Goal: Task Accomplishment & Management: Manage account settings

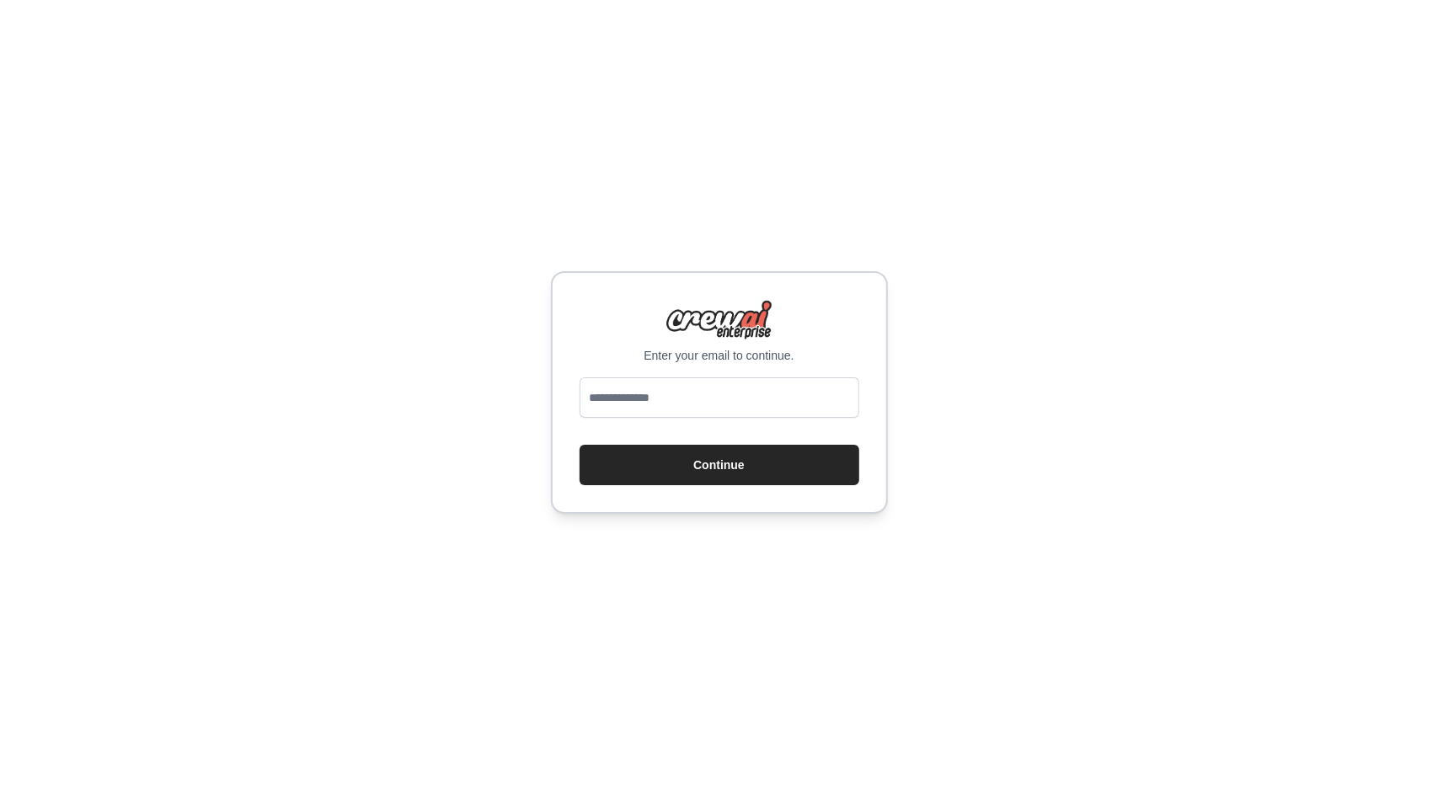
drag, startPoint x: 718, startPoint y: 419, endPoint x: 719, endPoint y: 410, distance: 8.6
click at [718, 419] on div at bounding box center [719, 400] width 280 height 47
click at [720, 398] on input "email" at bounding box center [719, 397] width 280 height 40
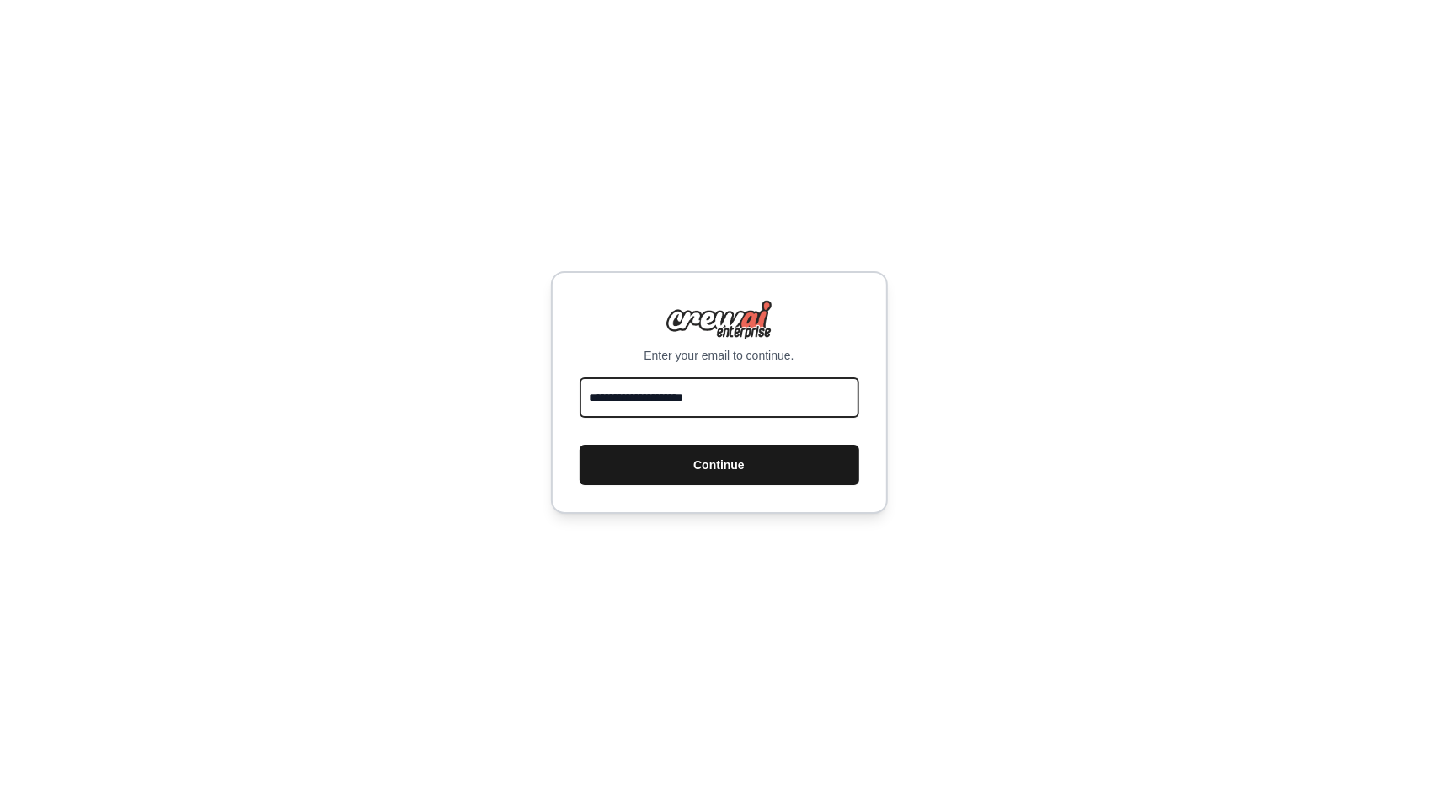
type input "**********"
click at [713, 472] on button "Continue" at bounding box center [719, 465] width 280 height 40
click at [746, 393] on input "email" at bounding box center [719, 397] width 280 height 40
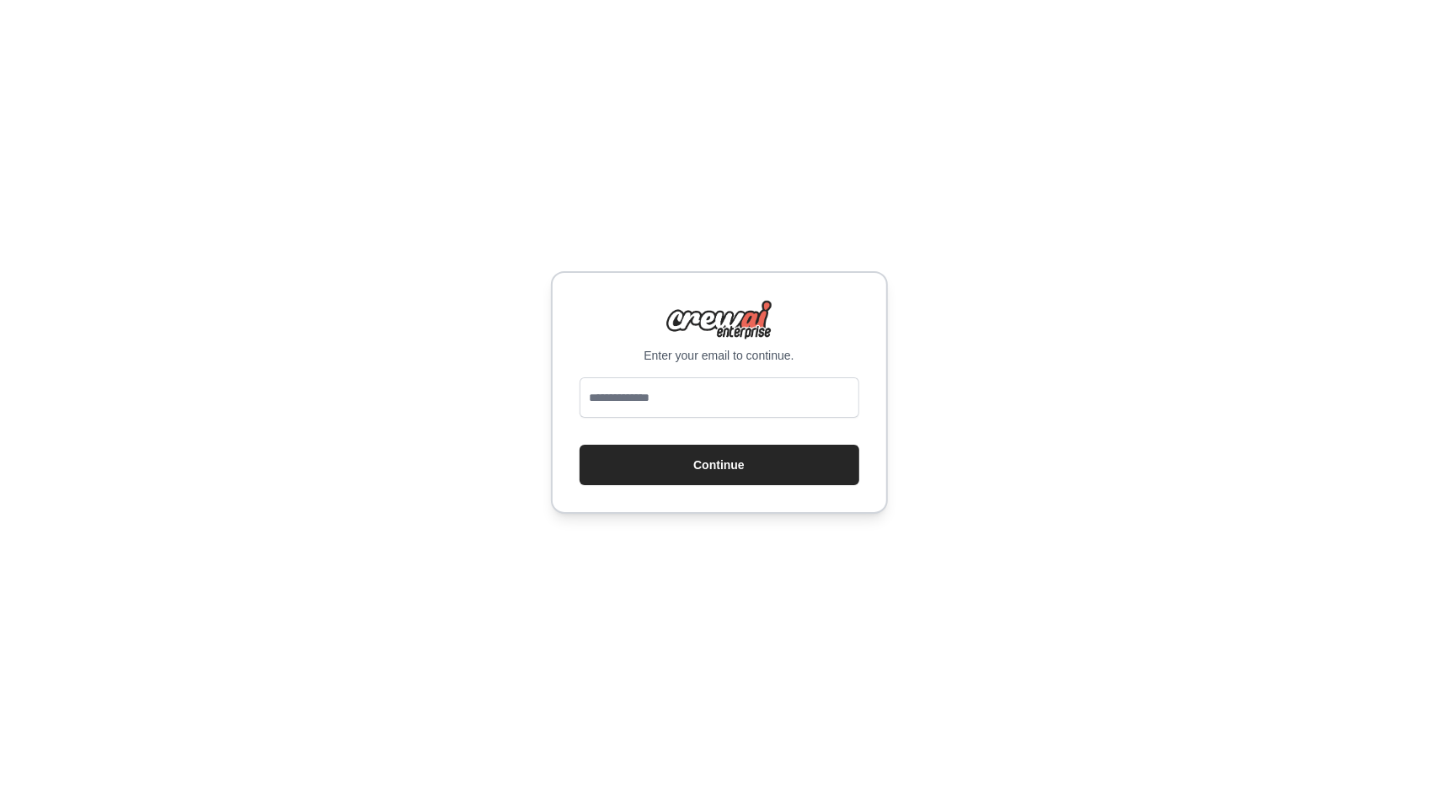
click at [1199, 349] on div "Enter your email to continue. Continue" at bounding box center [719, 392] width 1438 height 785
type input "**********"
click at [701, 470] on button "Continue" at bounding box center [719, 465] width 280 height 40
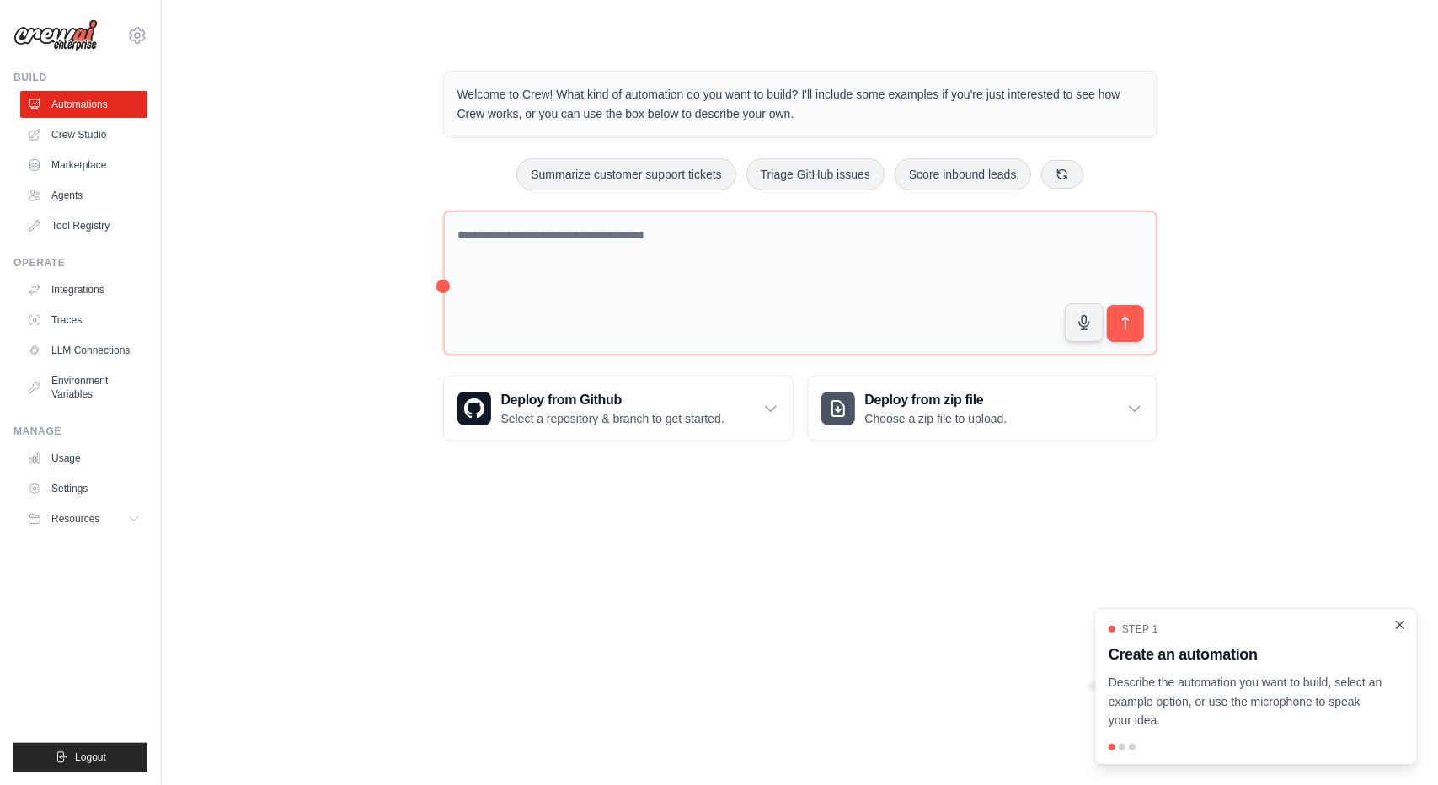
click at [1396, 627] on icon "Close walkthrough" at bounding box center [1399, 624] width 15 height 15
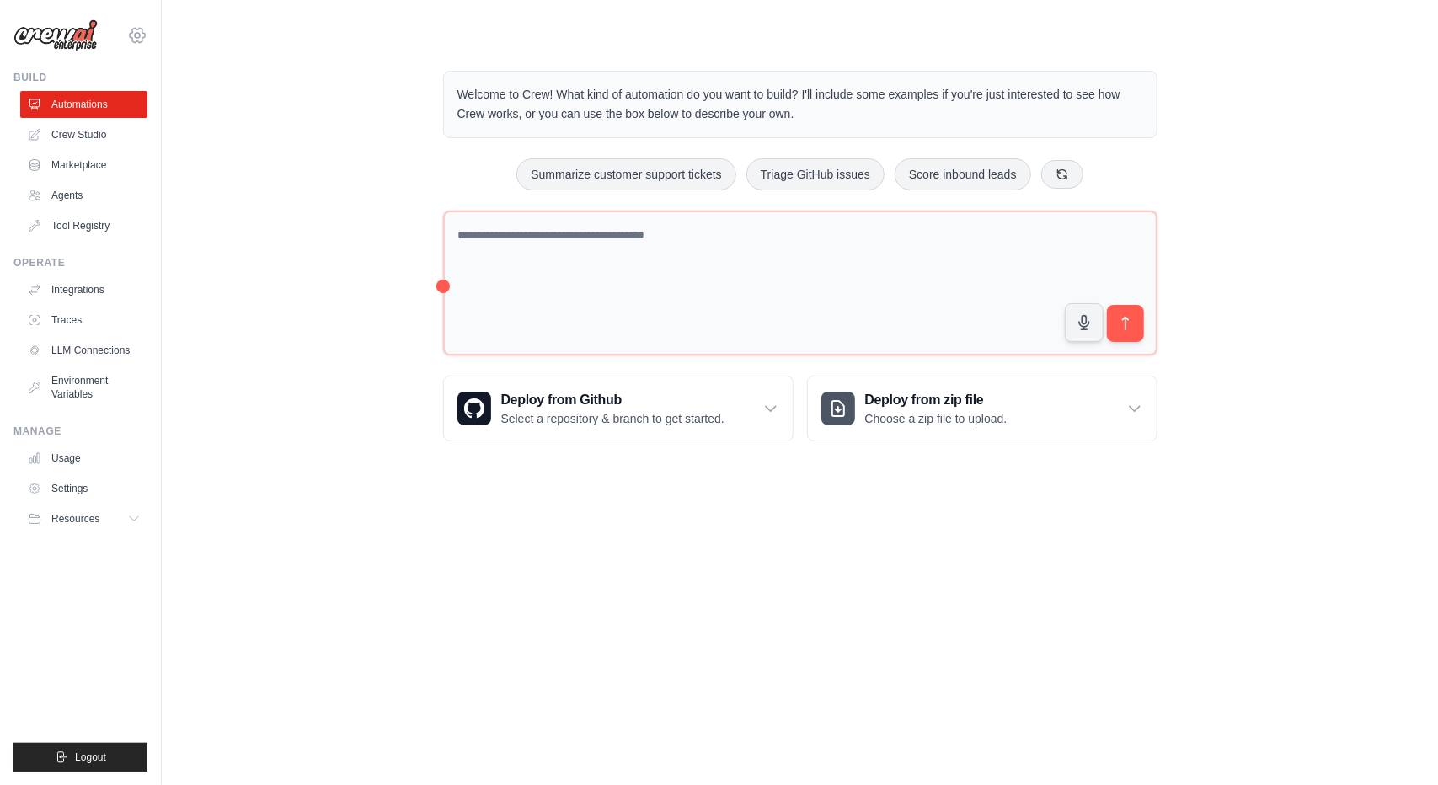
click at [147, 33] on icon at bounding box center [137, 35] width 20 height 20
click at [95, 106] on link "Settings" at bounding box center [137, 116] width 148 height 30
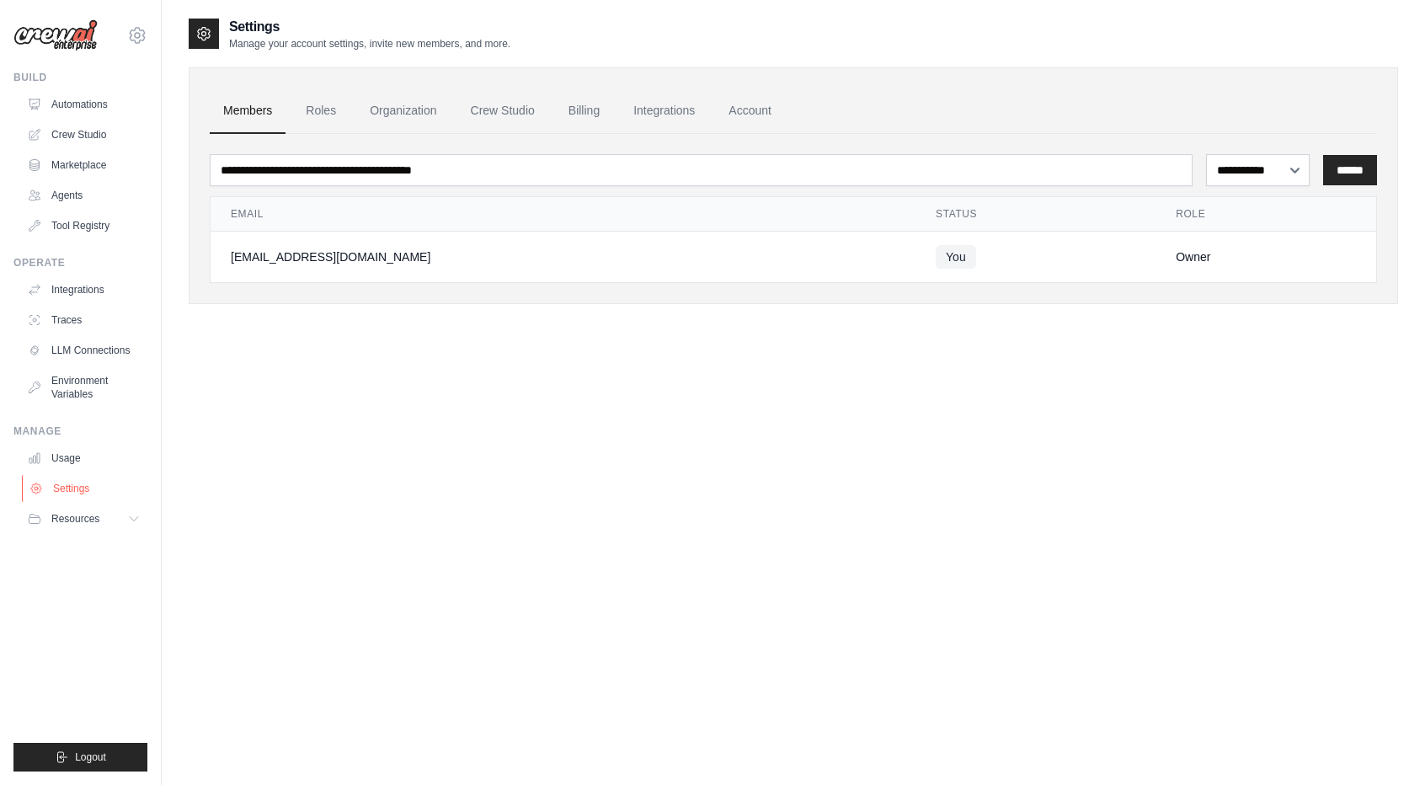
click at [81, 499] on link "Settings" at bounding box center [85, 488] width 127 height 27
click at [658, 125] on link "Integrations" at bounding box center [664, 110] width 88 height 45
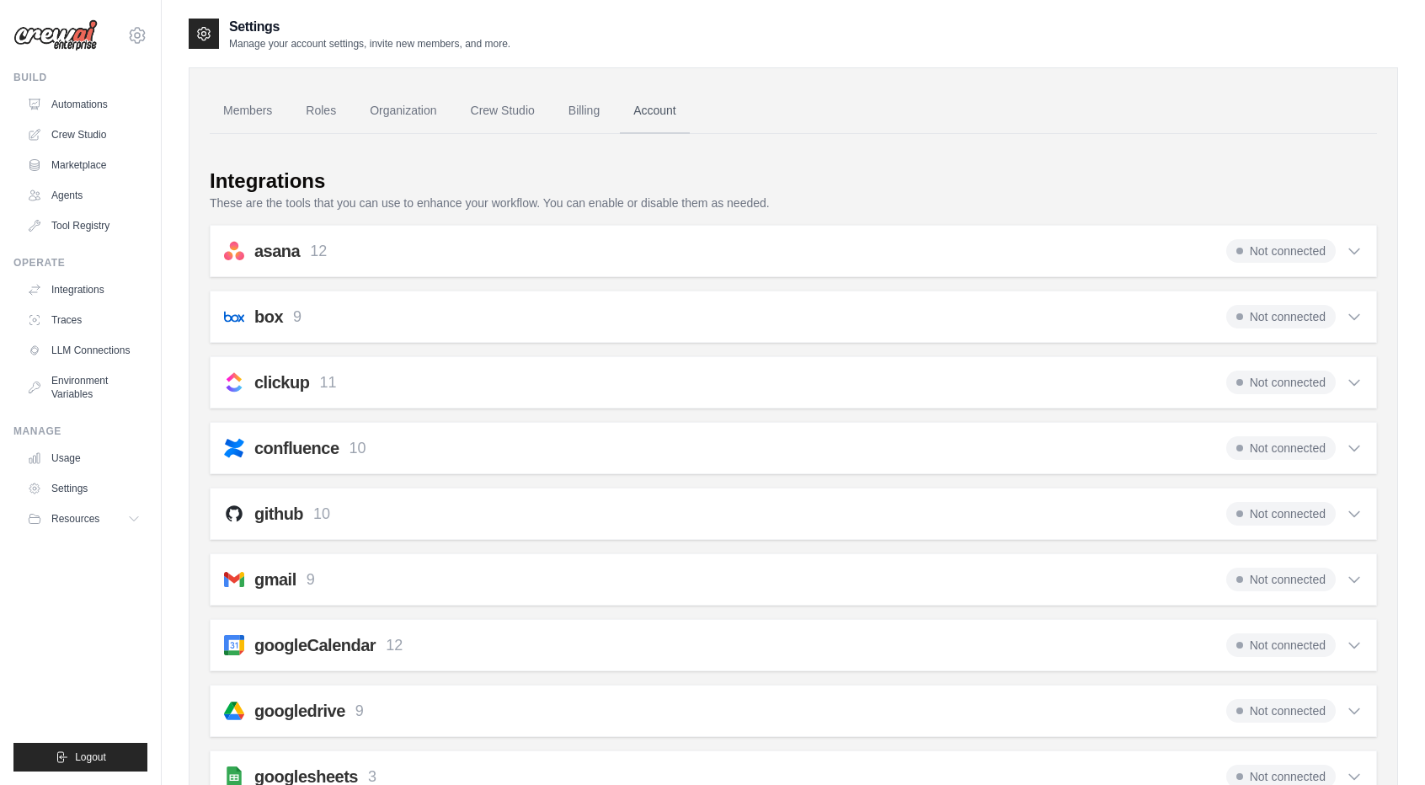
click at [666, 115] on link "Account" at bounding box center [655, 110] width 70 height 45
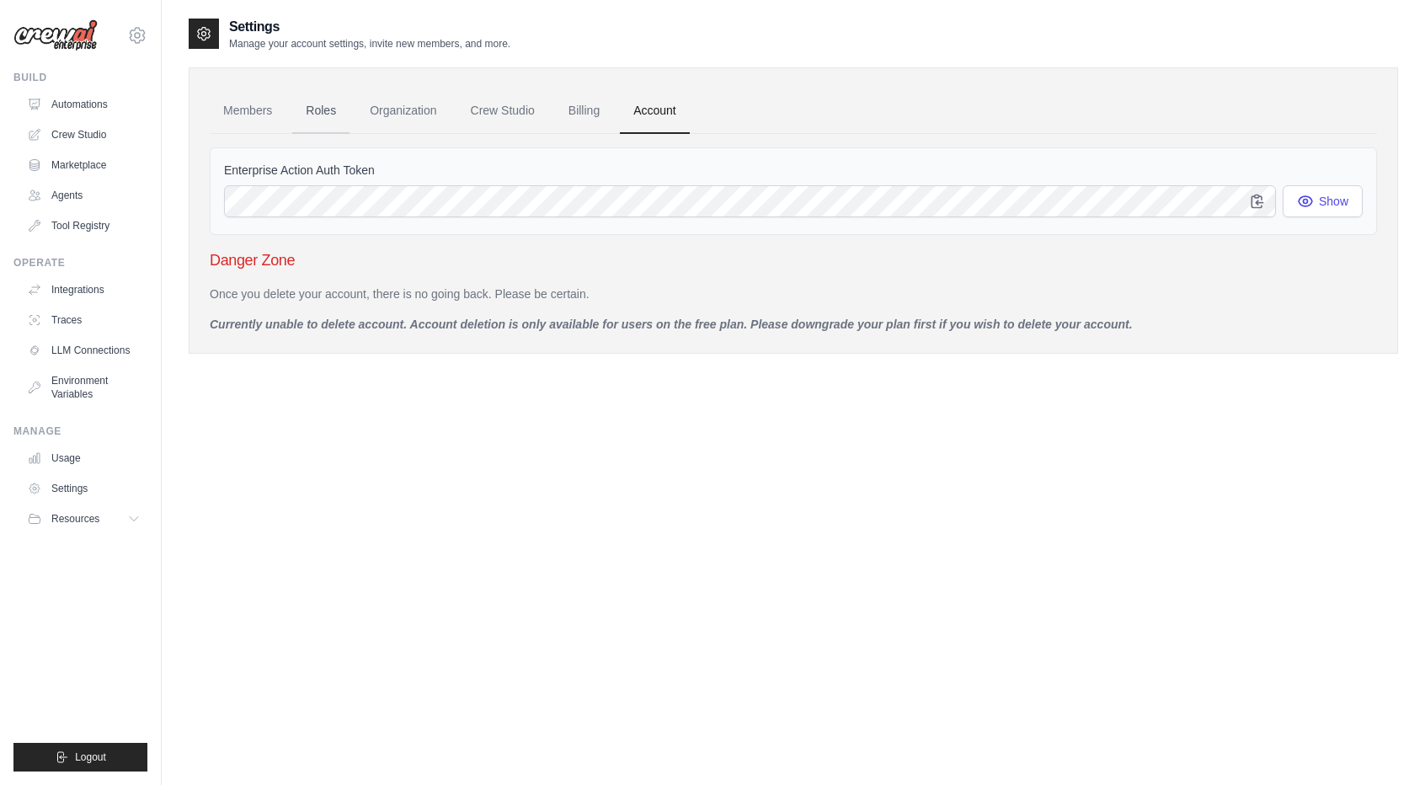
click at [335, 109] on link "Roles" at bounding box center [320, 110] width 57 height 45
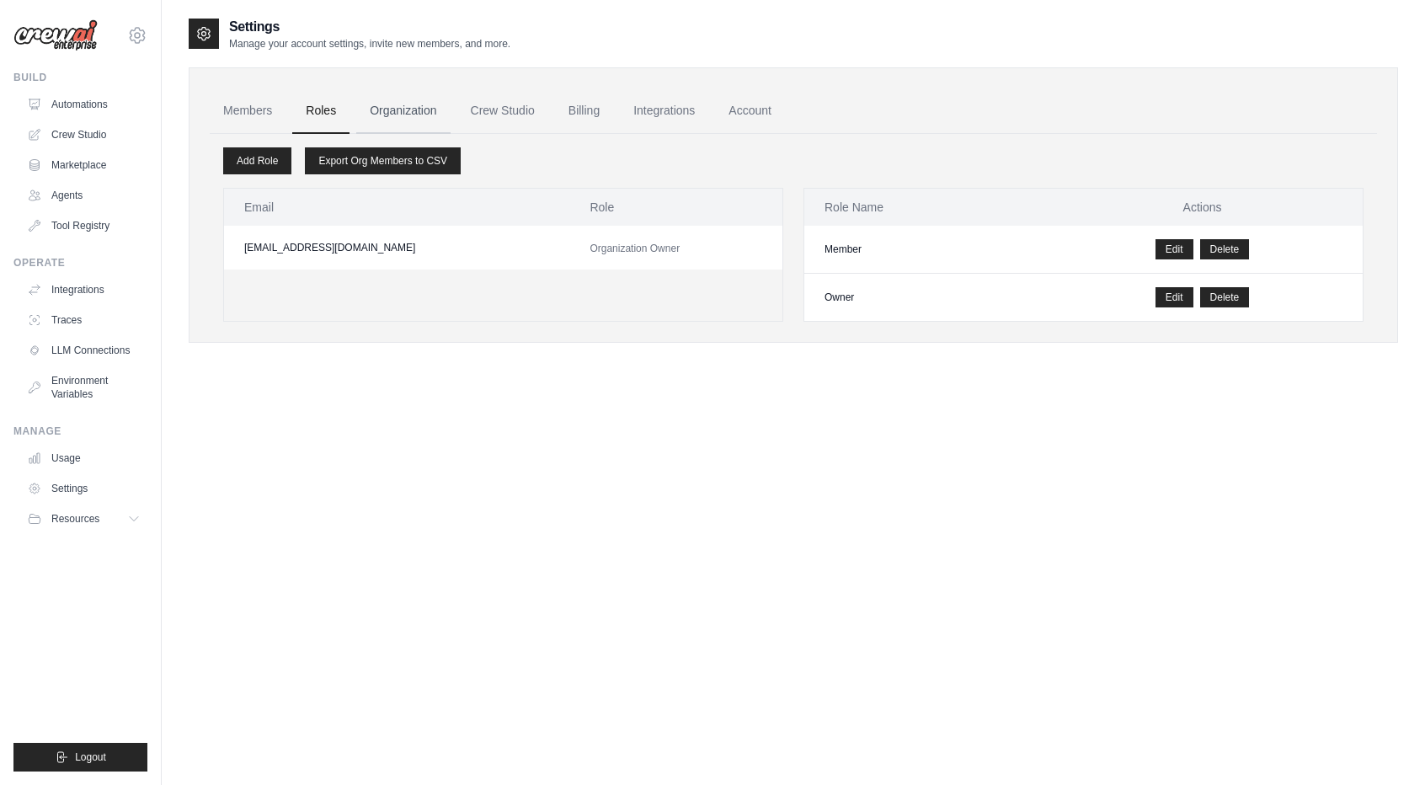
click at [417, 113] on link "Organization" at bounding box center [402, 110] width 93 height 45
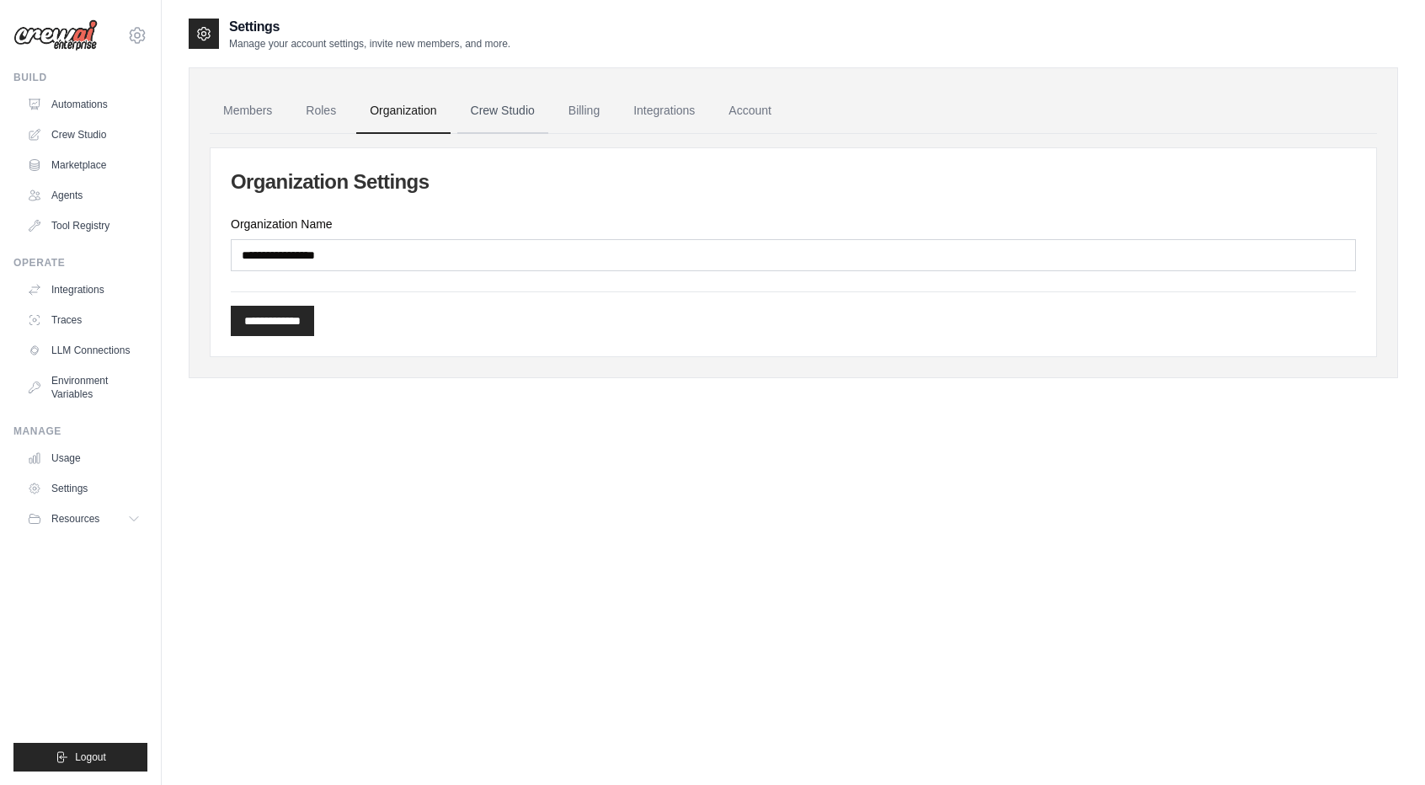
click at [504, 117] on link "Crew Studio" at bounding box center [502, 110] width 91 height 45
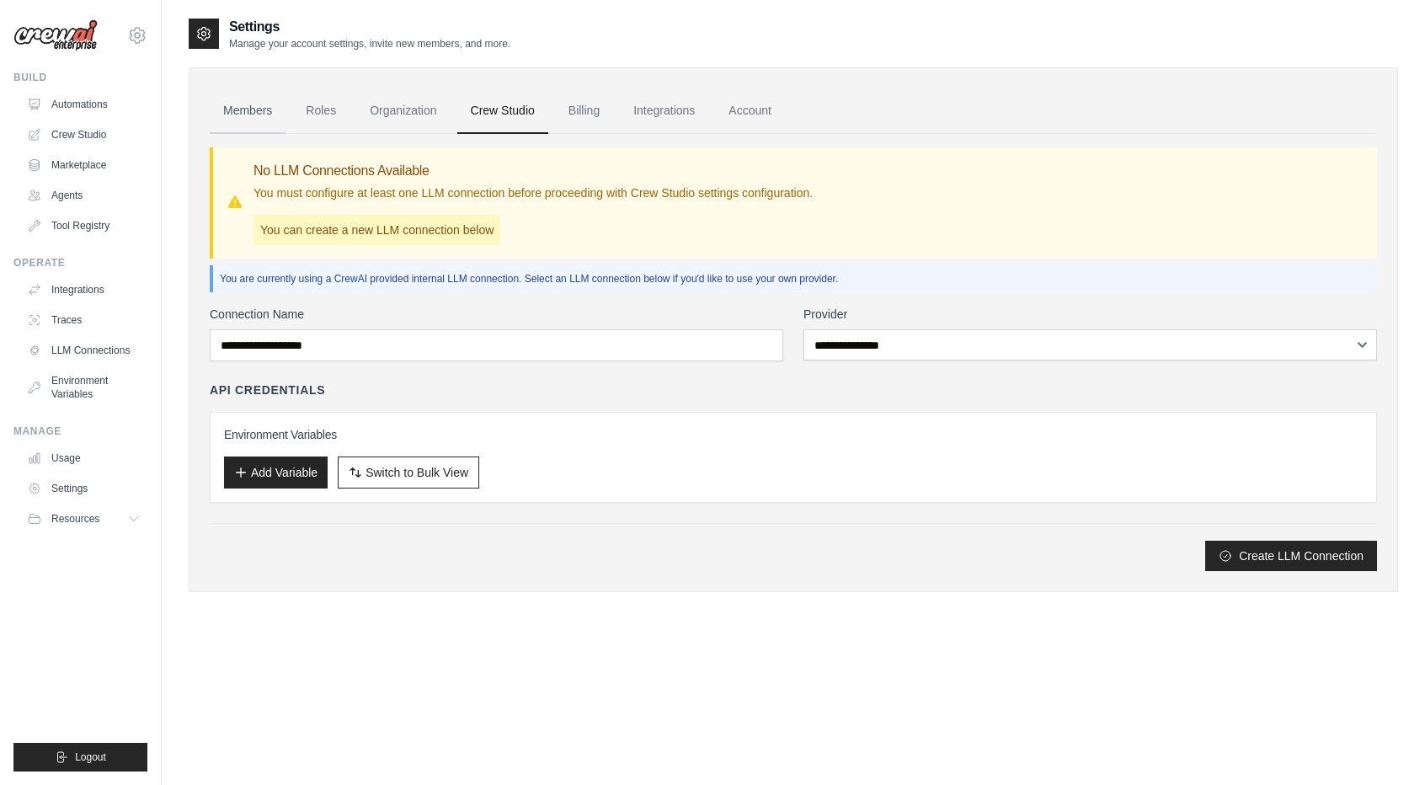
click at [260, 109] on link "Members" at bounding box center [248, 110] width 76 height 45
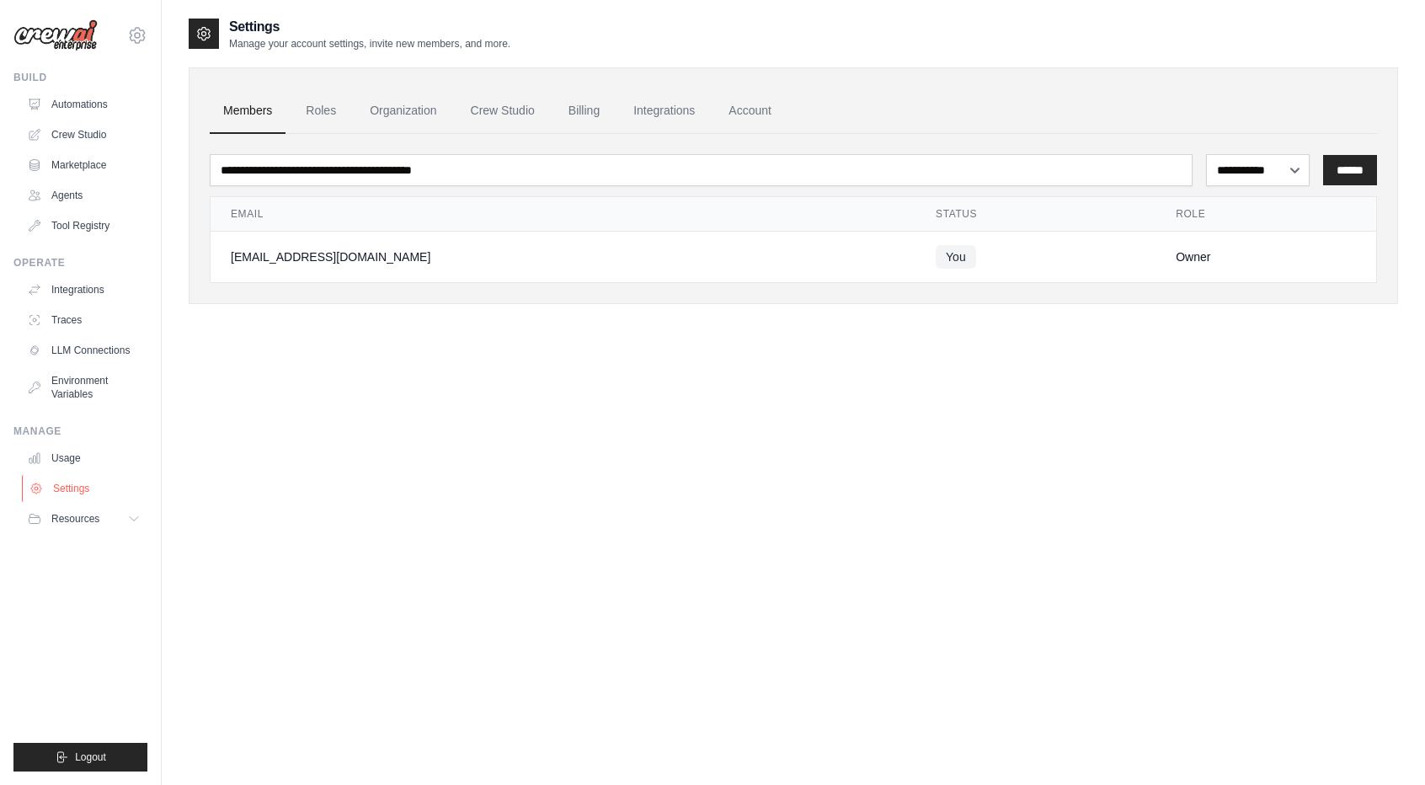
click at [78, 491] on link "Settings" at bounding box center [85, 488] width 127 height 27
click at [128, 523] on button "Resources" at bounding box center [85, 518] width 127 height 27
click at [130, 523] on icon at bounding box center [135, 518] width 13 height 13
click at [141, 29] on icon at bounding box center [137, 35] width 20 height 20
click at [377, 409] on div "**********" at bounding box center [793, 409] width 1209 height 785
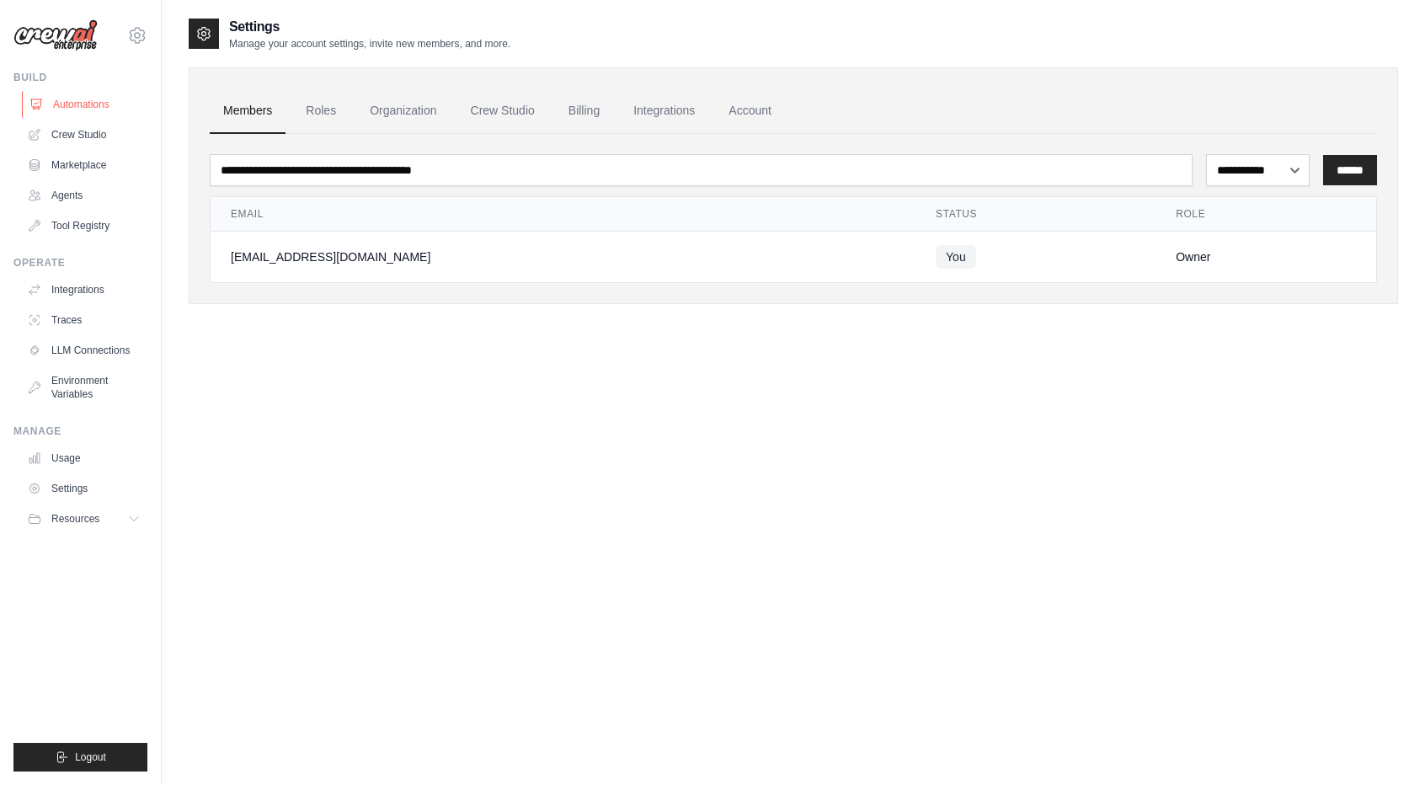
click at [91, 110] on link "Automations" at bounding box center [85, 104] width 127 height 27
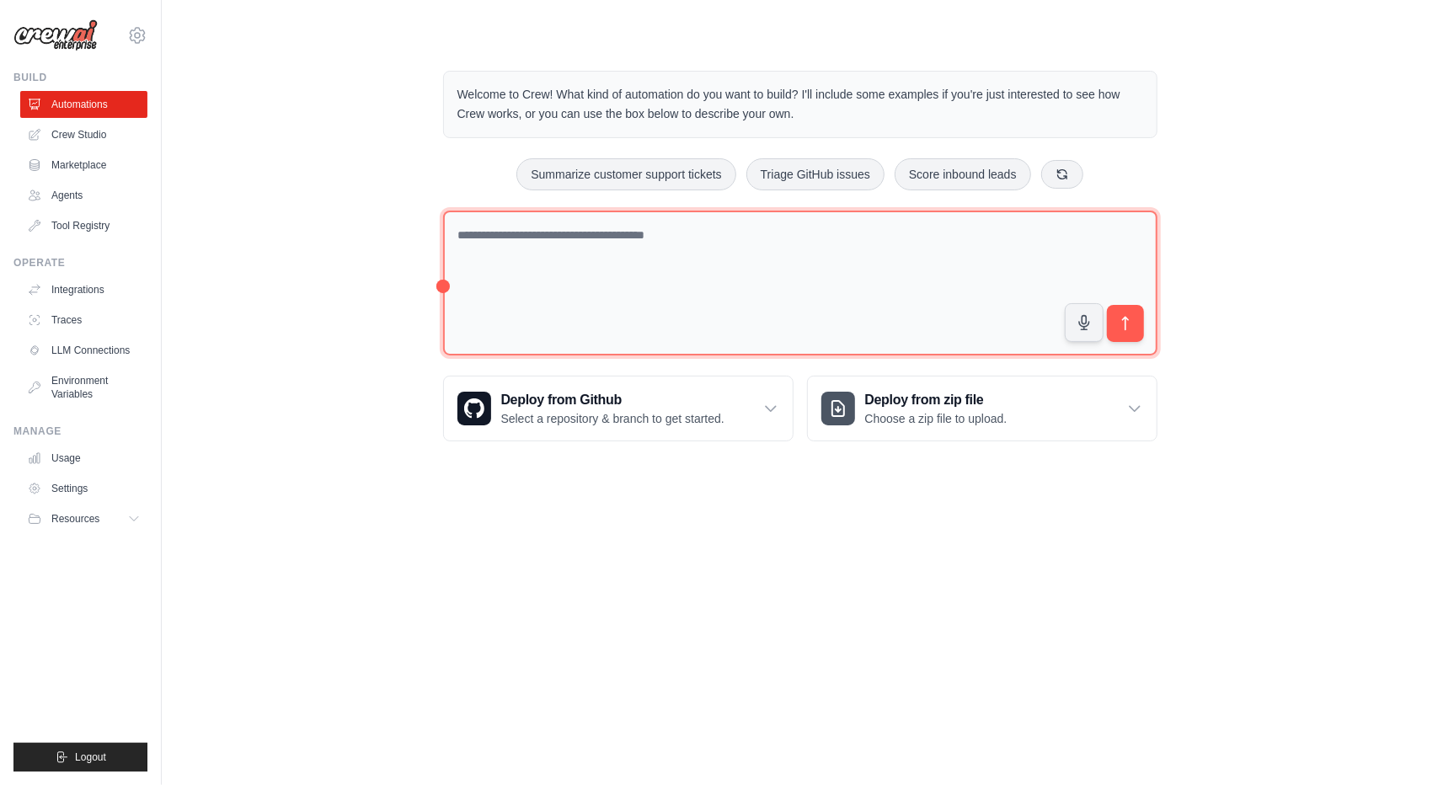
click at [654, 276] on textarea at bounding box center [800, 284] width 714 height 146
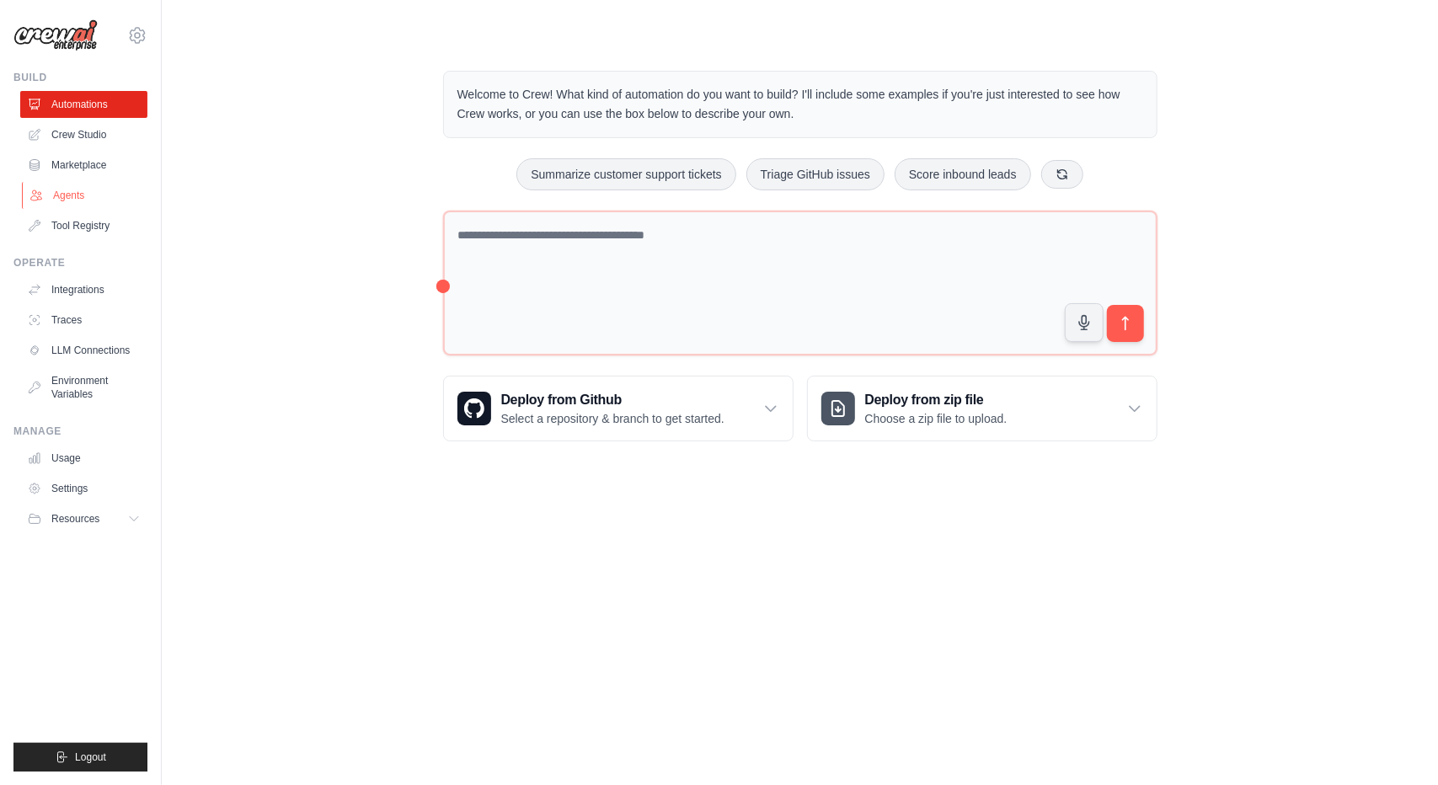
click at [72, 206] on link "Agents" at bounding box center [85, 195] width 127 height 27
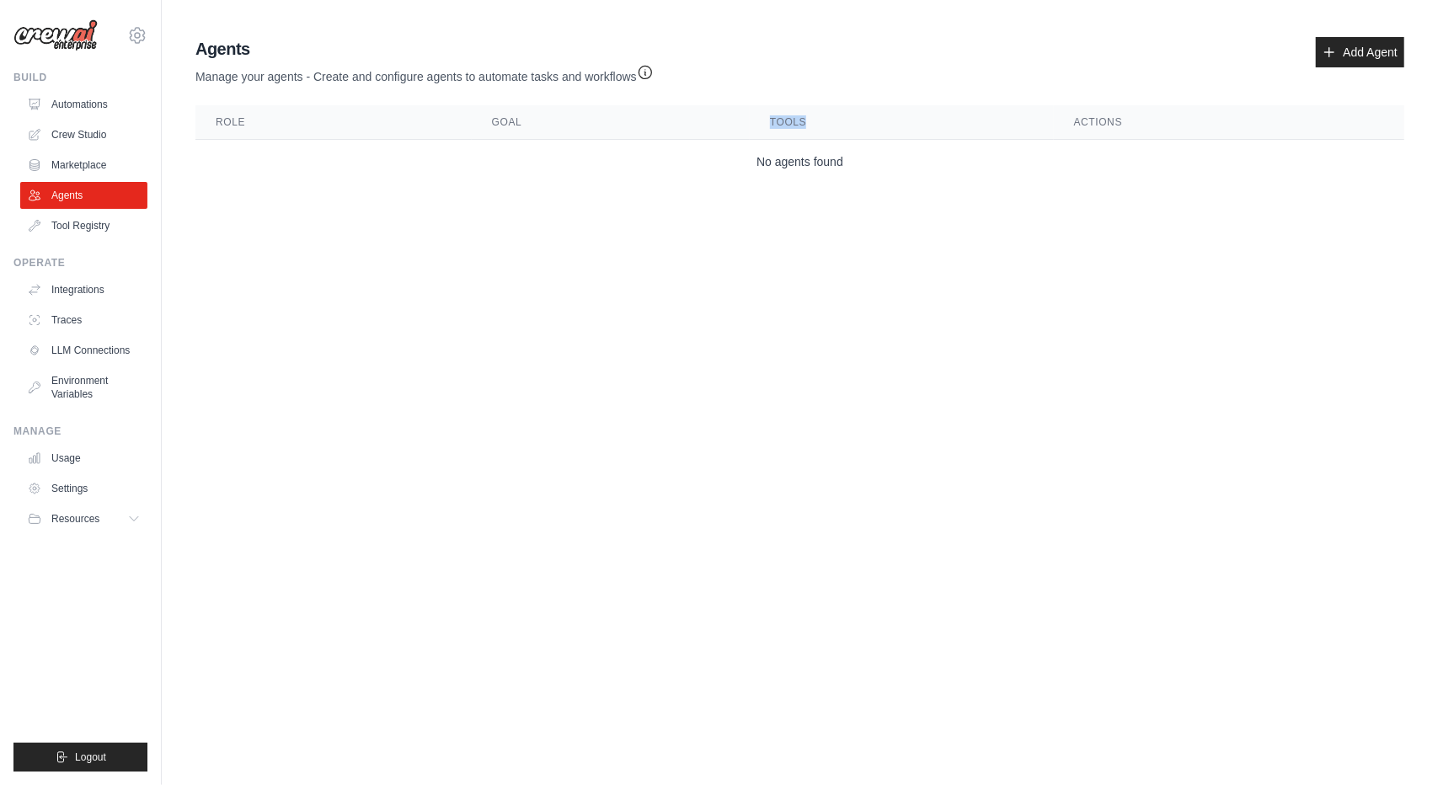
drag, startPoint x: 760, startPoint y: 117, endPoint x: 881, endPoint y: 119, distance: 121.3
click at [881, 119] on th "Tools" at bounding box center [902, 122] width 304 height 35
click at [259, 75] on p "Manage your agents - Create and configure agents to automate tasks and workflows" at bounding box center [424, 73] width 458 height 24
click at [392, 74] on p "Manage your agents - Create and configure agents to automate tasks and workflows" at bounding box center [424, 73] width 458 height 24
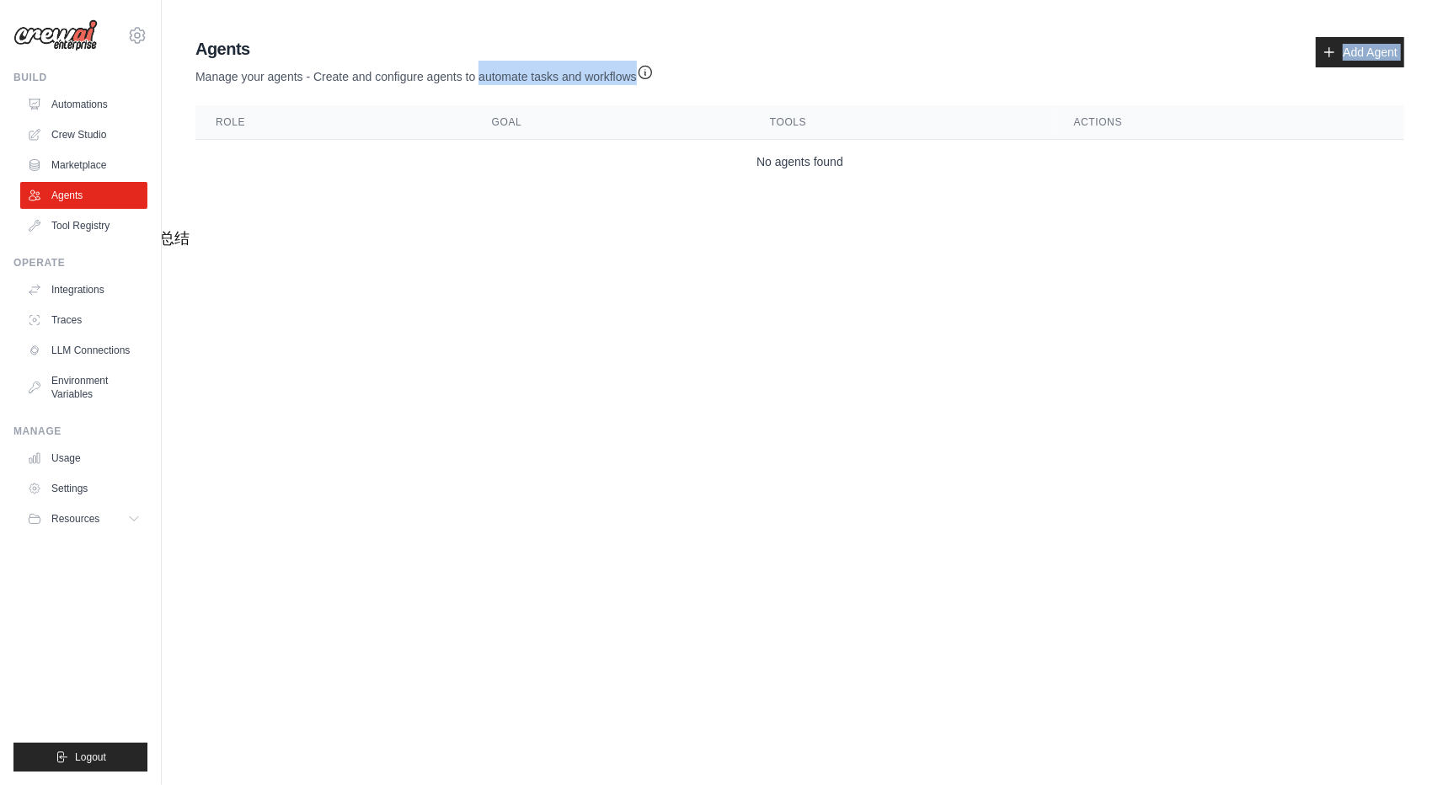
drag, startPoint x: 483, startPoint y: 79, endPoint x: 654, endPoint y: 85, distance: 171.1
click at [654, 85] on div "Agents Manage your agents - Create and configure agents to automate tasks and w…" at bounding box center [800, 110] width 1222 height 160
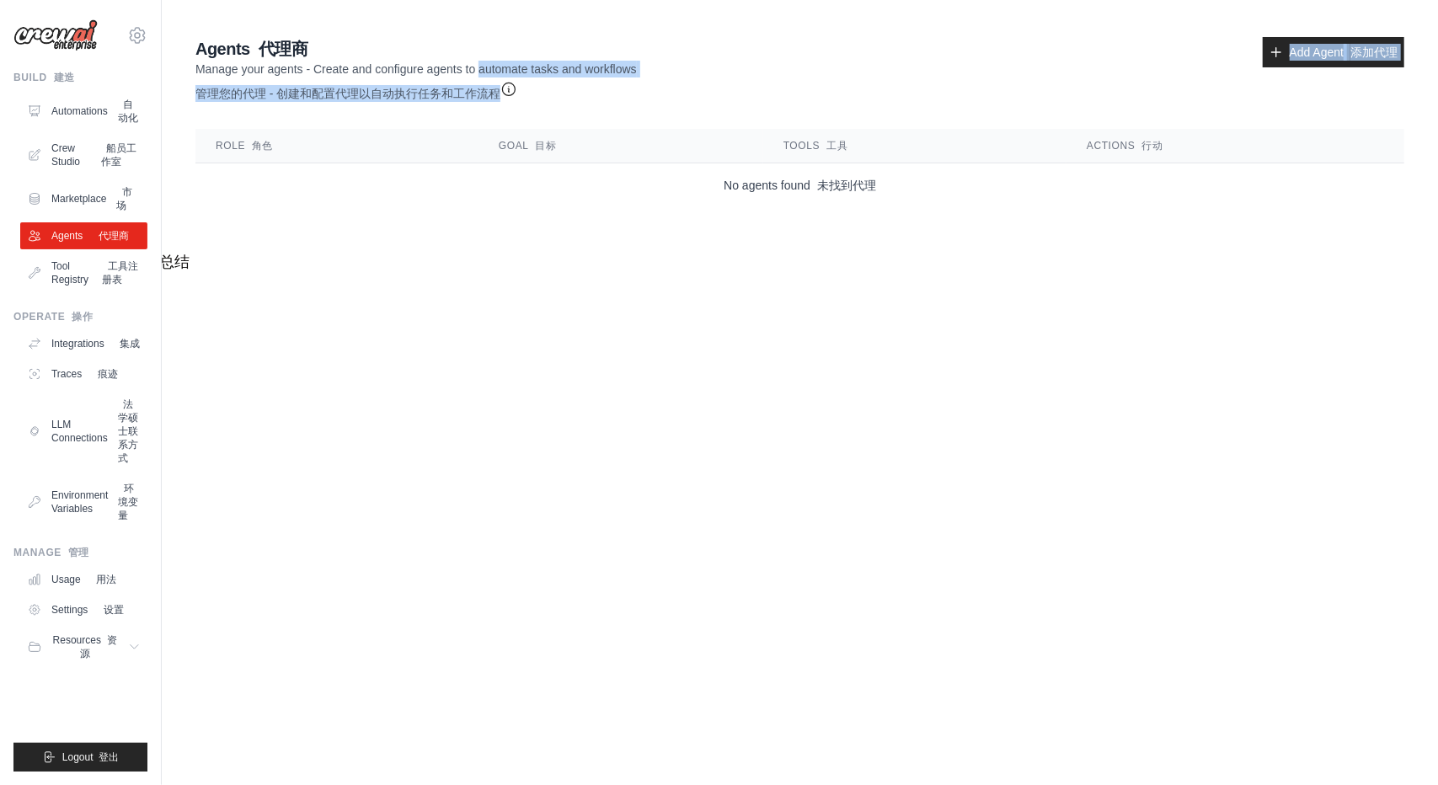
click at [708, 109] on div "Agents 代理商 Manage your agents - Create and configure agents to automate tasks a…" at bounding box center [800, 122] width 1222 height 184
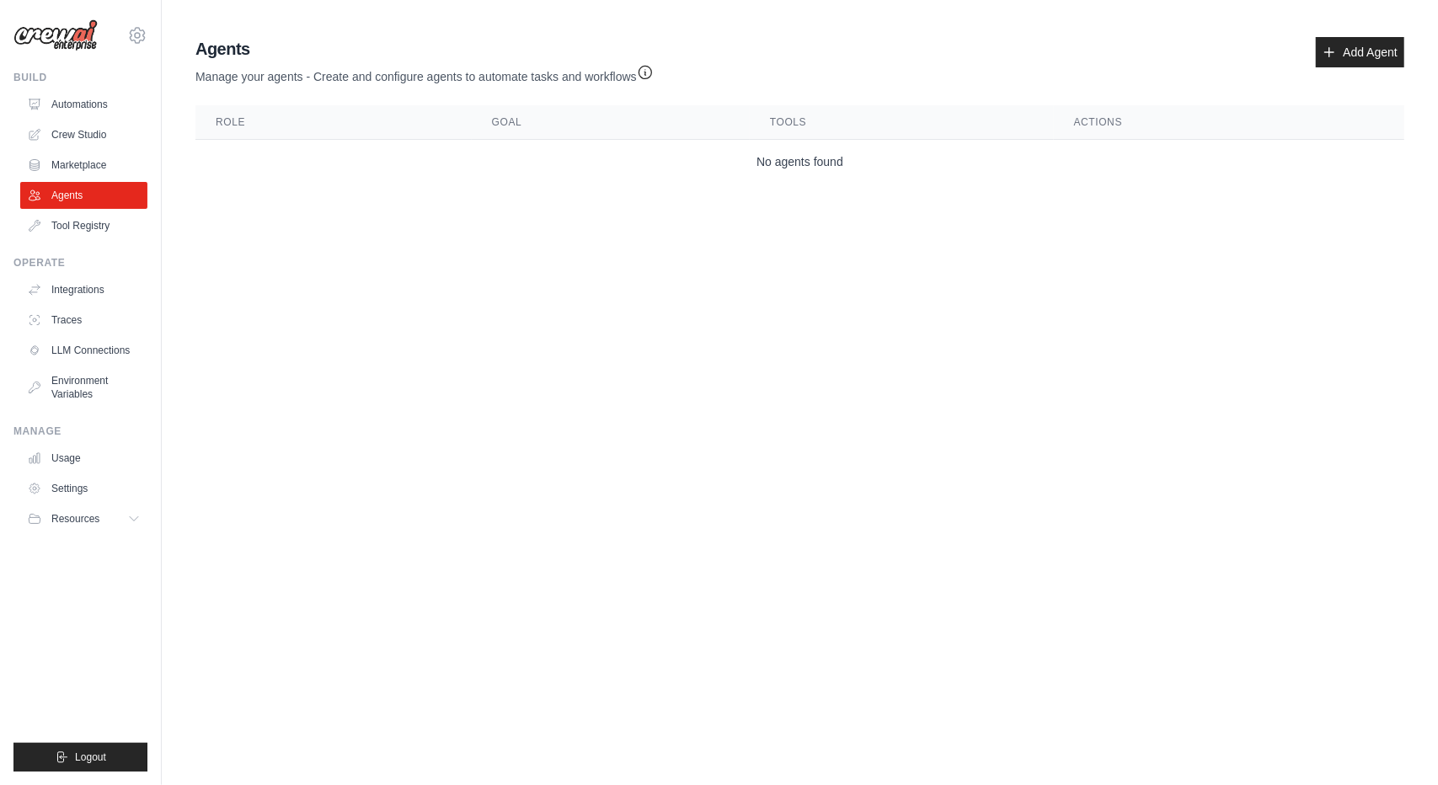
click at [863, 341] on body "[EMAIL_ADDRESS][DOMAIN_NAME] Settings Build Automations Crew Studio" at bounding box center [719, 392] width 1438 height 785
click at [1358, 45] on link "Add Agent" at bounding box center [1360, 52] width 88 height 30
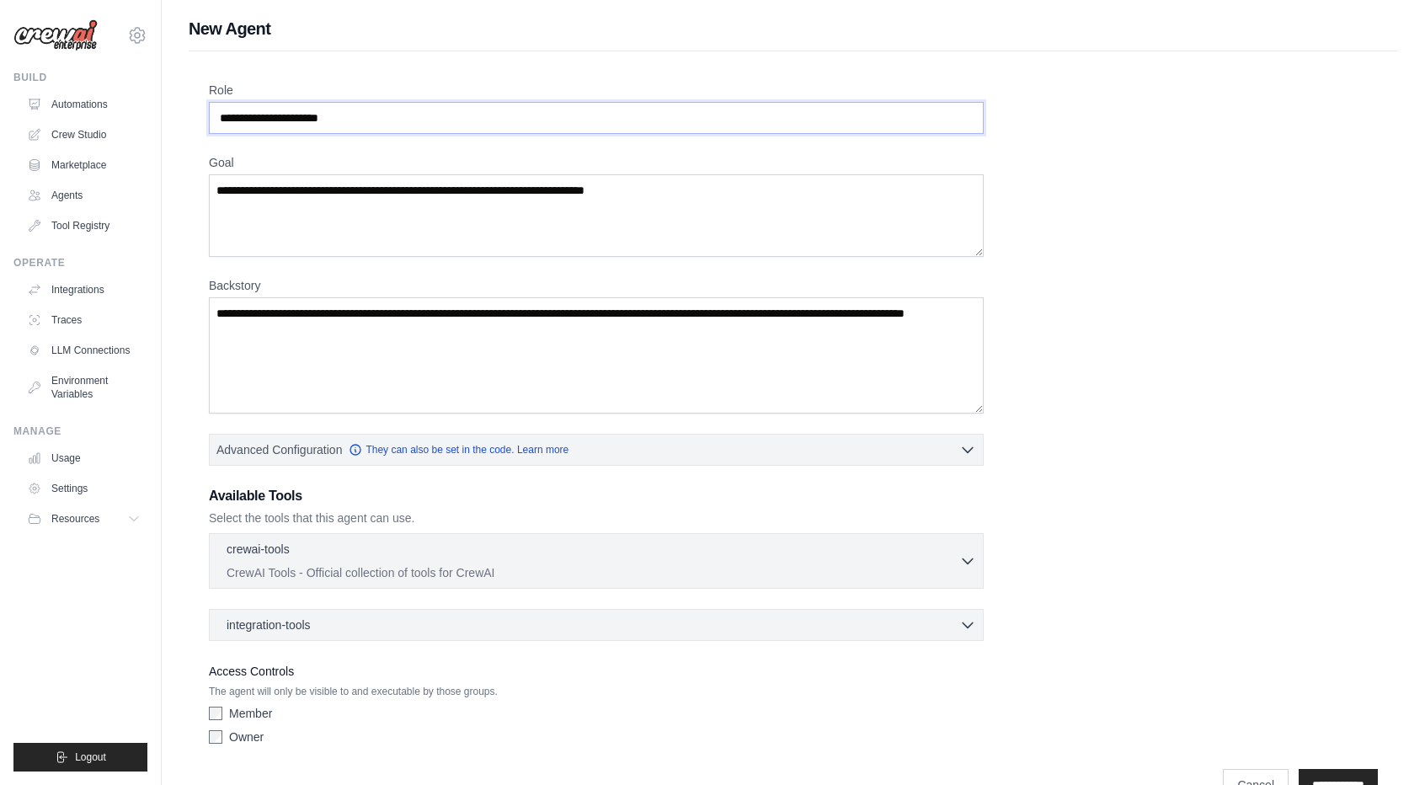
click at [398, 122] on input "Role" at bounding box center [596, 118] width 775 height 32
click at [389, 220] on textarea "Goal" at bounding box center [596, 215] width 775 height 83
click at [343, 357] on textarea "Backstory" at bounding box center [596, 355] width 775 height 116
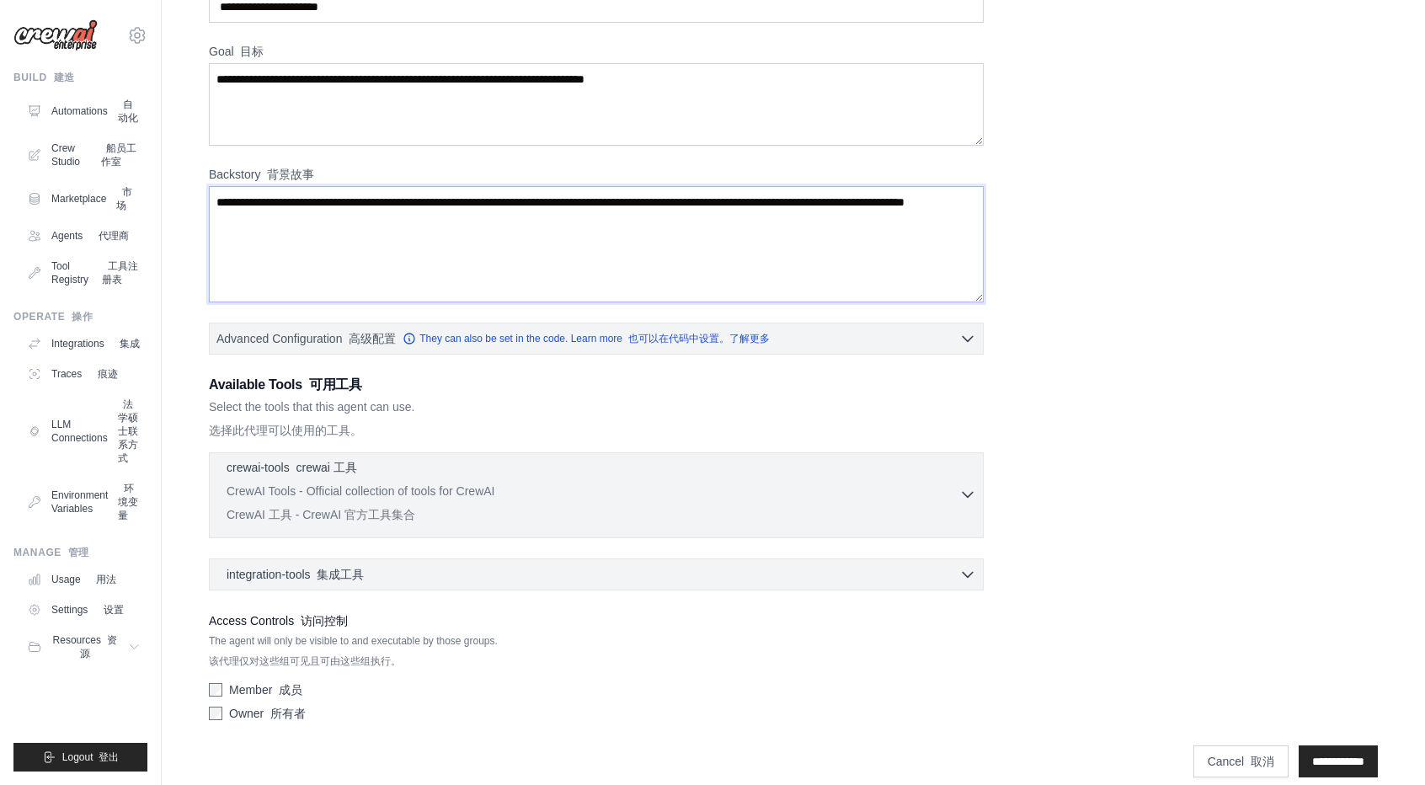
scroll to position [126, 0]
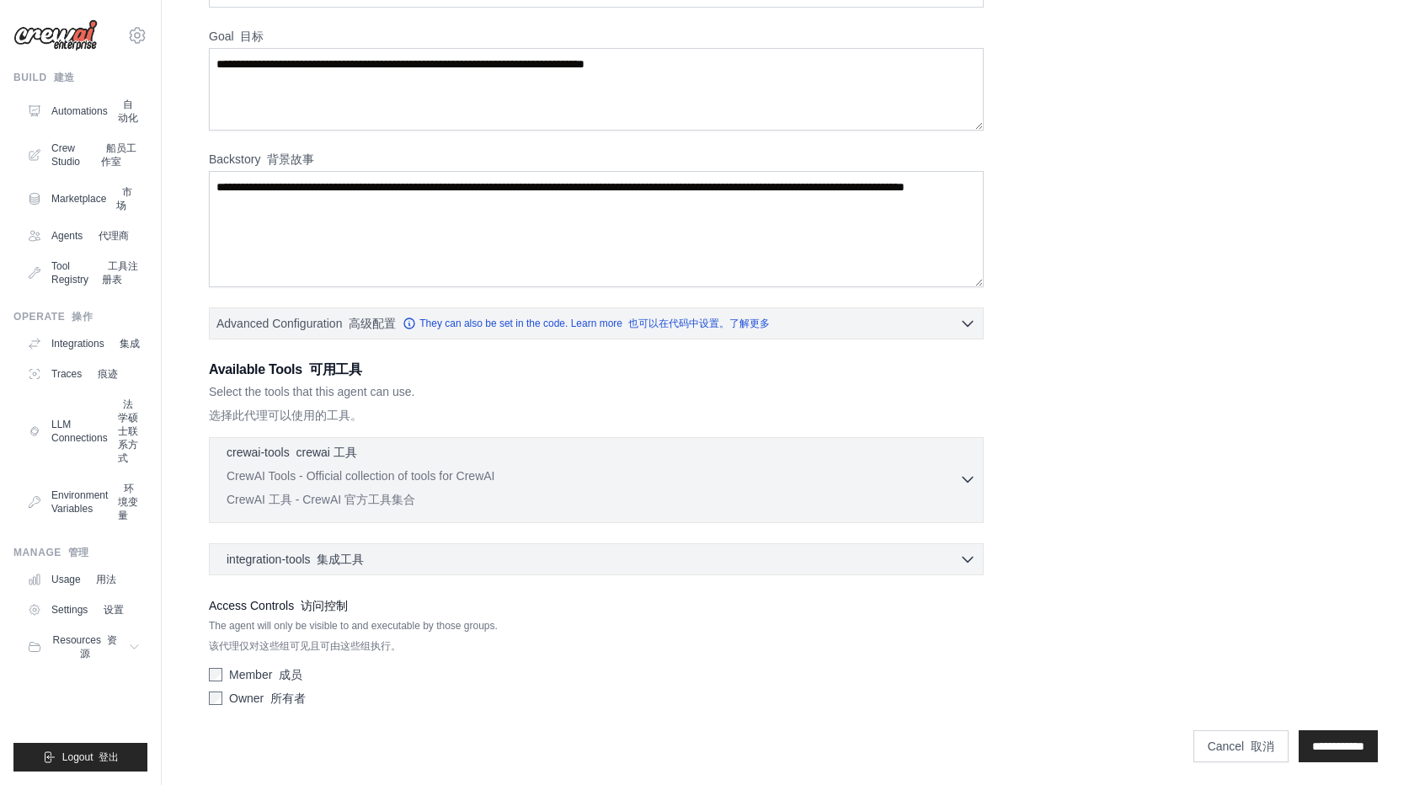
click at [972, 483] on icon "button" at bounding box center [967, 479] width 17 height 17
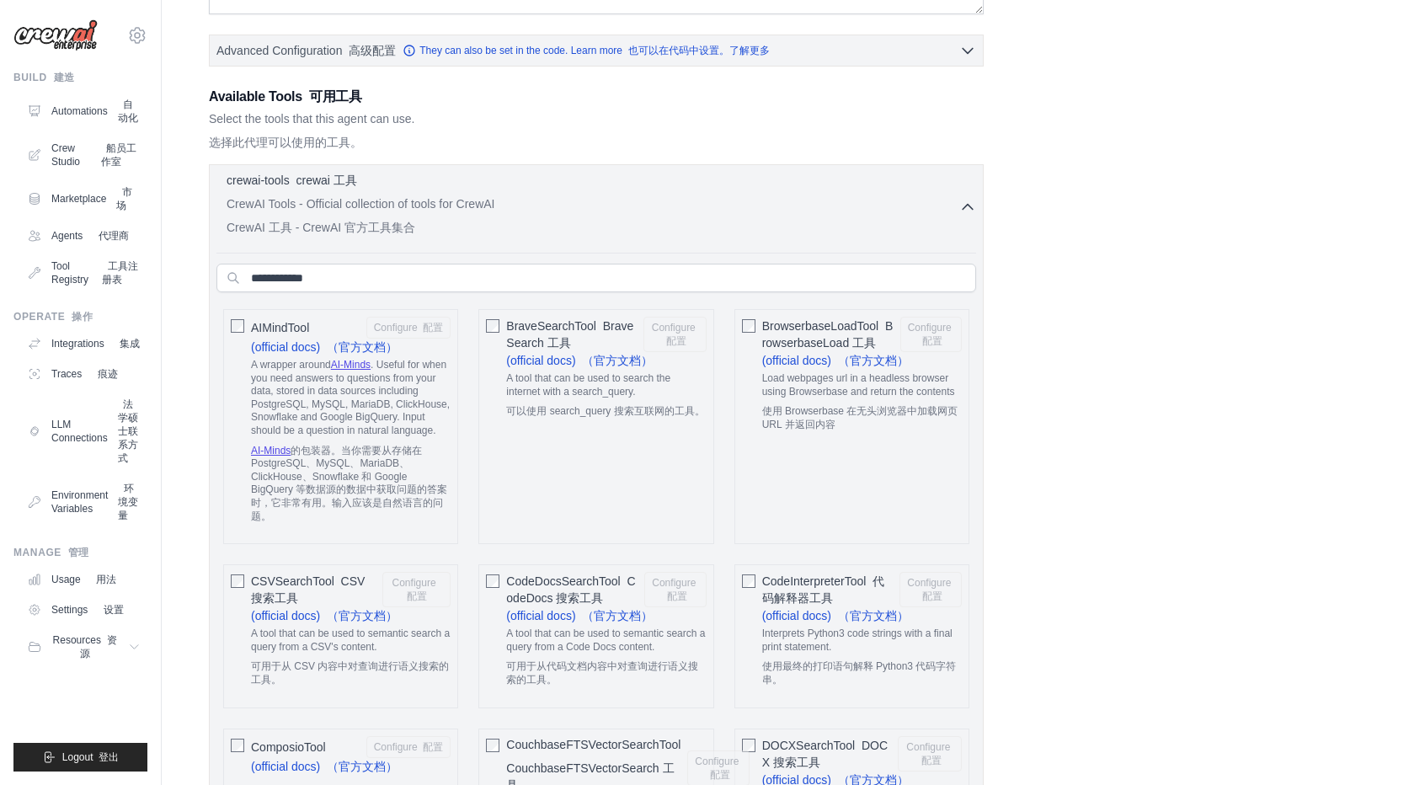
scroll to position [421, 0]
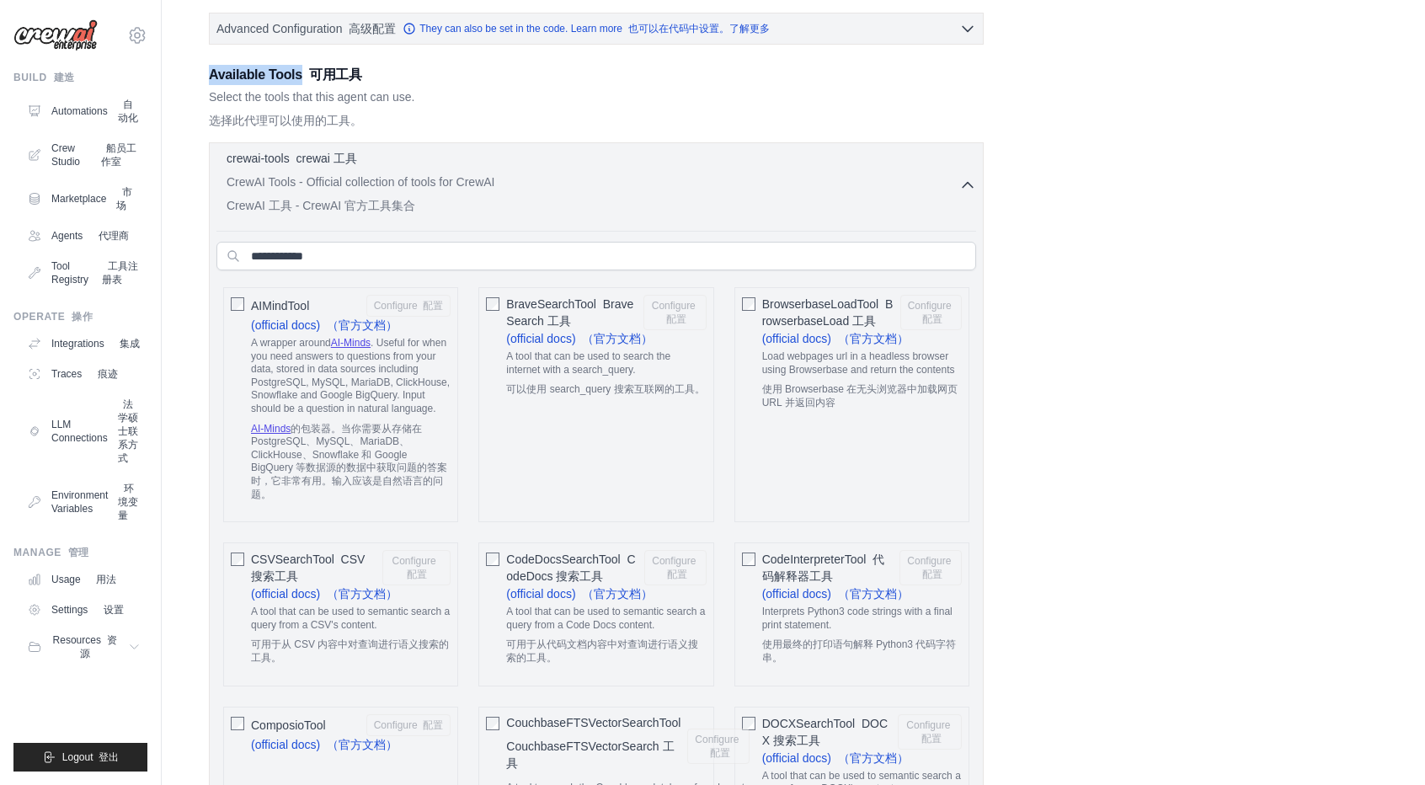
drag, startPoint x: 207, startPoint y: 75, endPoint x: 300, endPoint y: 80, distance: 92.8
copy h3 "Available Tools"
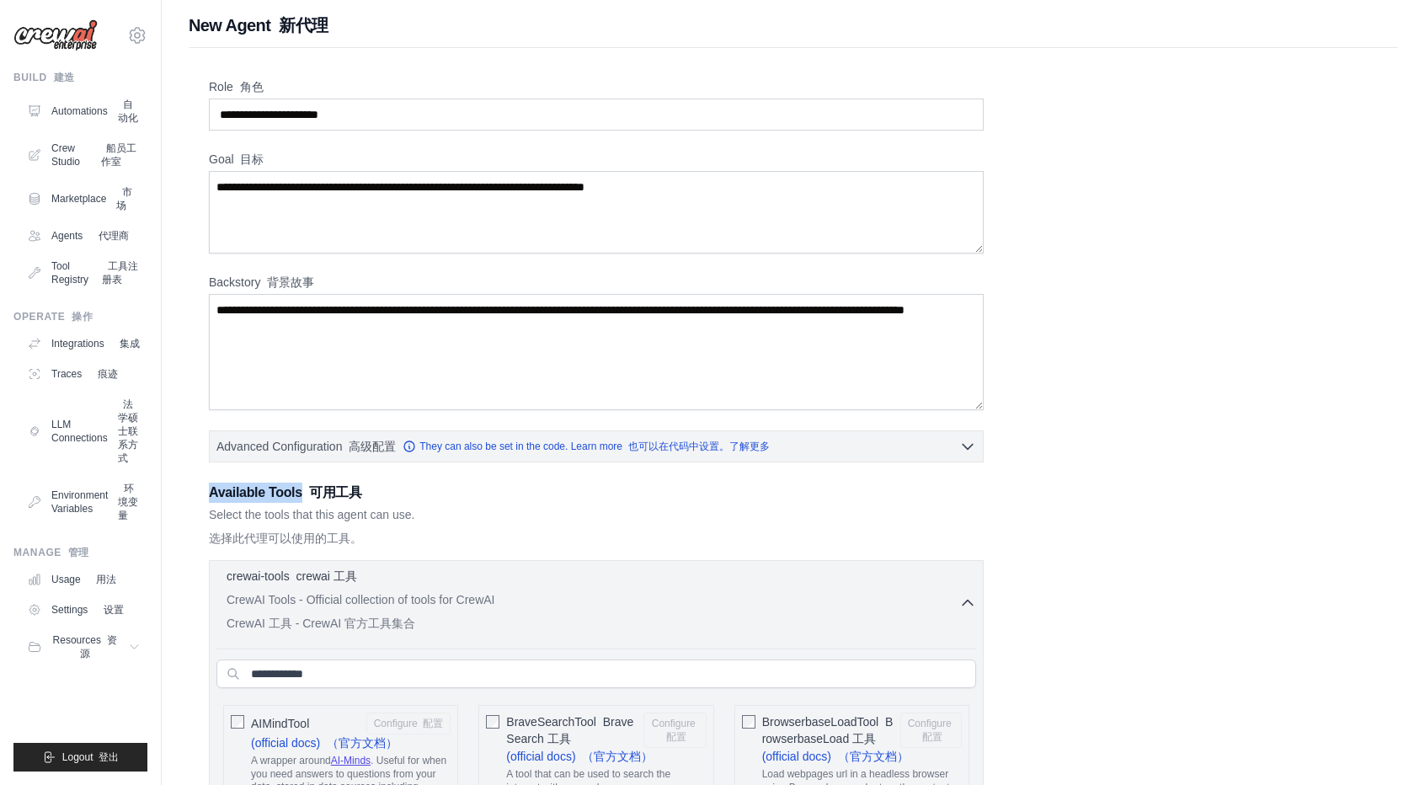
scroll to position [0, 0]
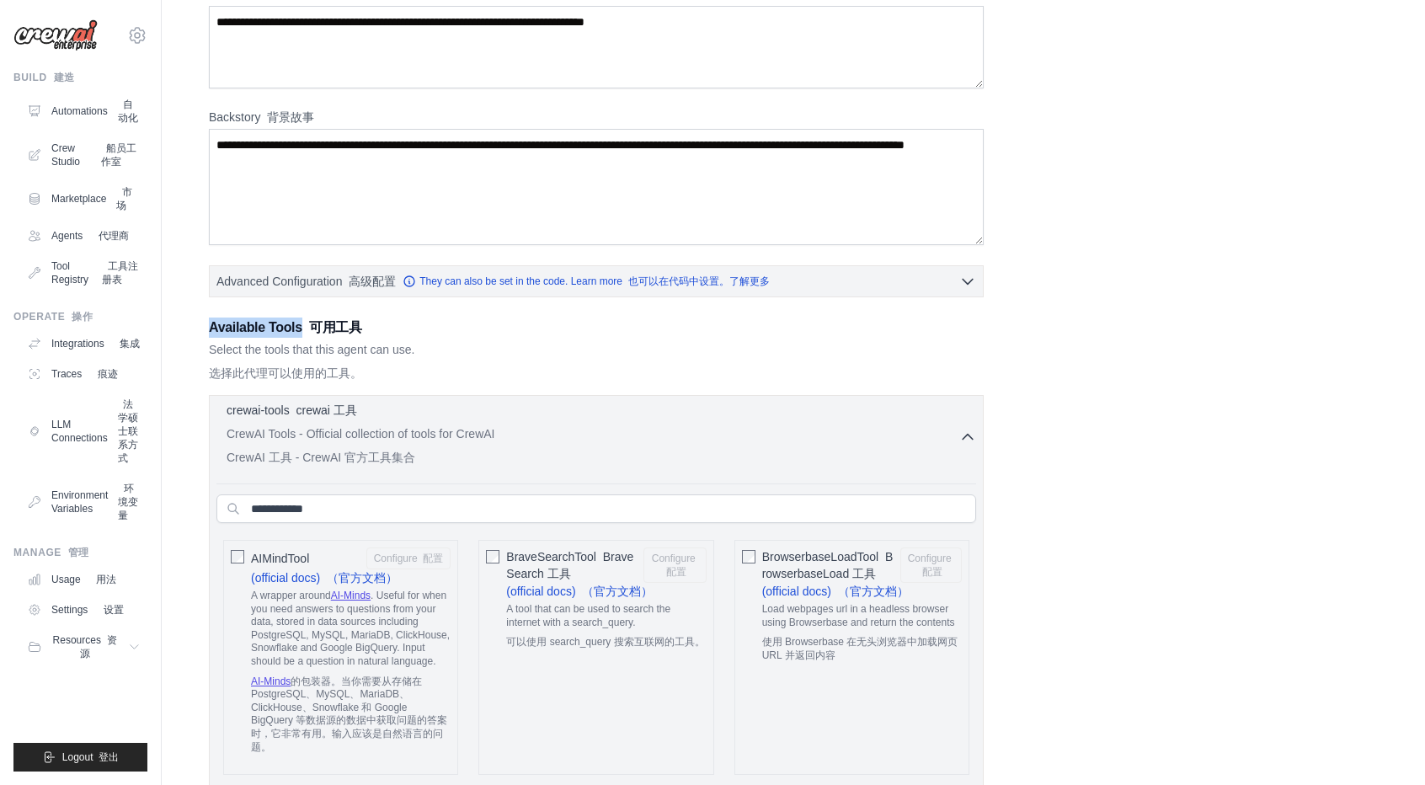
click at [969, 435] on icon "button" at bounding box center [968, 437] width 10 height 5
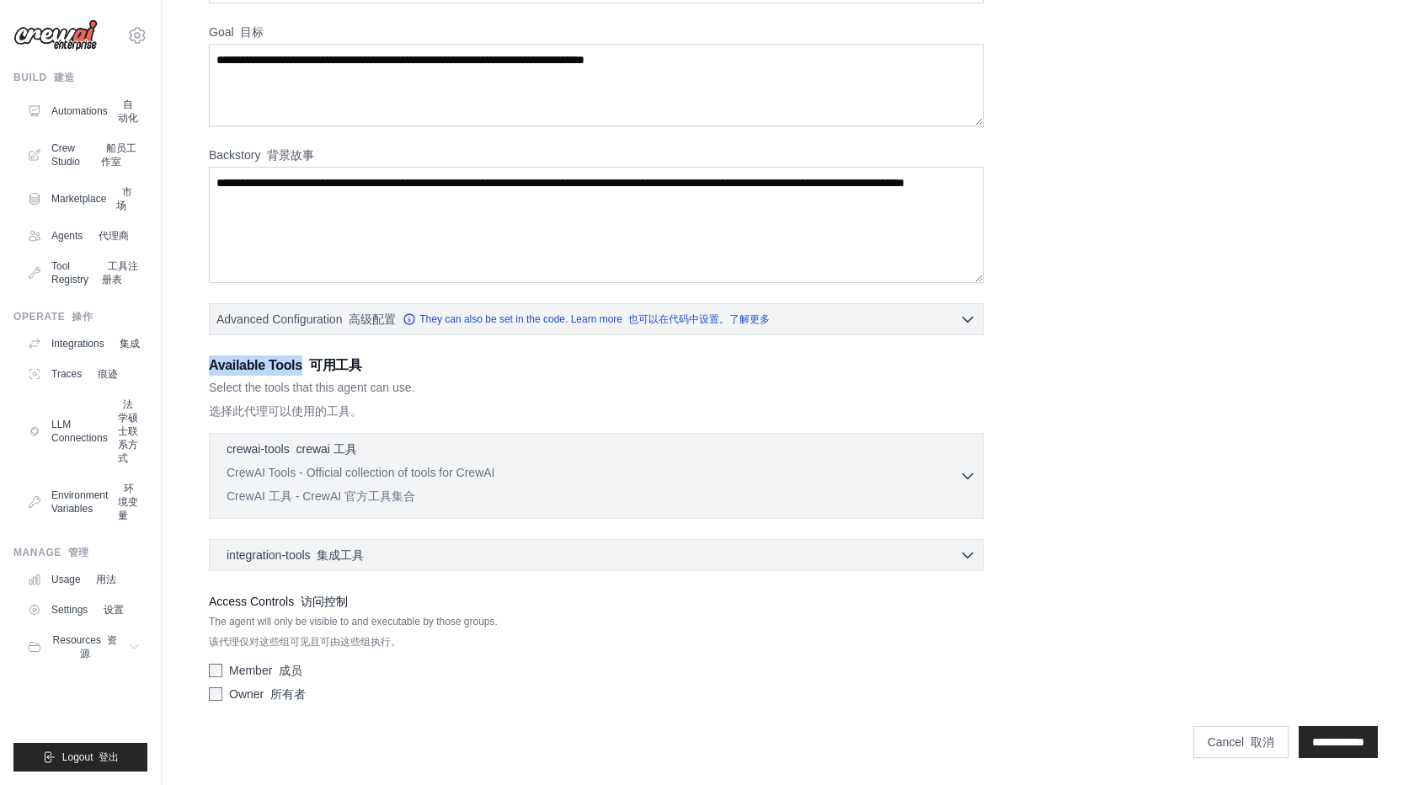
scroll to position [126, 0]
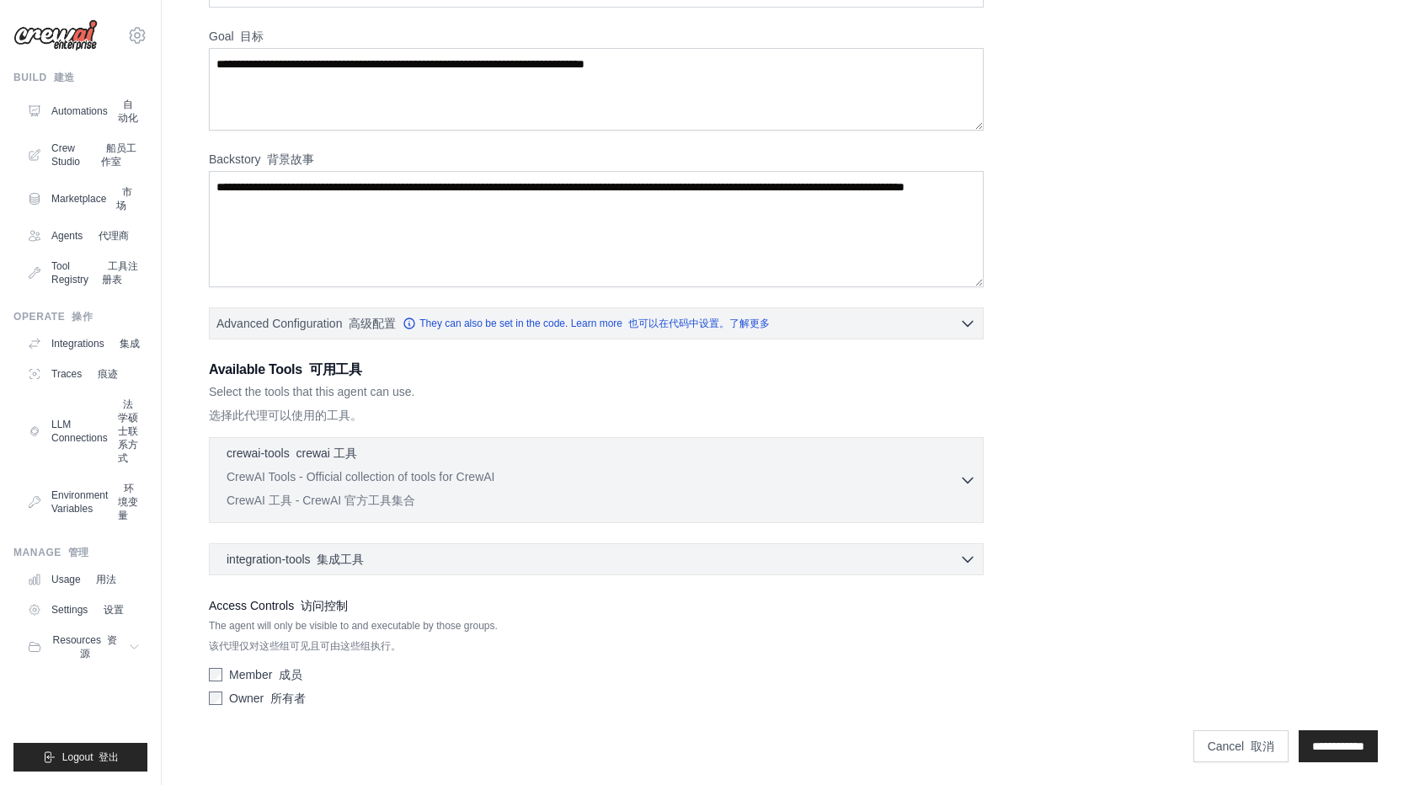
click at [1121, 429] on div "Role 角色 Goal 目标 Backstory 背景故事 Advanced Configuration 高级配置 They can also be set…" at bounding box center [793, 334] width 1169 height 758
click at [955, 552] on div "integration-tools 集成工具 0 selected" at bounding box center [602, 558] width 750 height 17
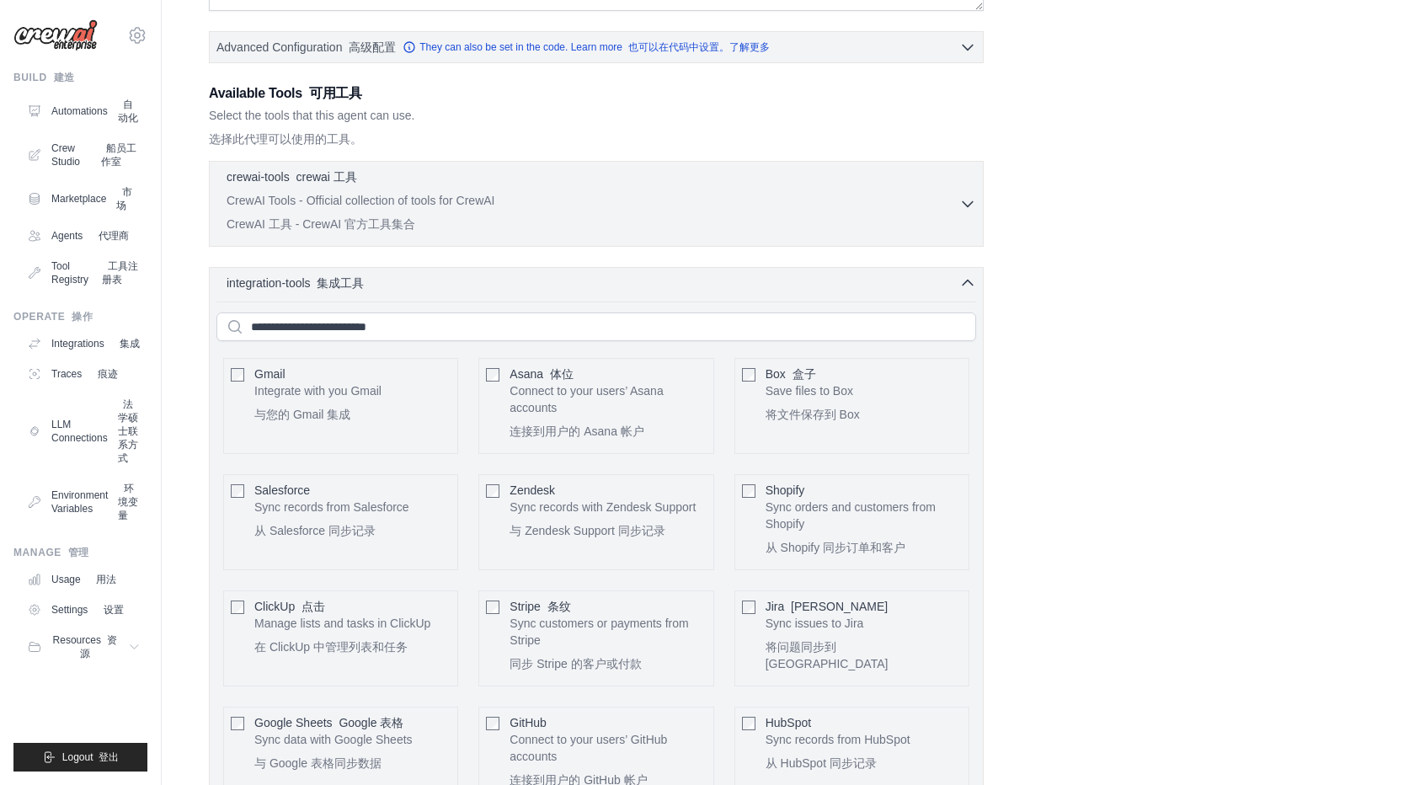
scroll to position [379, 0]
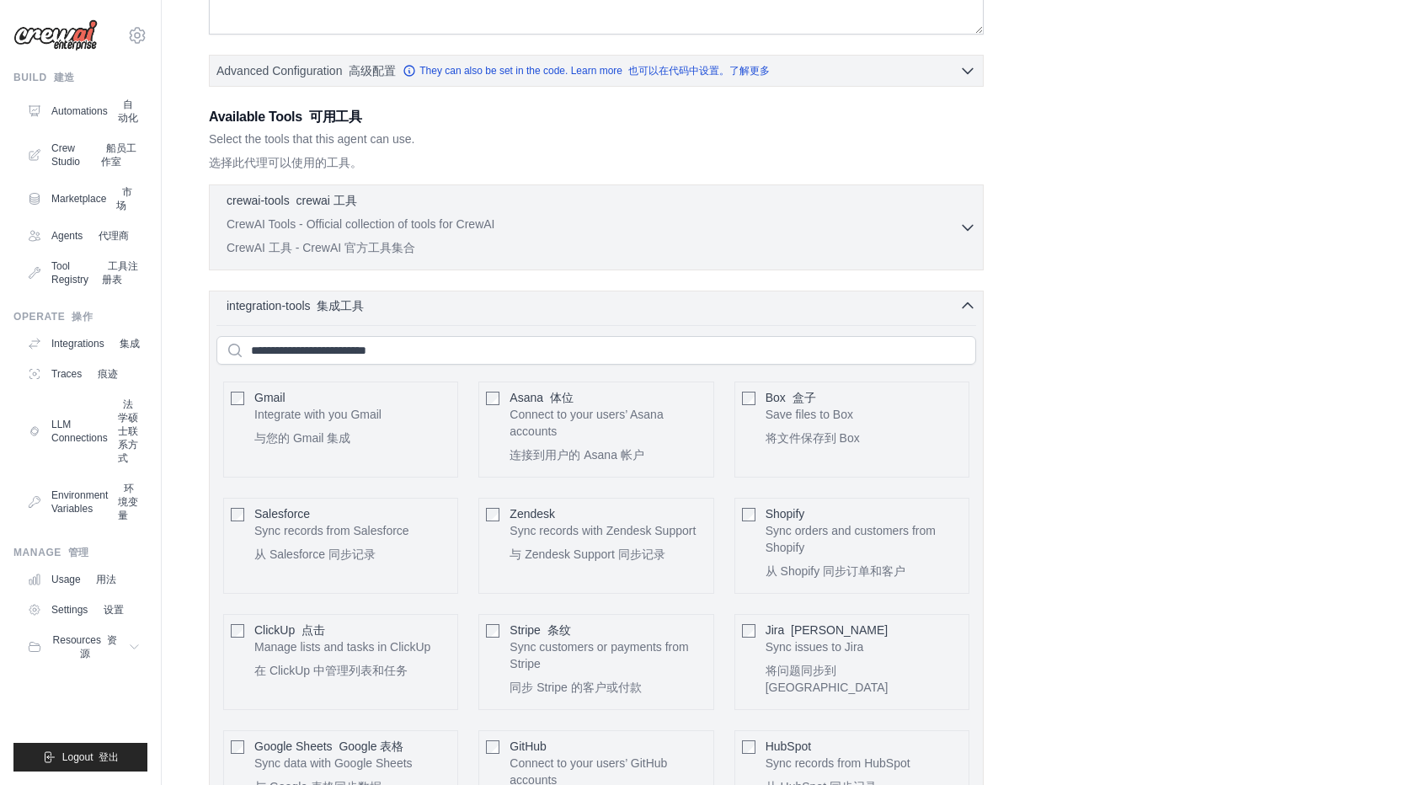
click at [965, 302] on icon "button" at bounding box center [967, 305] width 17 height 17
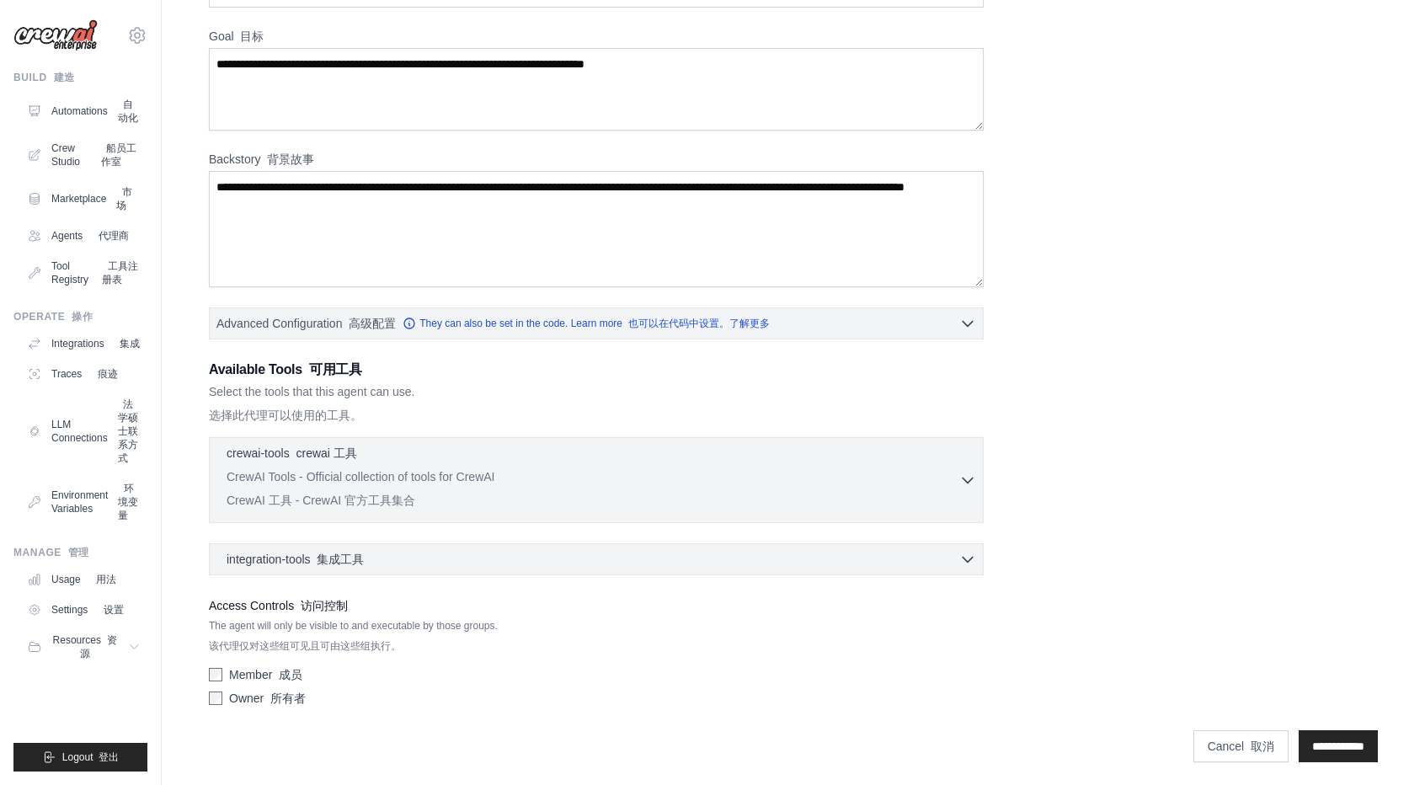
drag, startPoint x: 318, startPoint y: 557, endPoint x: 207, endPoint y: 550, distance: 111.4
click at [208, 550] on div "Role 角色 Goal 目标 Backstory 背景故事 Advanced Configuration 高级配置 They can also be set…" at bounding box center [793, 348] width 1209 height 847
click at [949, 550] on div "integration-tools 集成工具 0 selected" at bounding box center [602, 558] width 750 height 17
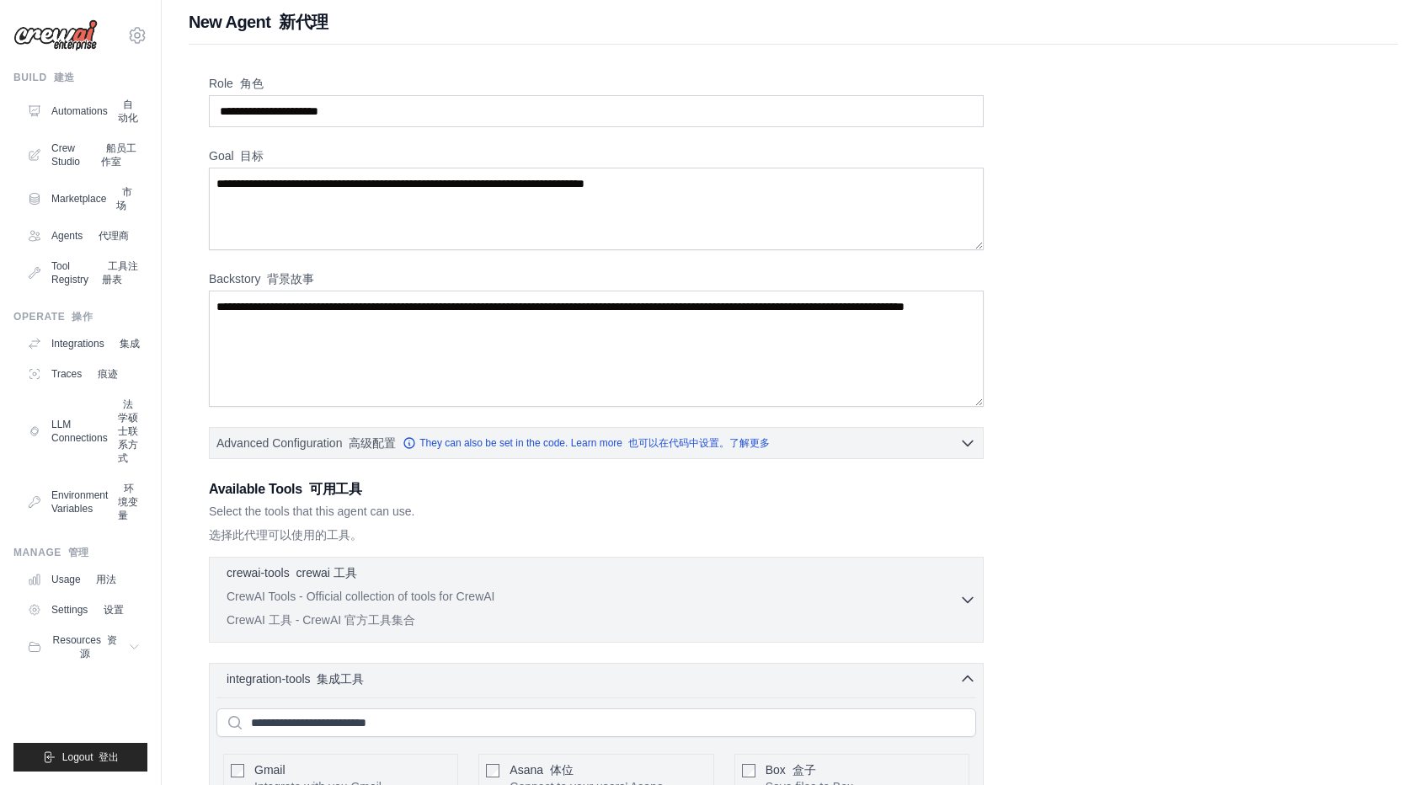
scroll to position [0, 0]
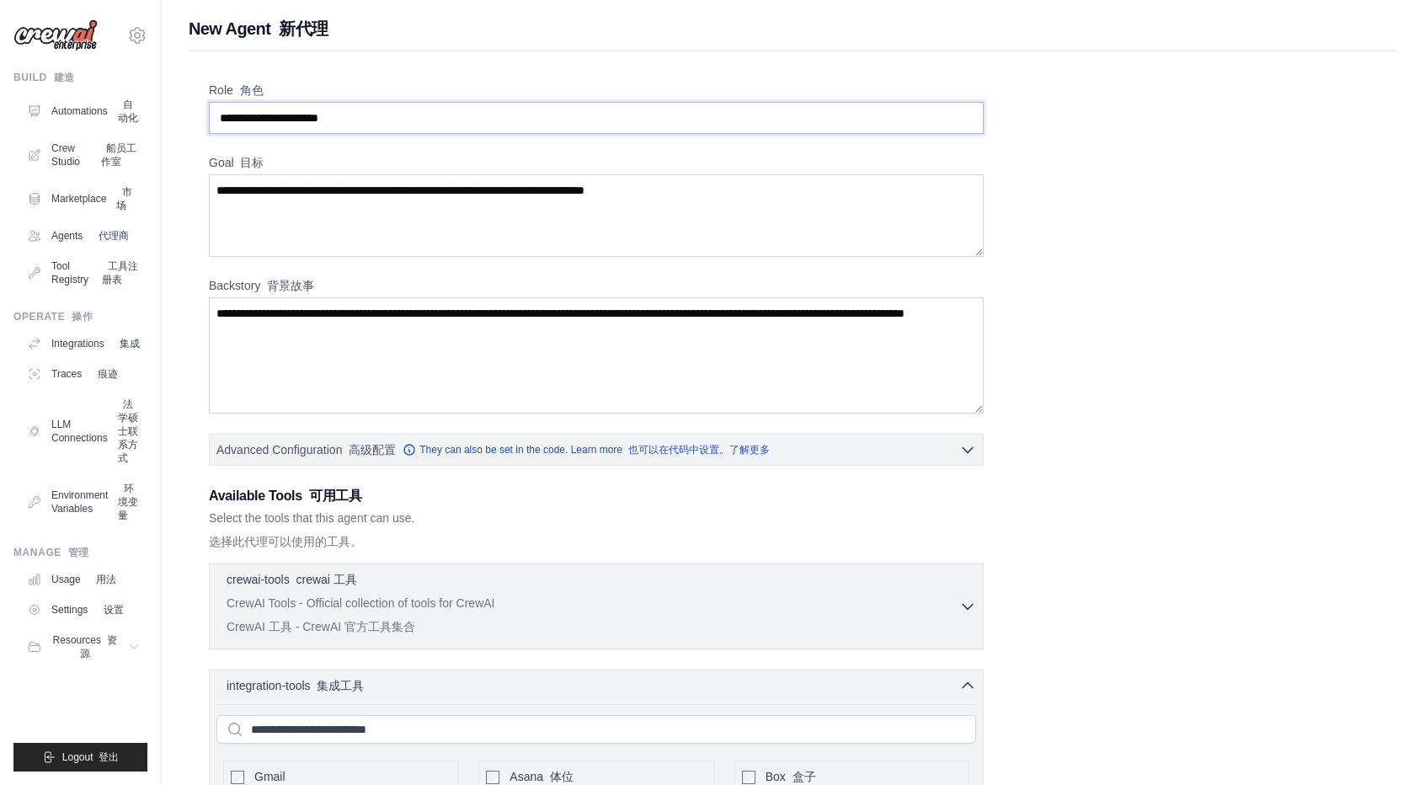
click at [381, 120] on input "Role 角色" at bounding box center [596, 118] width 775 height 32
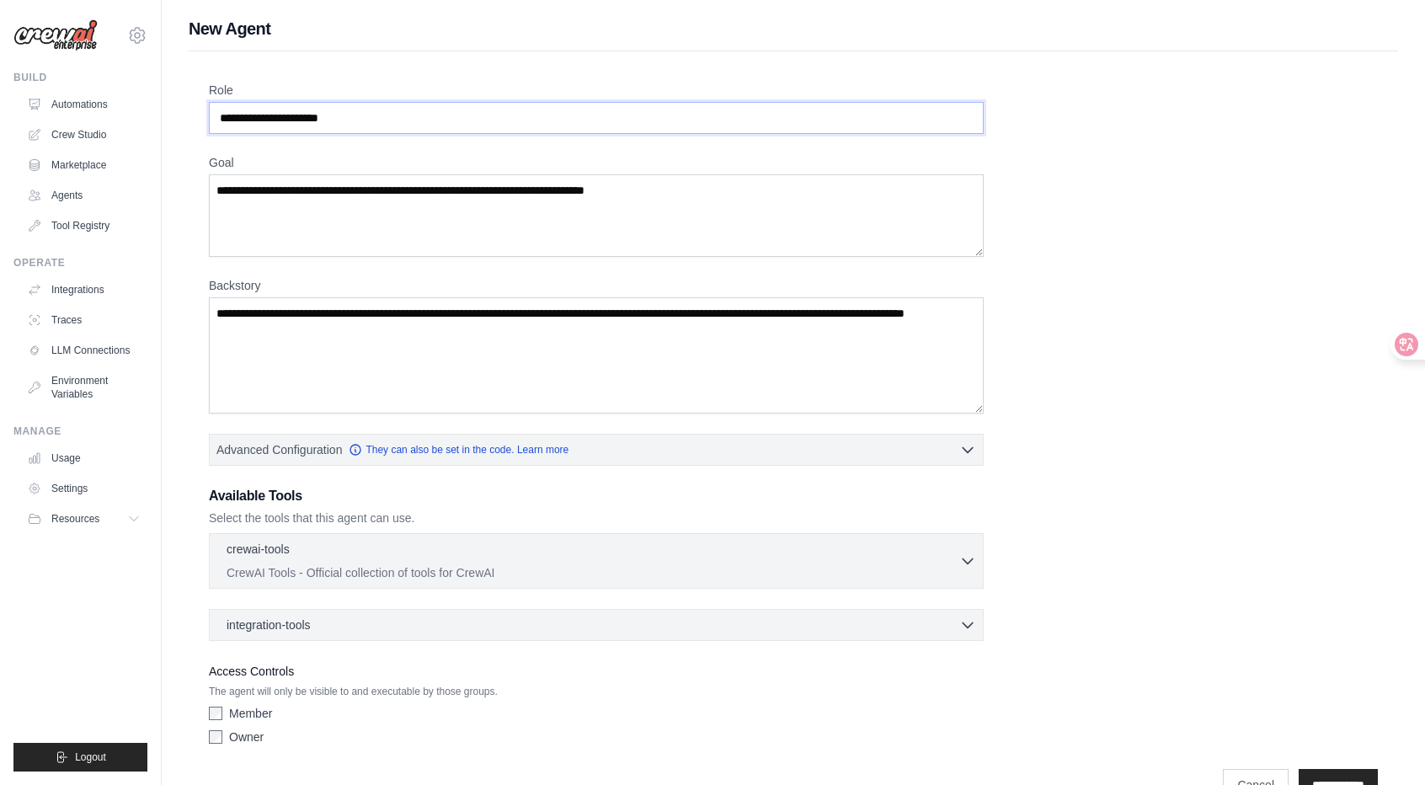
click at [376, 110] on input "Role" at bounding box center [596, 118] width 775 height 32
type input "******"
click at [335, 211] on textarea "Goal" at bounding box center [596, 215] width 775 height 83
type textarea "**"
click at [217, 122] on input "******" at bounding box center [596, 118] width 775 height 32
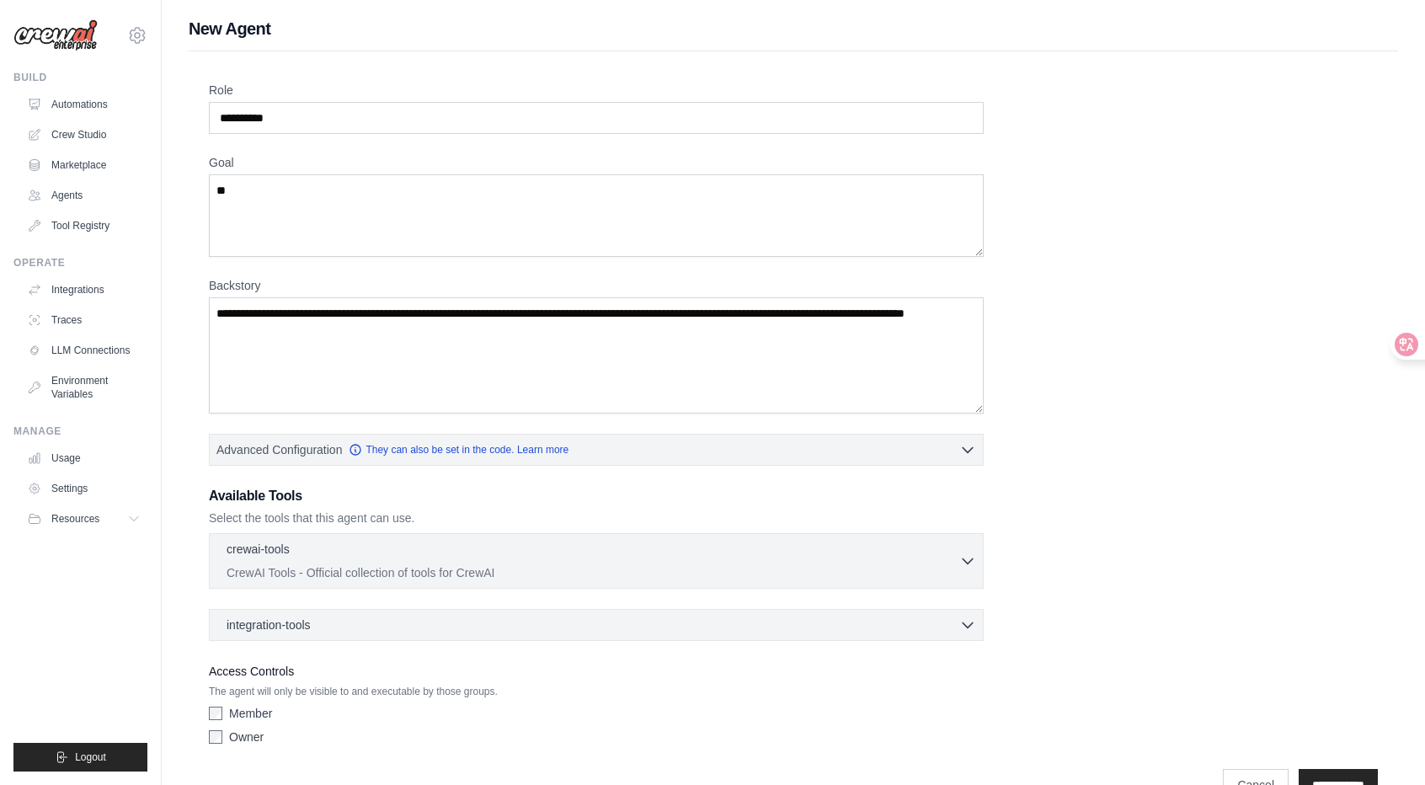
click at [473, 104] on div "**********" at bounding box center [596, 108] width 775 height 52
click at [492, 122] on input "**********" at bounding box center [596, 118] width 775 height 32
click at [301, 120] on input "**********" at bounding box center [596, 118] width 775 height 32
type input "**********"
click at [512, 227] on textarea "**" at bounding box center [596, 215] width 775 height 83
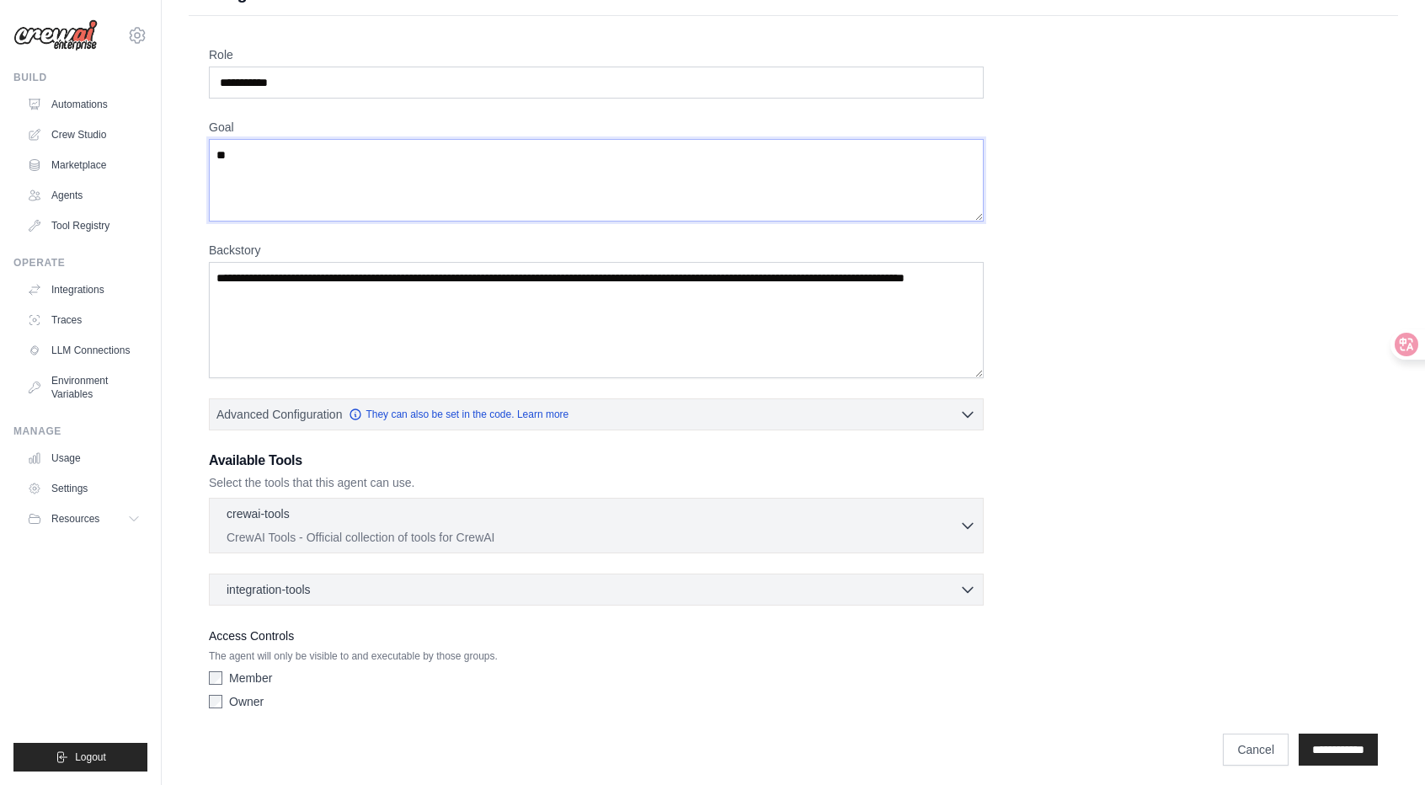
scroll to position [39, 0]
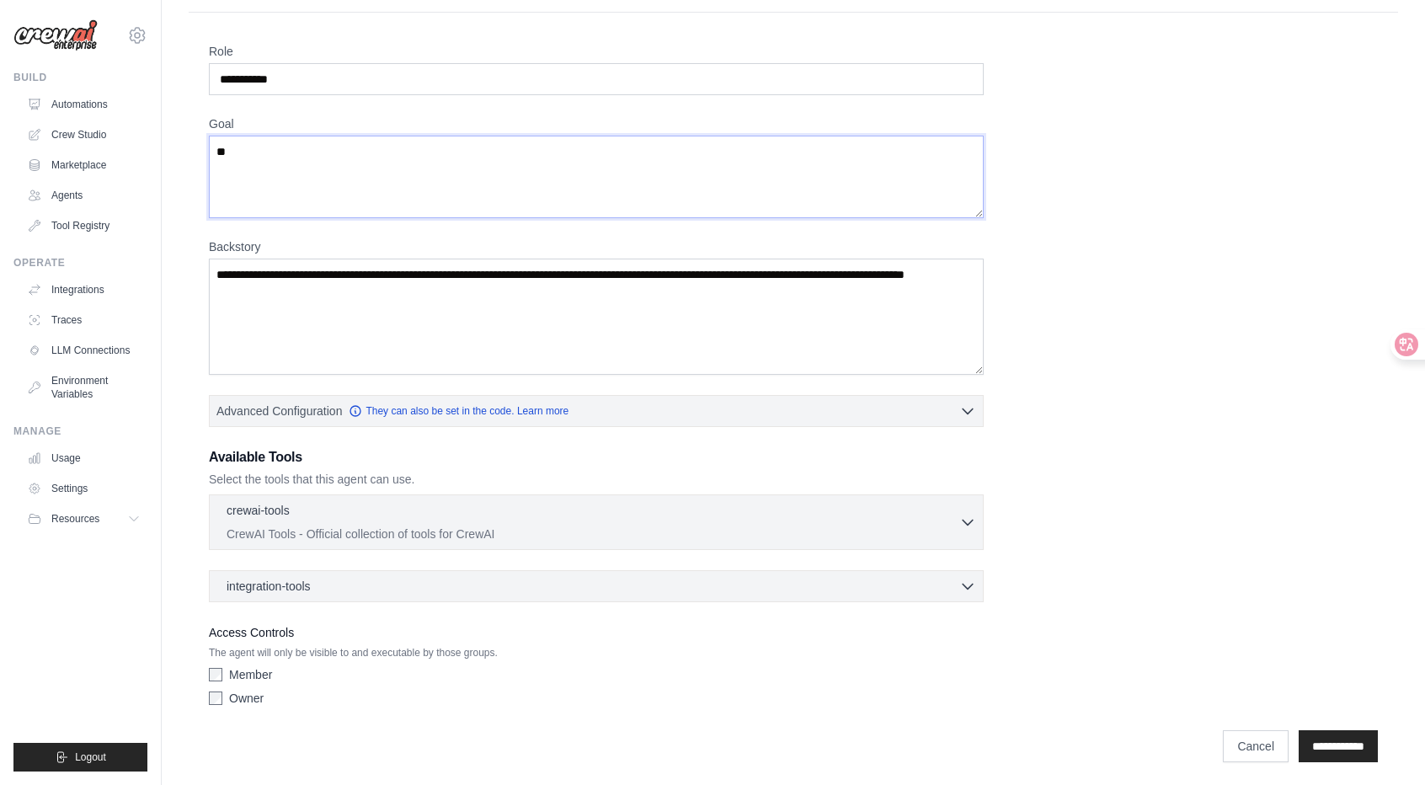
click at [291, 164] on textarea "**" at bounding box center [596, 177] width 775 height 83
click at [865, 157] on textarea "**********" at bounding box center [596, 177] width 775 height 83
click at [657, 334] on textarea "Backstory" at bounding box center [596, 317] width 775 height 116
drag, startPoint x: 673, startPoint y: 146, endPoint x: 641, endPoint y: 150, distance: 32.3
click at [641, 150] on textarea "**********" at bounding box center [596, 177] width 775 height 83
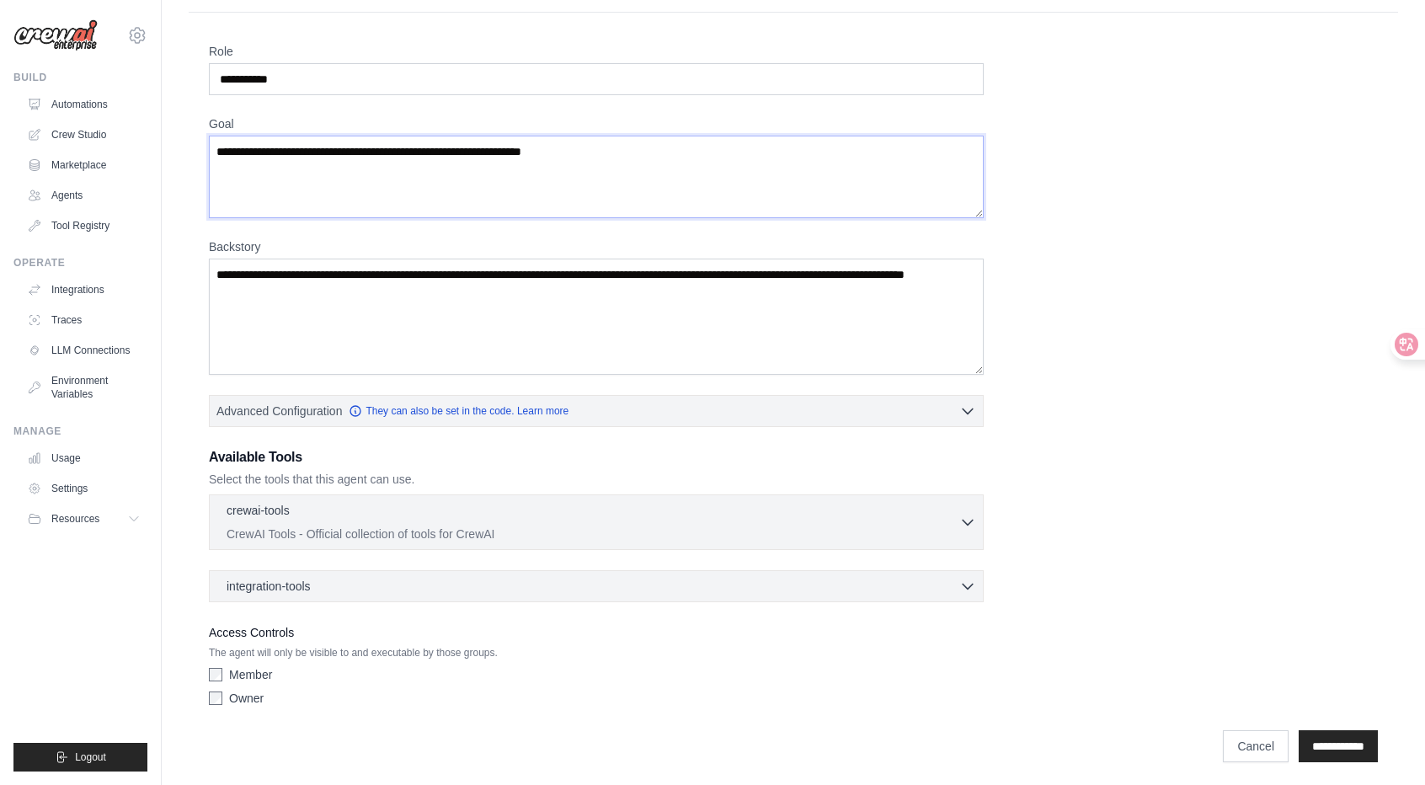
click at [382, 184] on textarea "**********" at bounding box center [596, 177] width 775 height 83
type textarea "**********"
click at [440, 282] on textarea "Backstory" at bounding box center [596, 317] width 775 height 116
click at [941, 514] on div "crewai-tools 0 selected" at bounding box center [593, 511] width 733 height 20
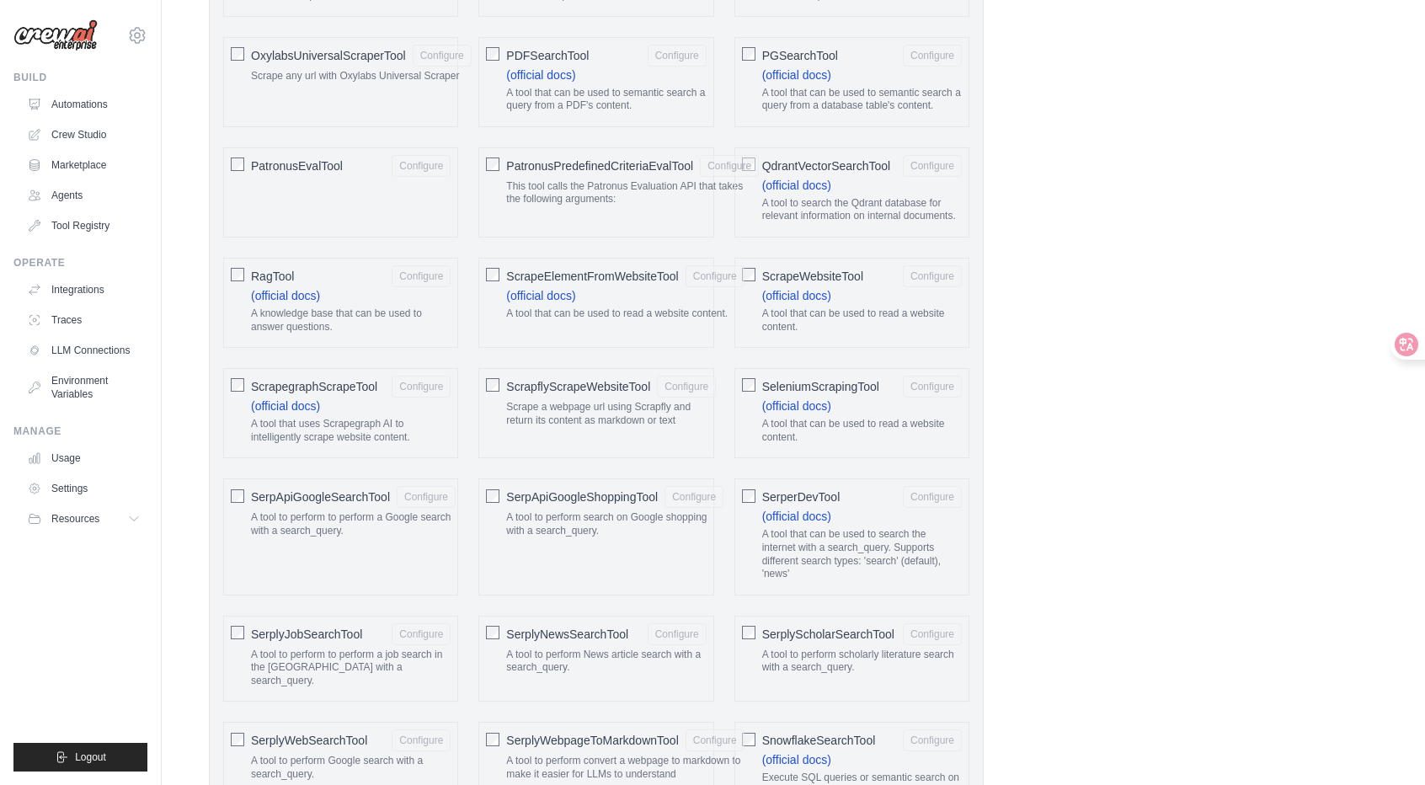
scroll to position [1892, 0]
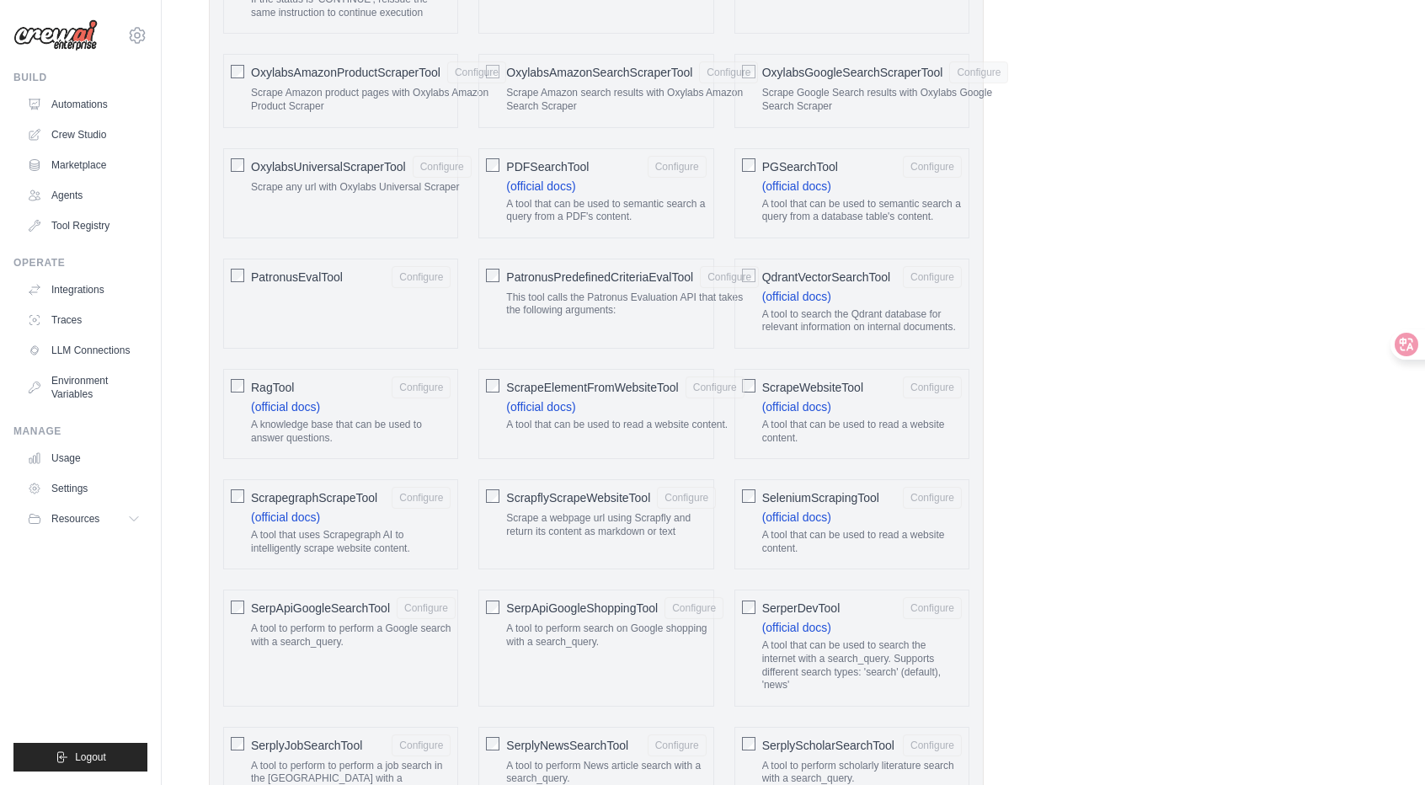
click at [505, 174] on div "PDFSearchTool Configure (official docs) A tool that can be used to semantic sea…" at bounding box center [595, 193] width 235 height 90
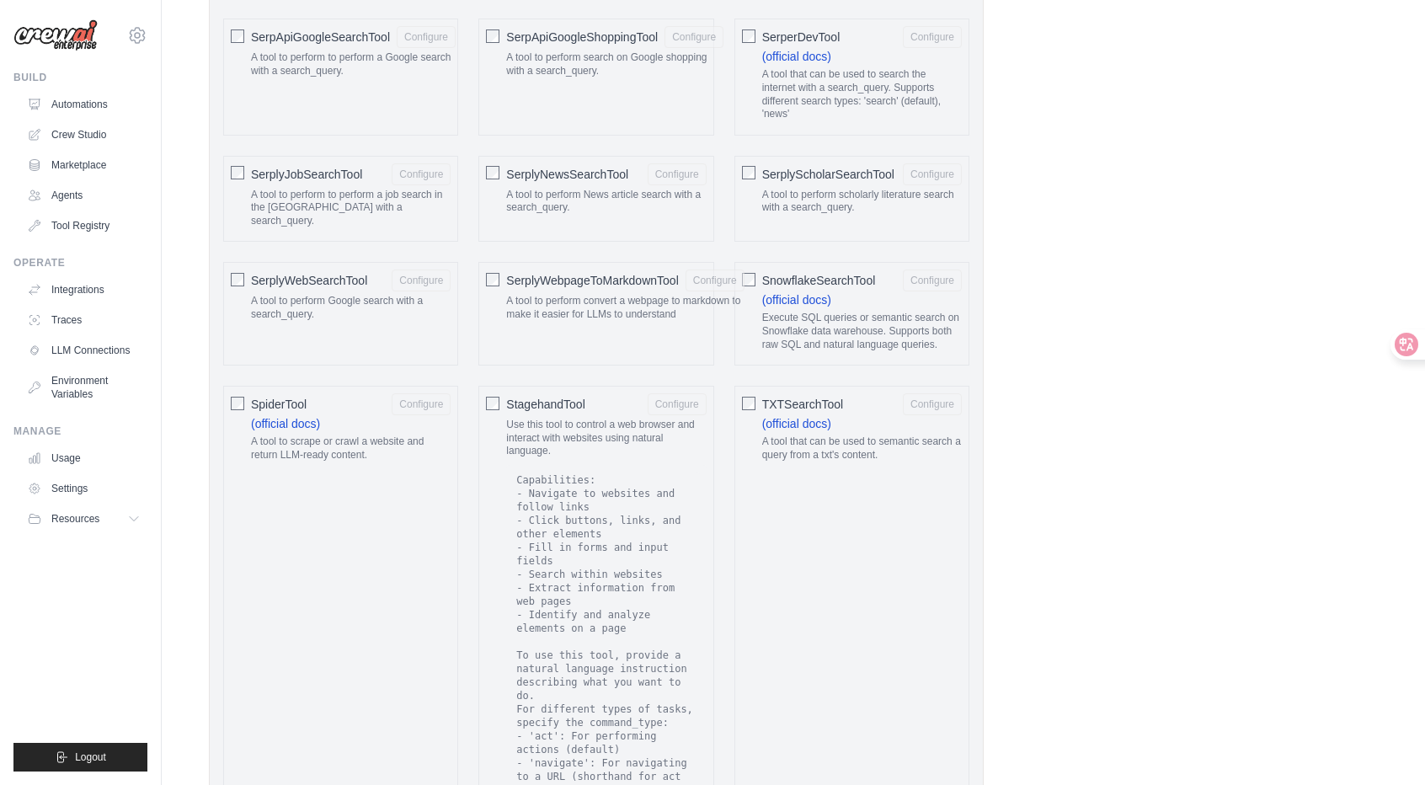
scroll to position [2481, 0]
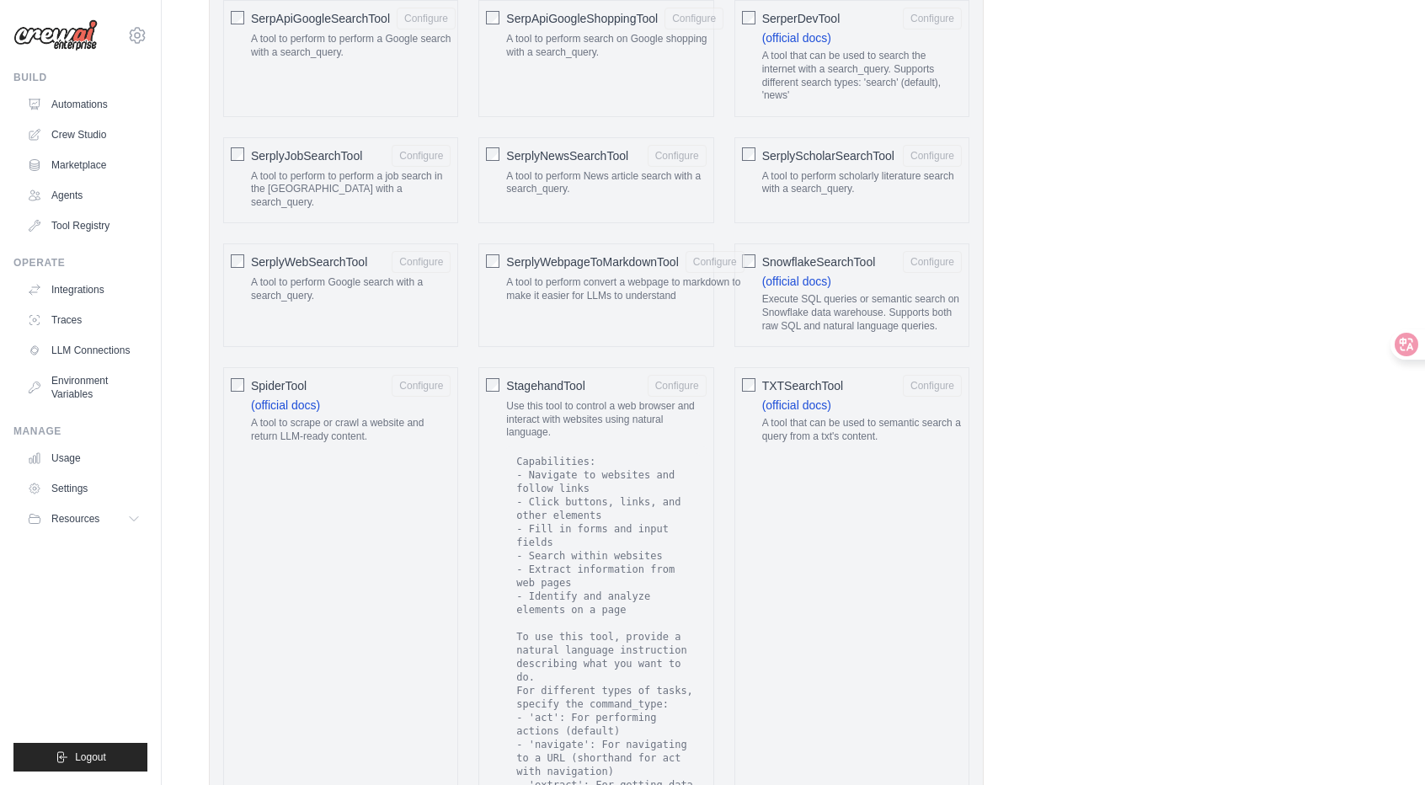
click at [251, 394] on span "SpiderTool" at bounding box center [279, 385] width 56 height 17
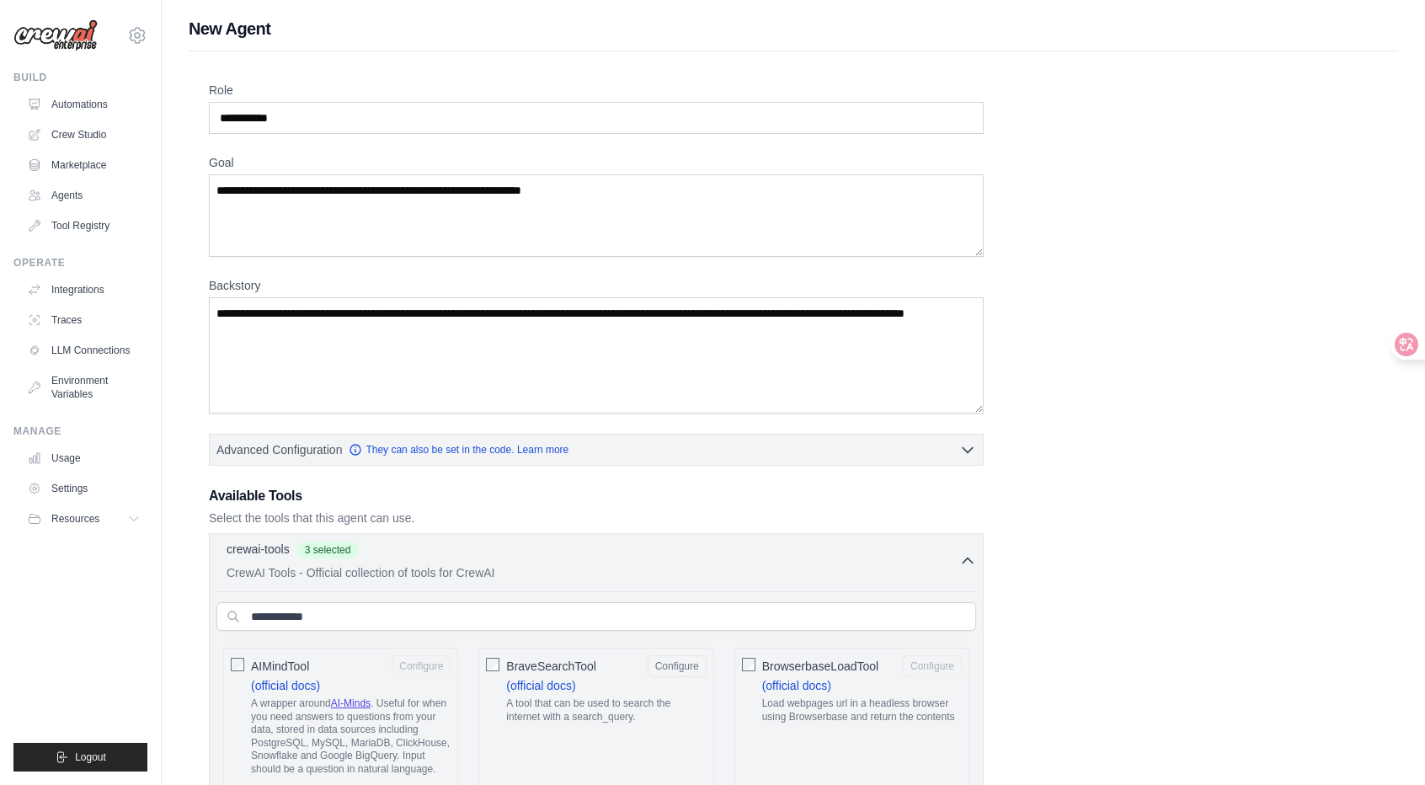
scroll to position [0, 0]
click at [446, 353] on textarea "Backstory" at bounding box center [596, 355] width 775 height 116
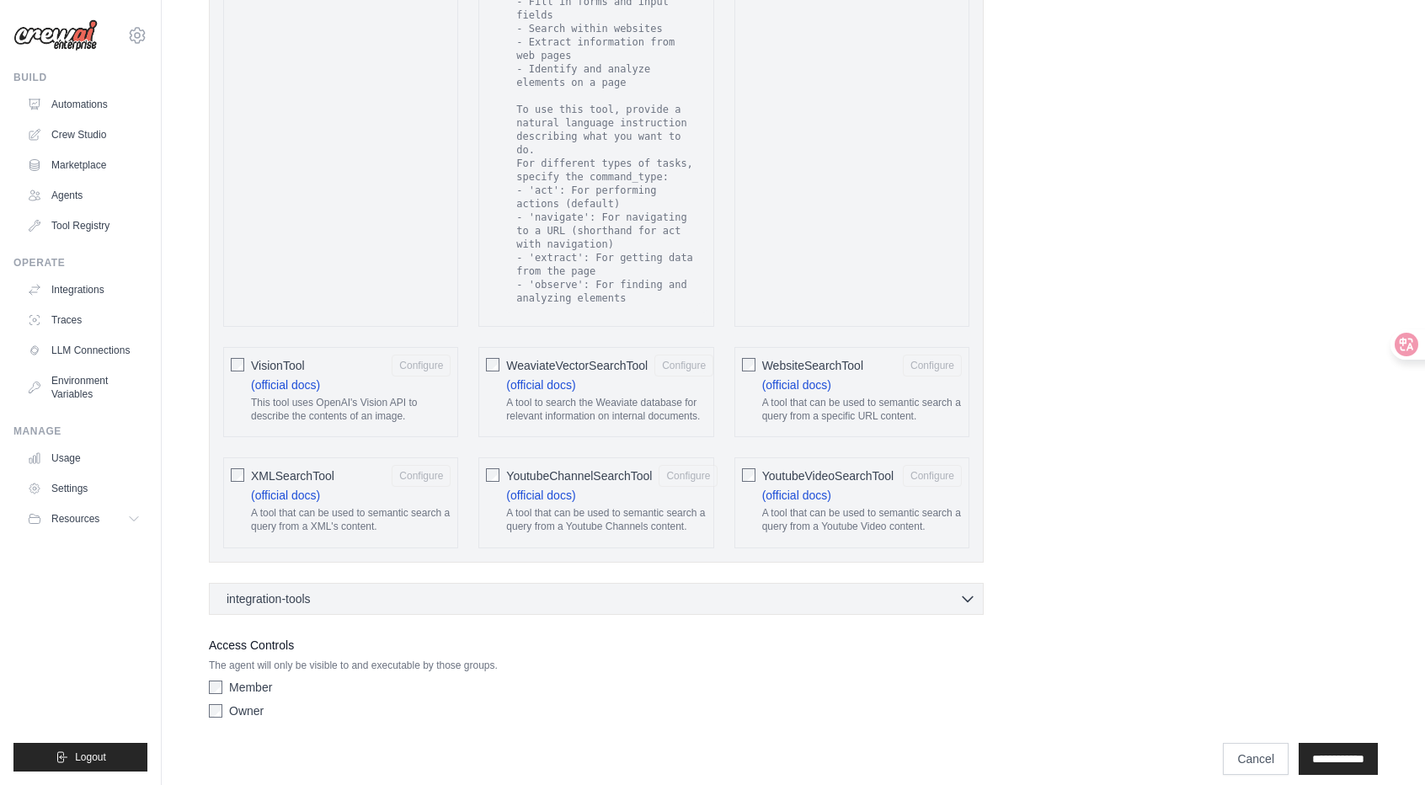
scroll to position [3008, 0]
type textarea "**********"
click at [246, 702] on label "Owner" at bounding box center [246, 710] width 35 height 17
click at [1329, 747] on input "**********" at bounding box center [1338, 759] width 79 height 32
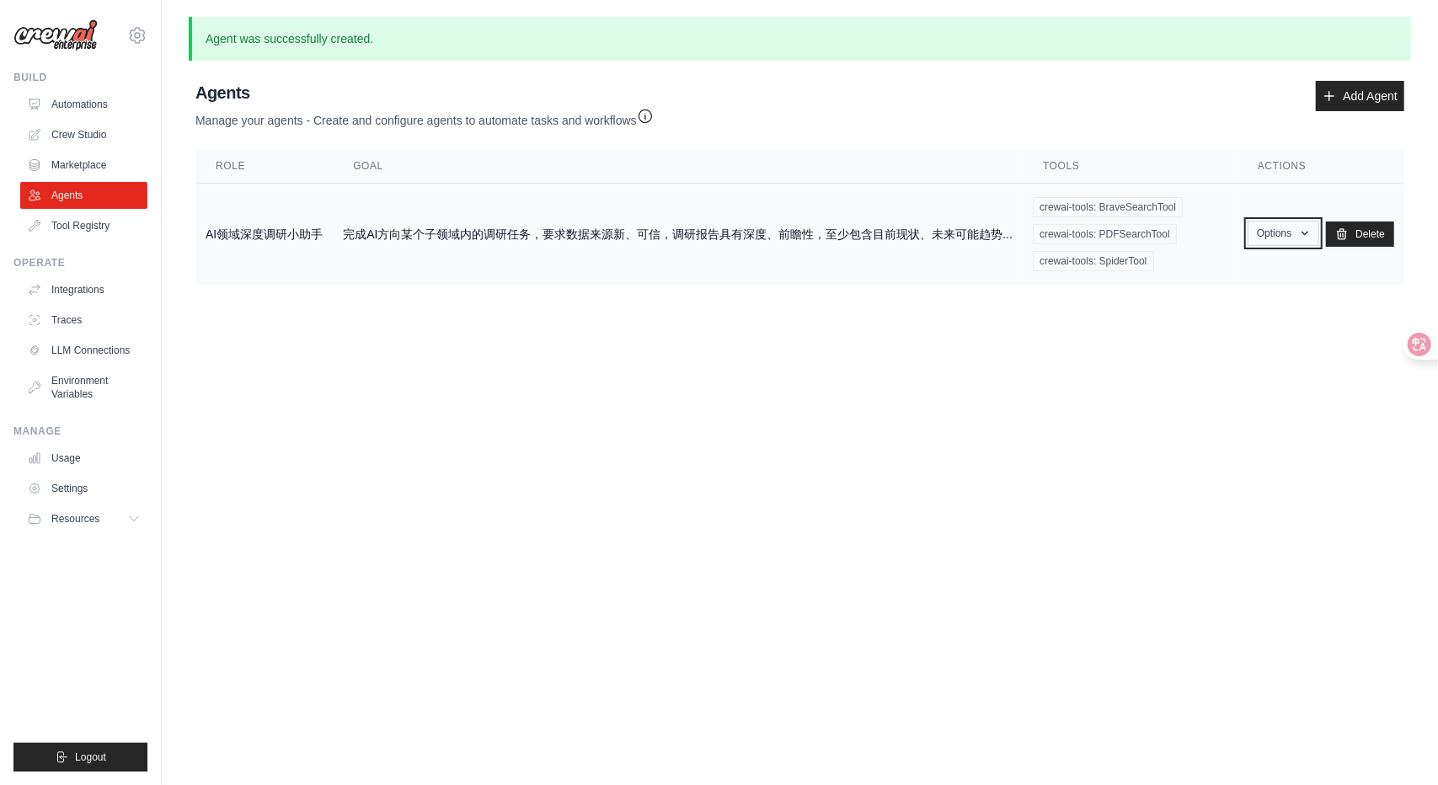
click at [1284, 241] on button "Options" at bounding box center [1283, 233] width 72 height 25
click at [1260, 279] on link "Show" at bounding box center [1258, 272] width 121 height 30
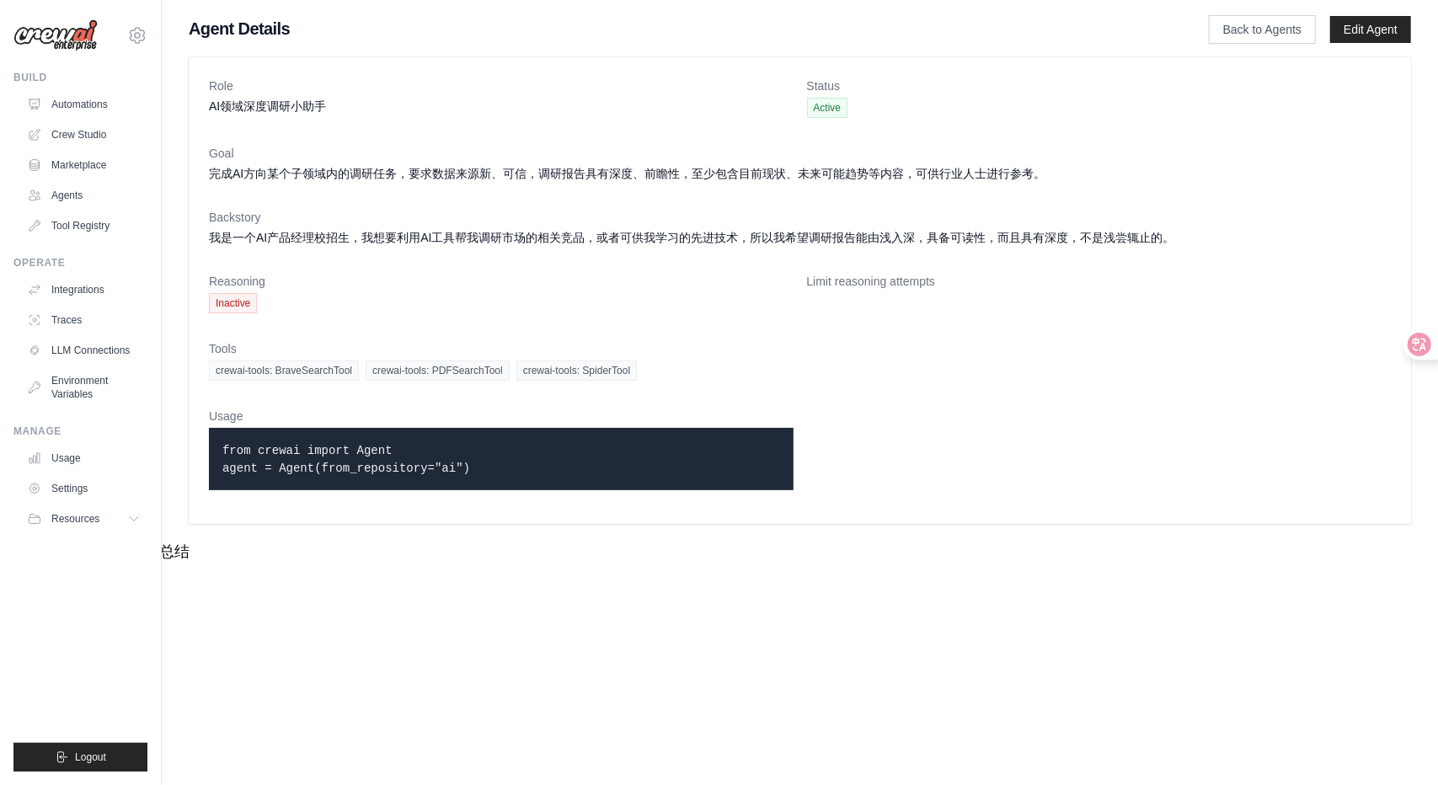
drag, startPoint x: 340, startPoint y: 469, endPoint x: 440, endPoint y: 476, distance: 99.6
click at [440, 476] on p "from crewai import Agent agent = Agent(from_repository="ai")" at bounding box center [501, 458] width 558 height 35
click at [522, 485] on div "from crewai import Agent agent = Agent(from_repository="ai")" at bounding box center [501, 459] width 584 height 62
click at [1255, 34] on link "Back to Agents" at bounding box center [1262, 29] width 107 height 29
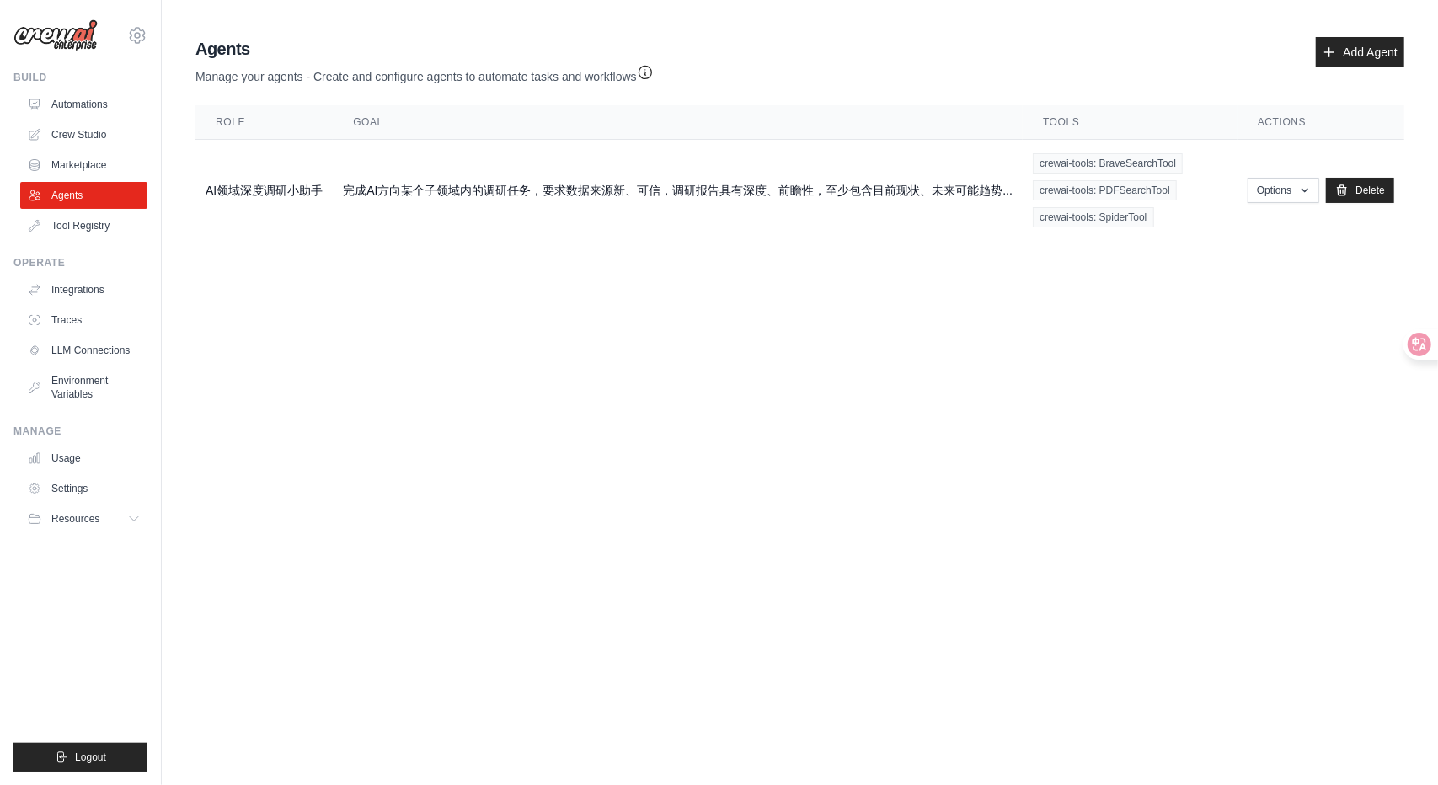
drag, startPoint x: 598, startPoint y: 82, endPoint x: 654, endPoint y: 83, distance: 56.5
click at [654, 83] on p "Manage your agents - Create and configure agents to automate tasks and workflows" at bounding box center [424, 73] width 458 height 24
click at [566, 99] on div "Agents Manage your agents - Create and configure agents to automate tasks and w…" at bounding box center [800, 138] width 1222 height 217
click at [108, 352] on link "LLM Connections" at bounding box center [85, 350] width 127 height 27
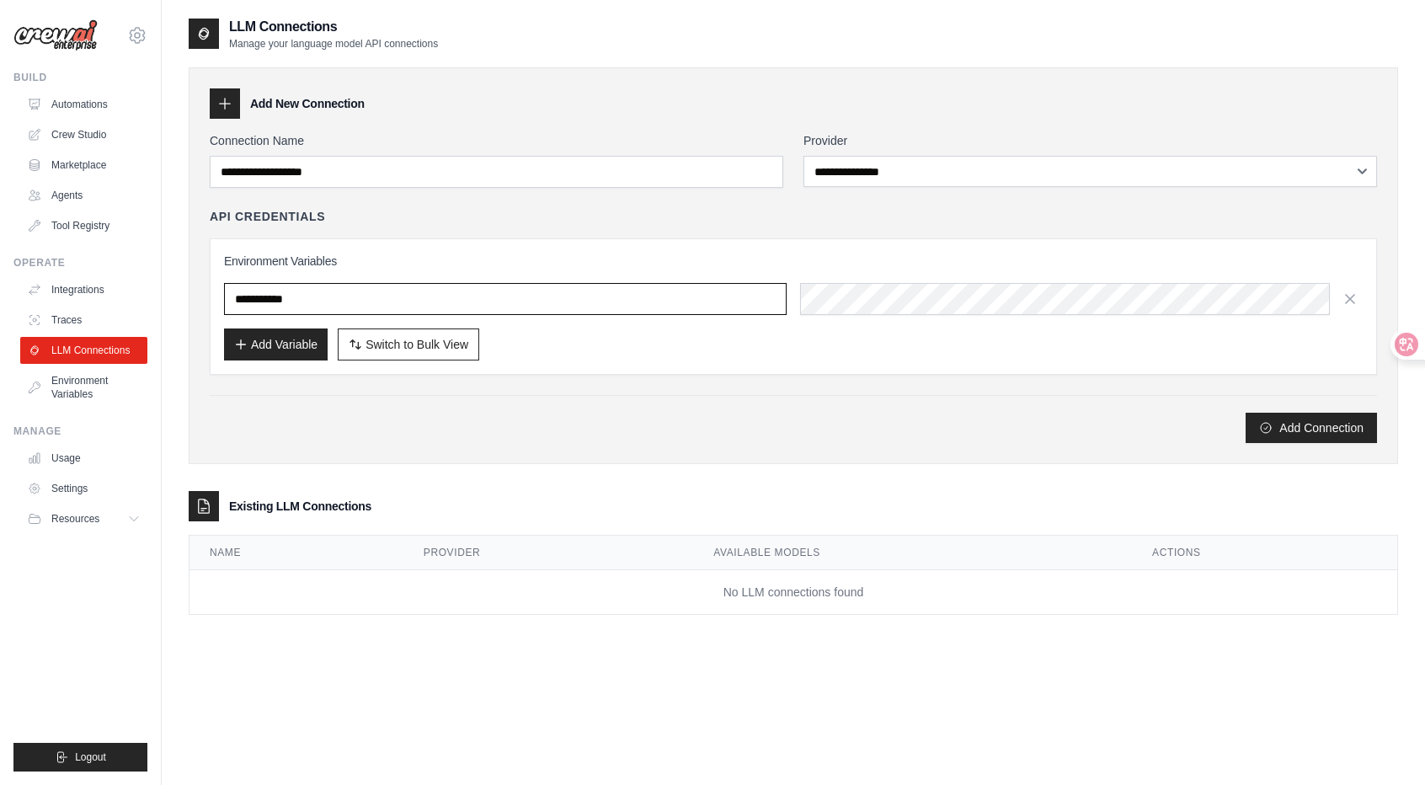
click at [392, 293] on input "text" at bounding box center [505, 299] width 563 height 32
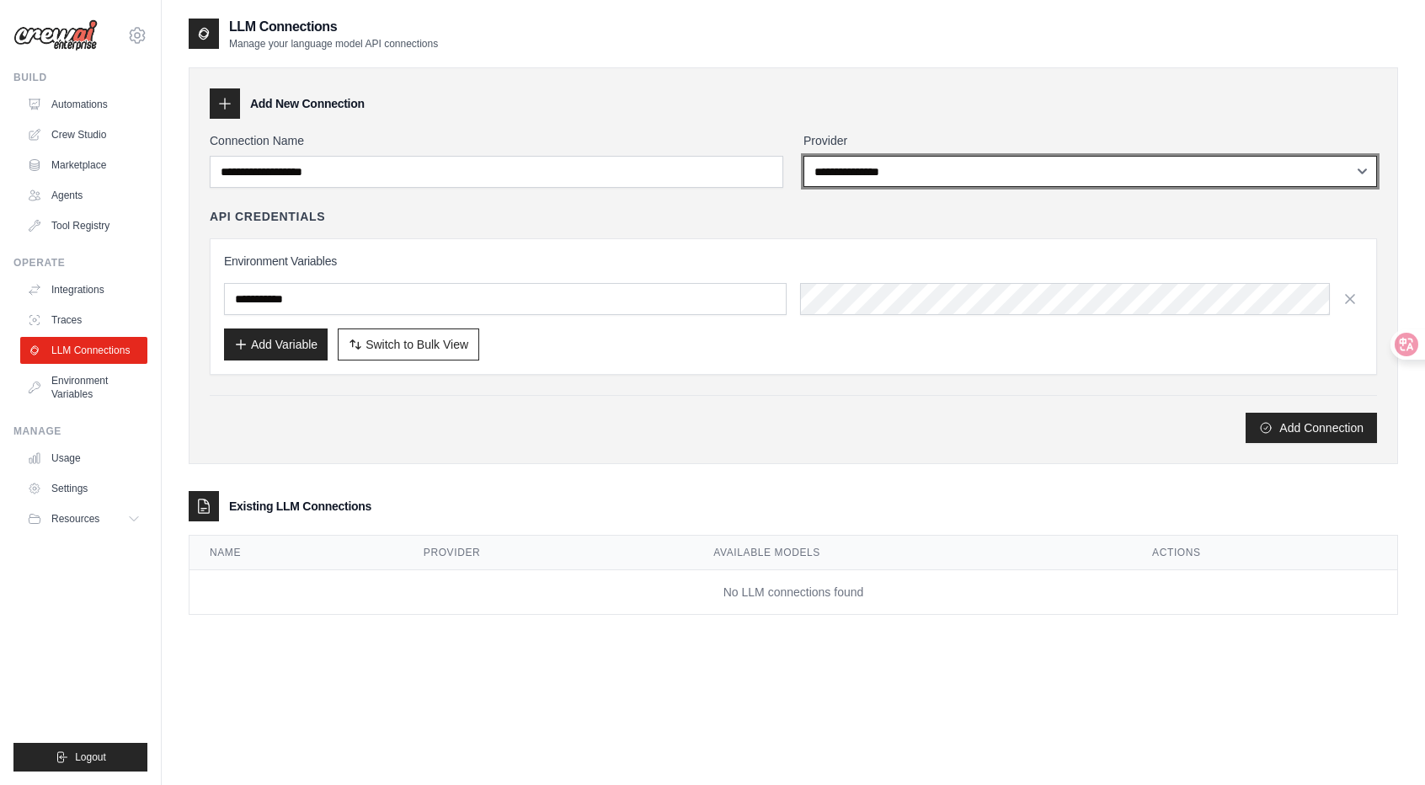
click at [881, 178] on select "**********" at bounding box center [1090, 171] width 574 height 31
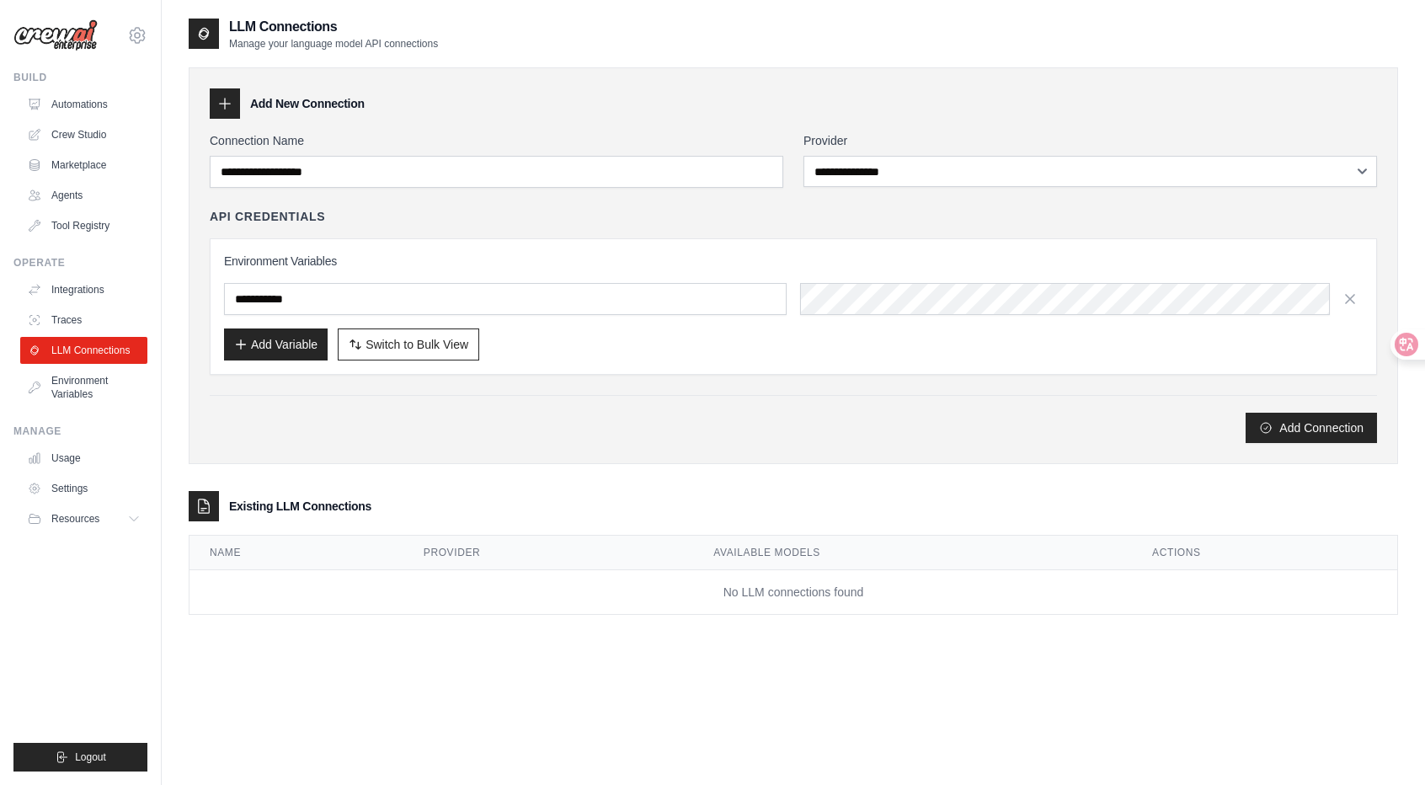
click at [627, 72] on div "**********" at bounding box center [793, 265] width 1209 height 397
click at [86, 395] on link "Environment Variables" at bounding box center [85, 387] width 127 height 40
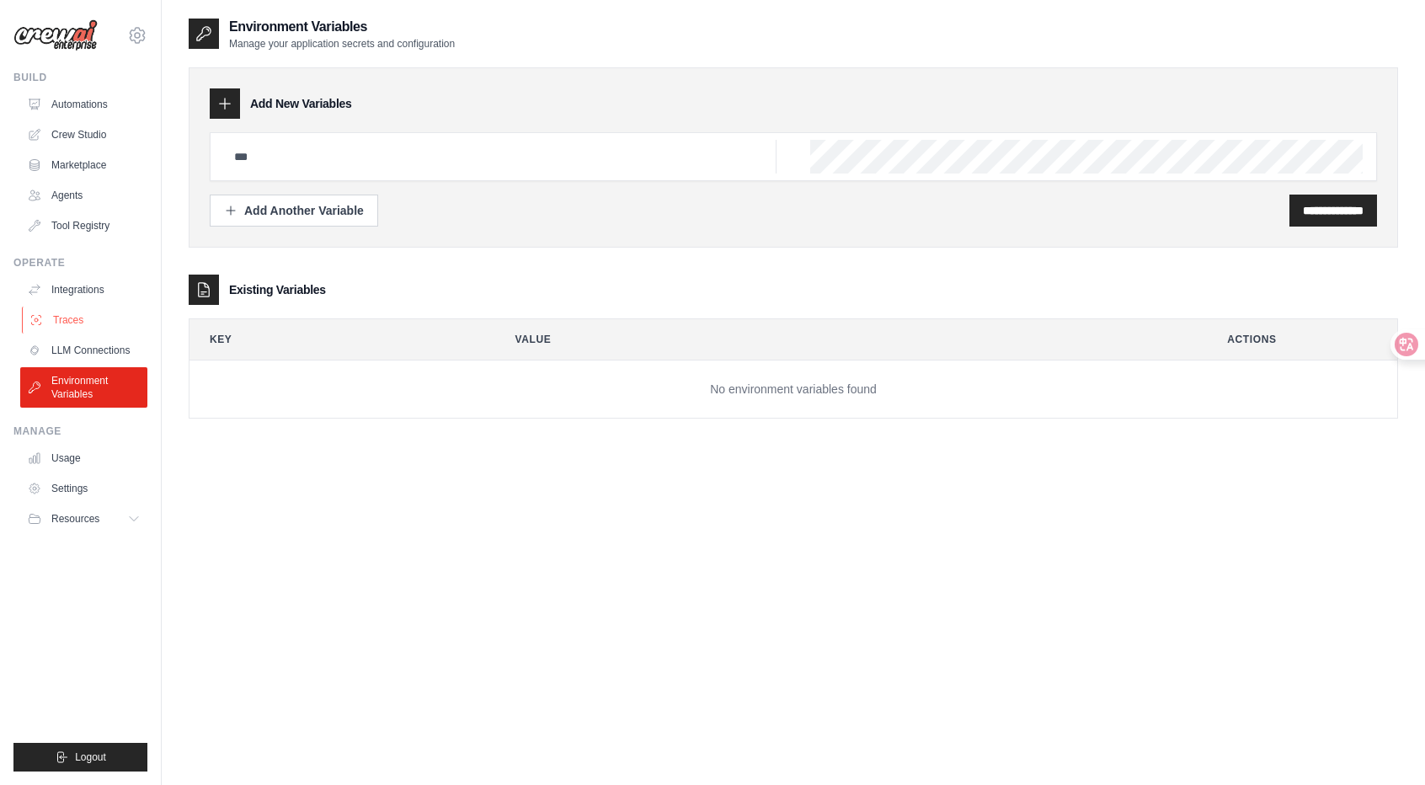
click at [71, 307] on link "Traces" at bounding box center [85, 320] width 127 height 27
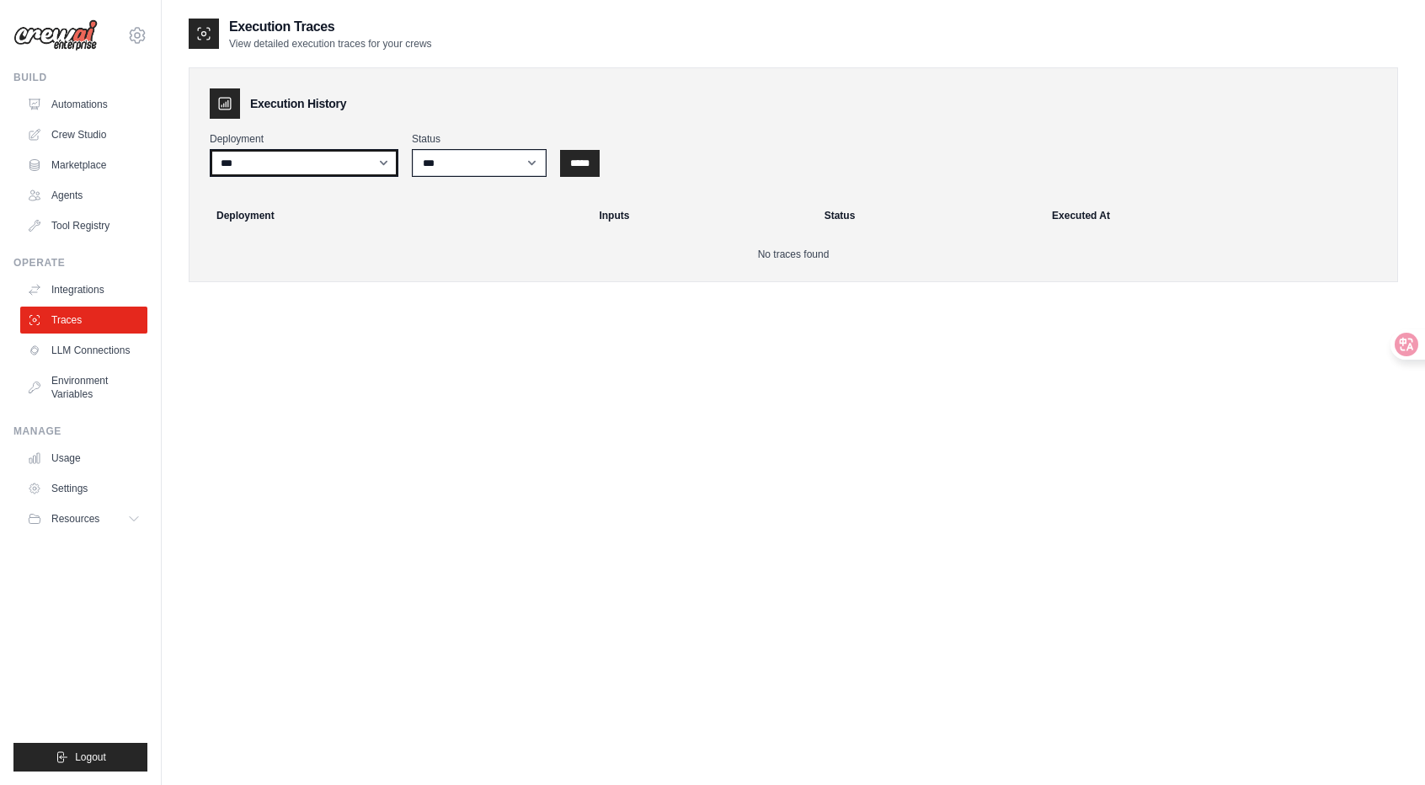
click at [344, 158] on select "***" at bounding box center [304, 163] width 189 height 28
click at [92, 340] on link "LLM Connections" at bounding box center [85, 350] width 127 height 27
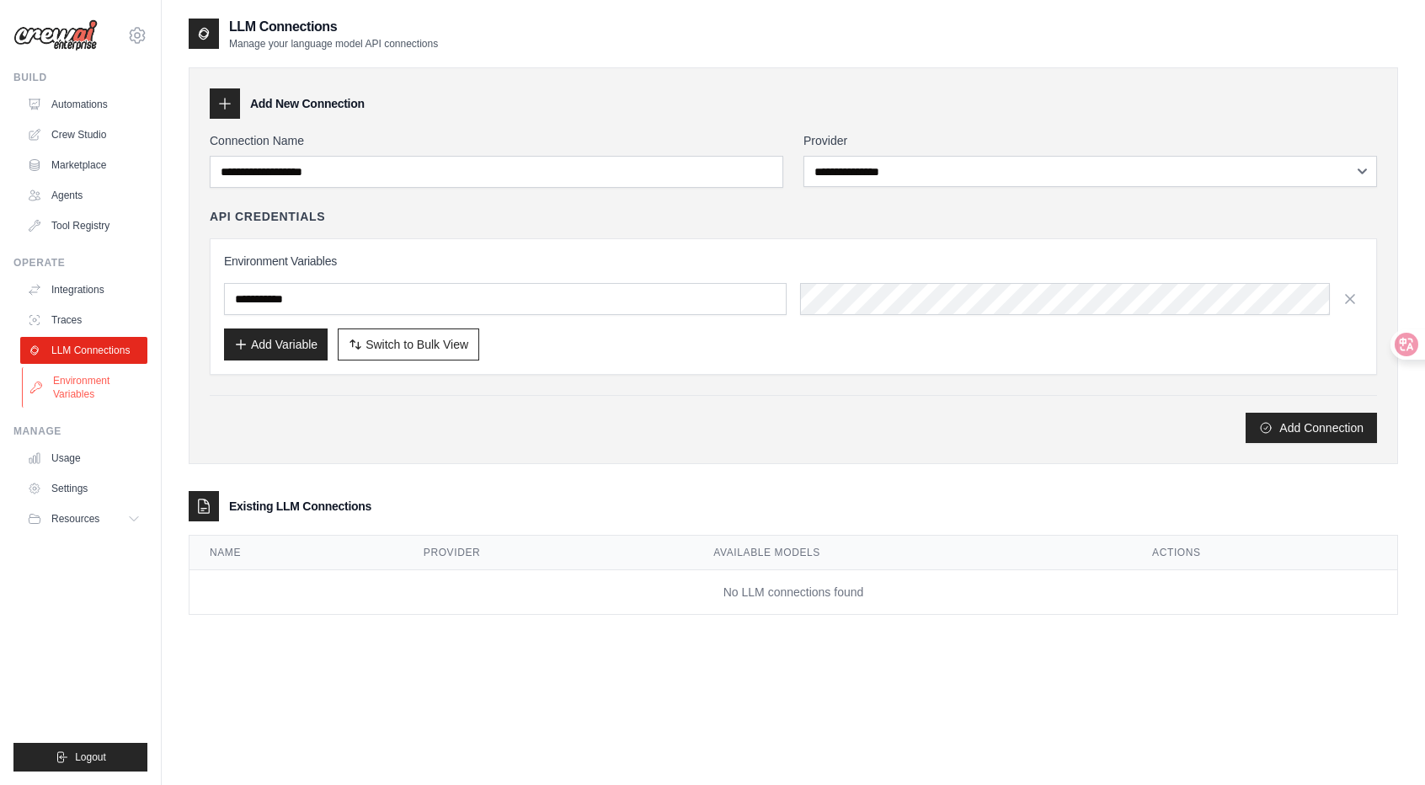
click at [89, 376] on link "Environment Variables" at bounding box center [85, 387] width 127 height 40
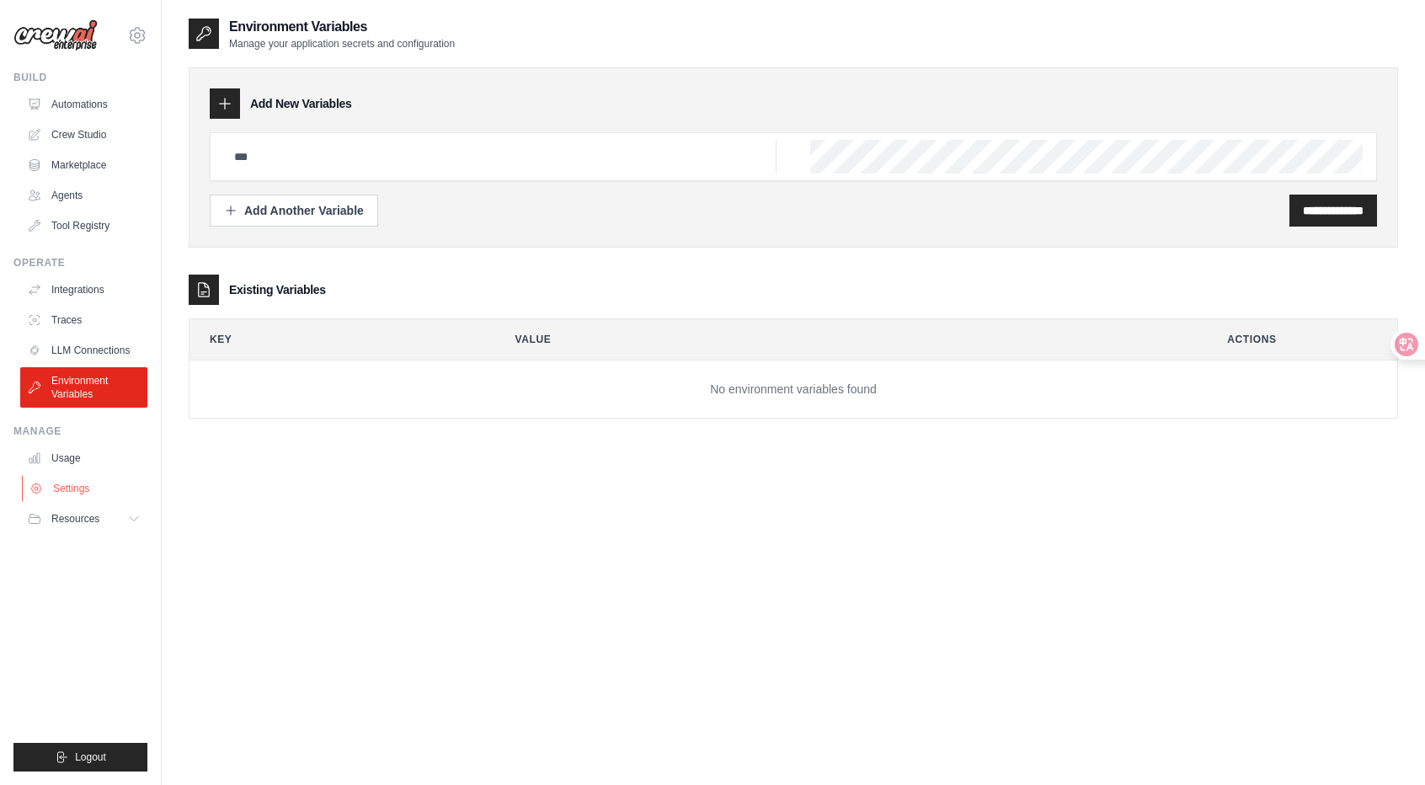
click at [61, 500] on link "Settings" at bounding box center [85, 488] width 127 height 27
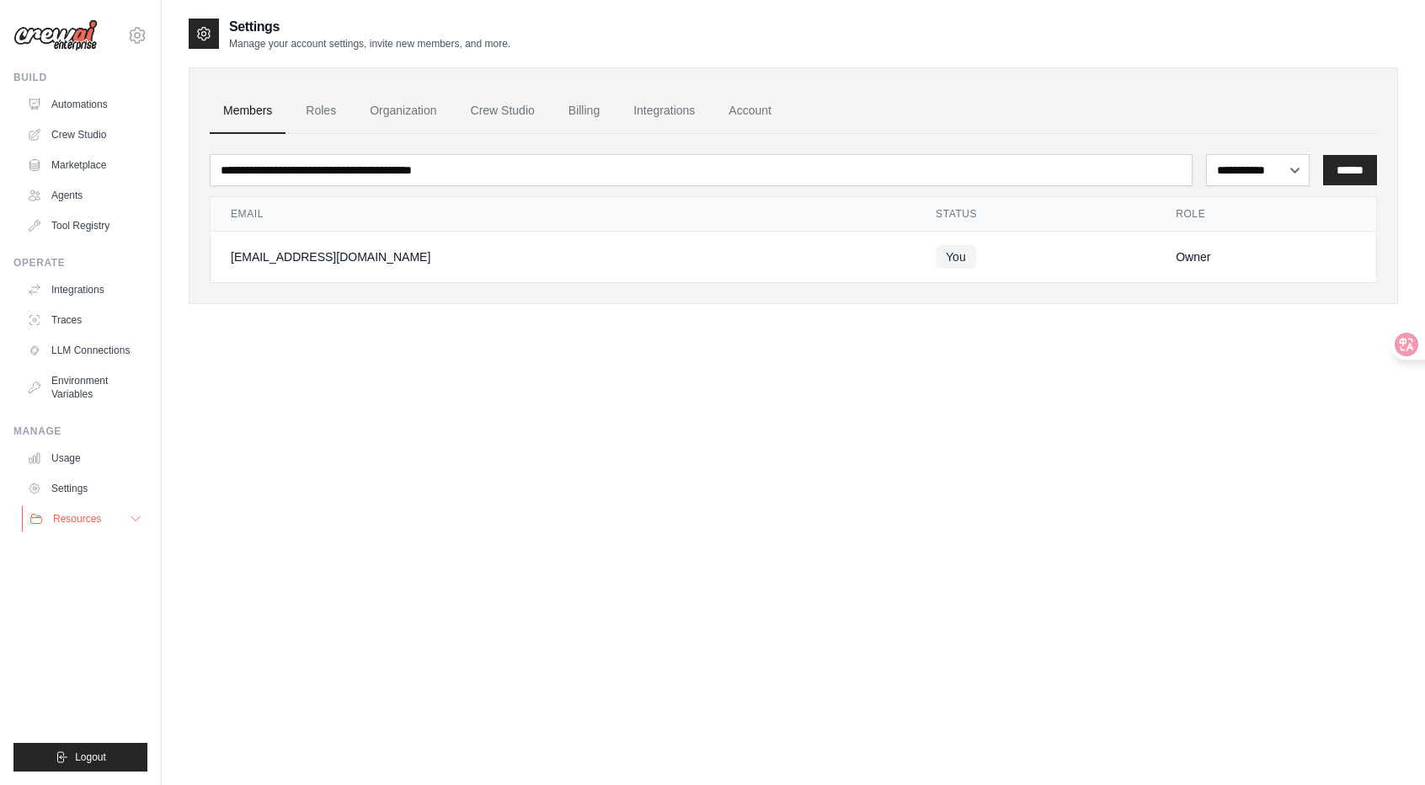
click at [70, 518] on span "Resources" at bounding box center [77, 518] width 48 height 13
click at [73, 466] on link "Usage" at bounding box center [85, 458] width 127 height 27
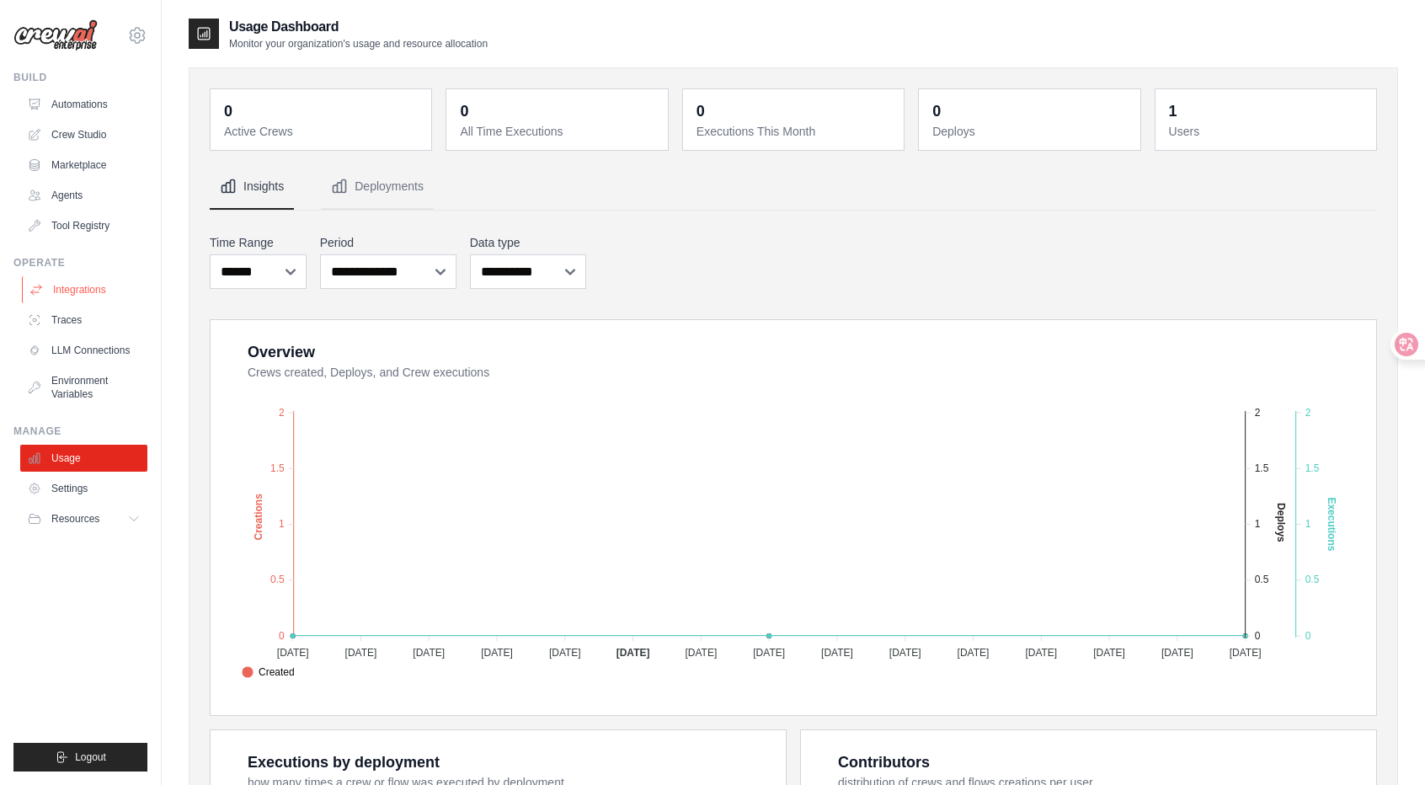
click at [42, 298] on link "Integrations" at bounding box center [85, 289] width 127 height 27
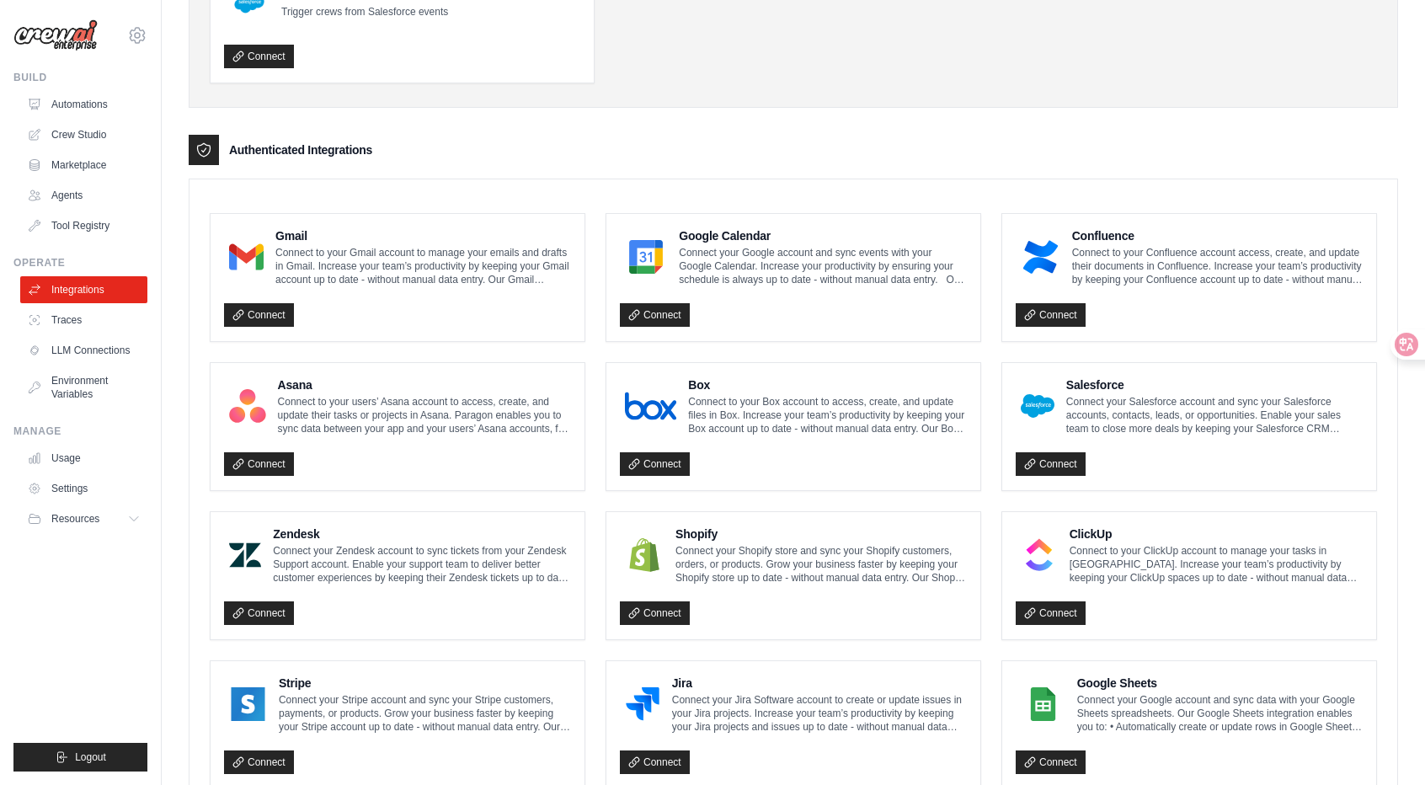
scroll to position [168, 0]
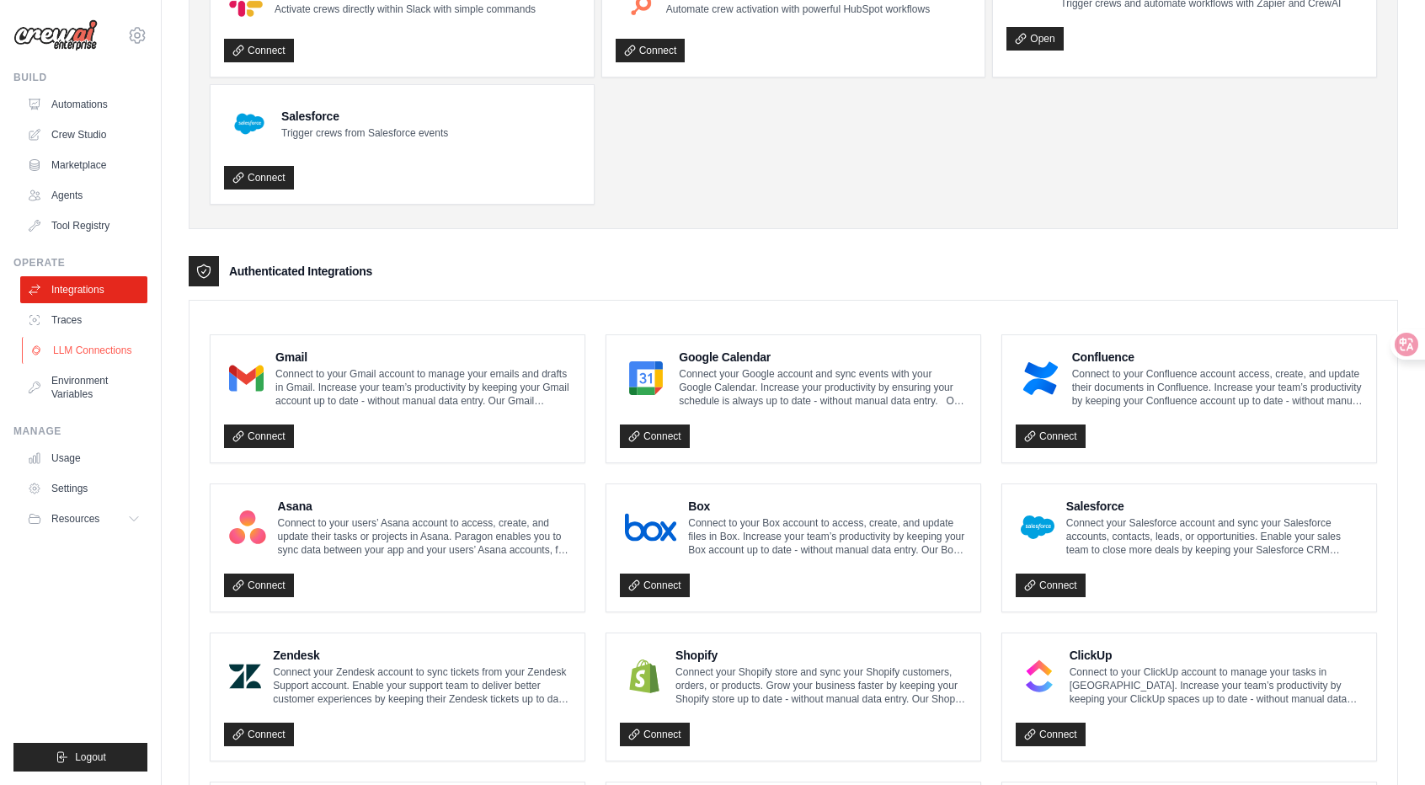
click at [111, 360] on link "LLM Connections" at bounding box center [85, 350] width 127 height 27
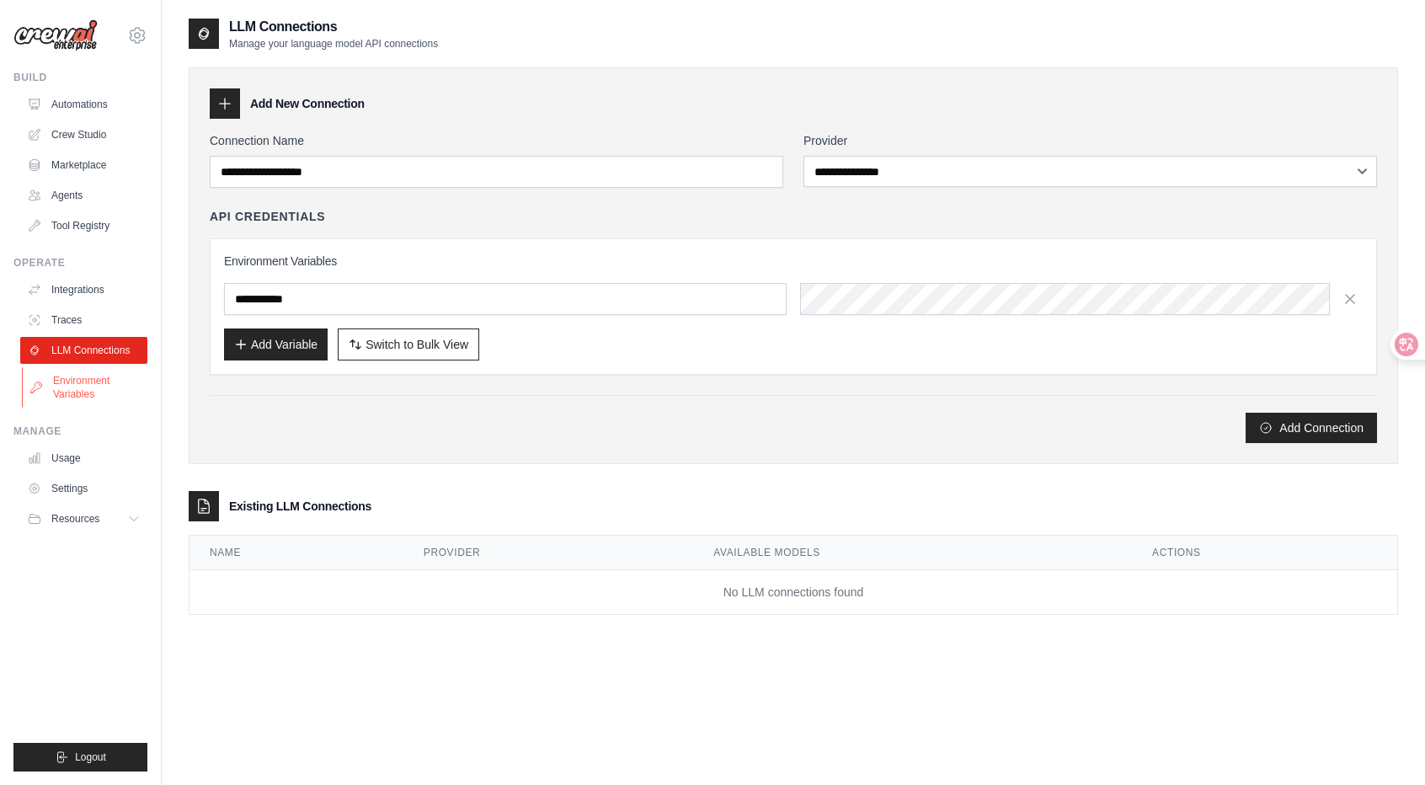
click at [89, 389] on link "Environment Variables" at bounding box center [85, 387] width 127 height 40
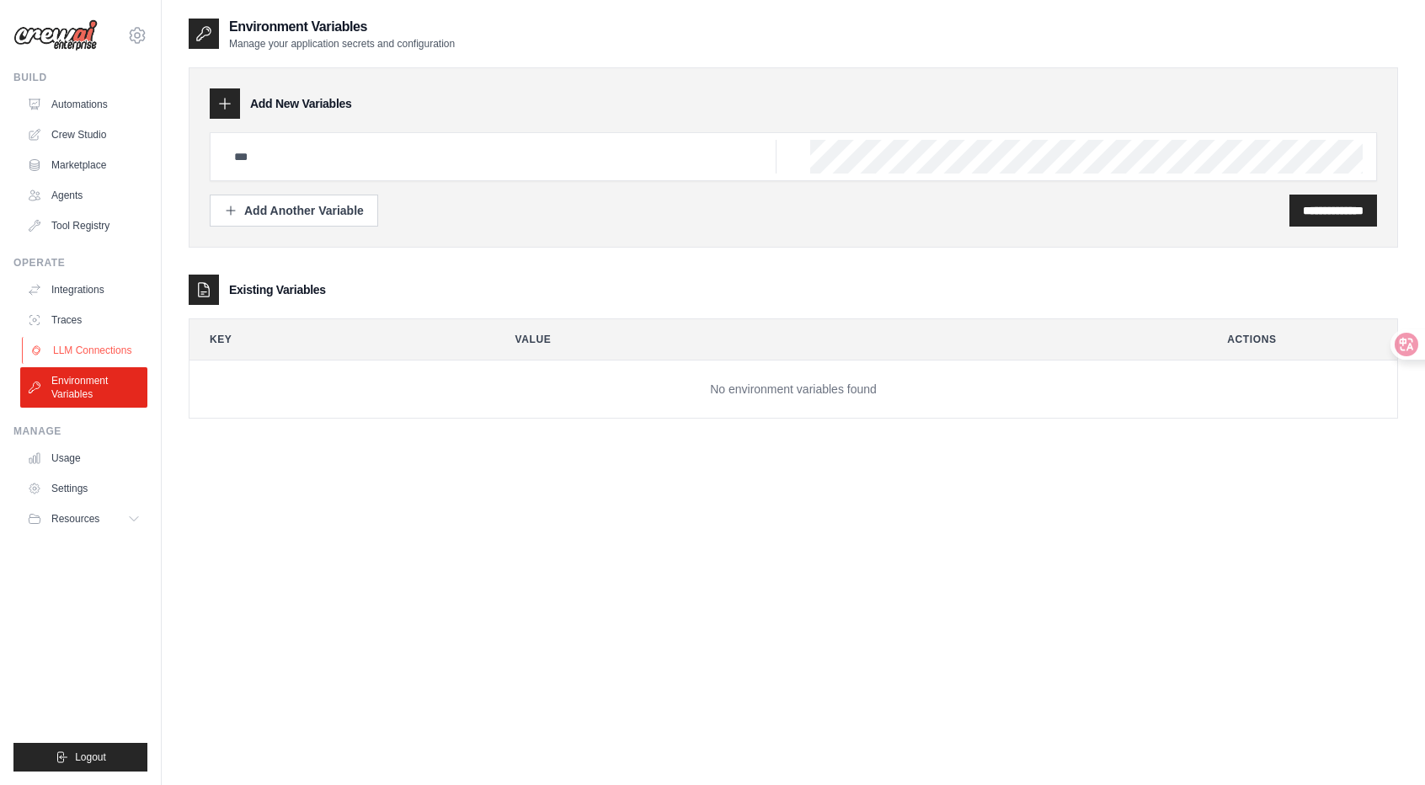
click at [66, 361] on link "LLM Connections" at bounding box center [85, 350] width 127 height 27
